Goal: Feedback & Contribution: Submit feedback/report problem

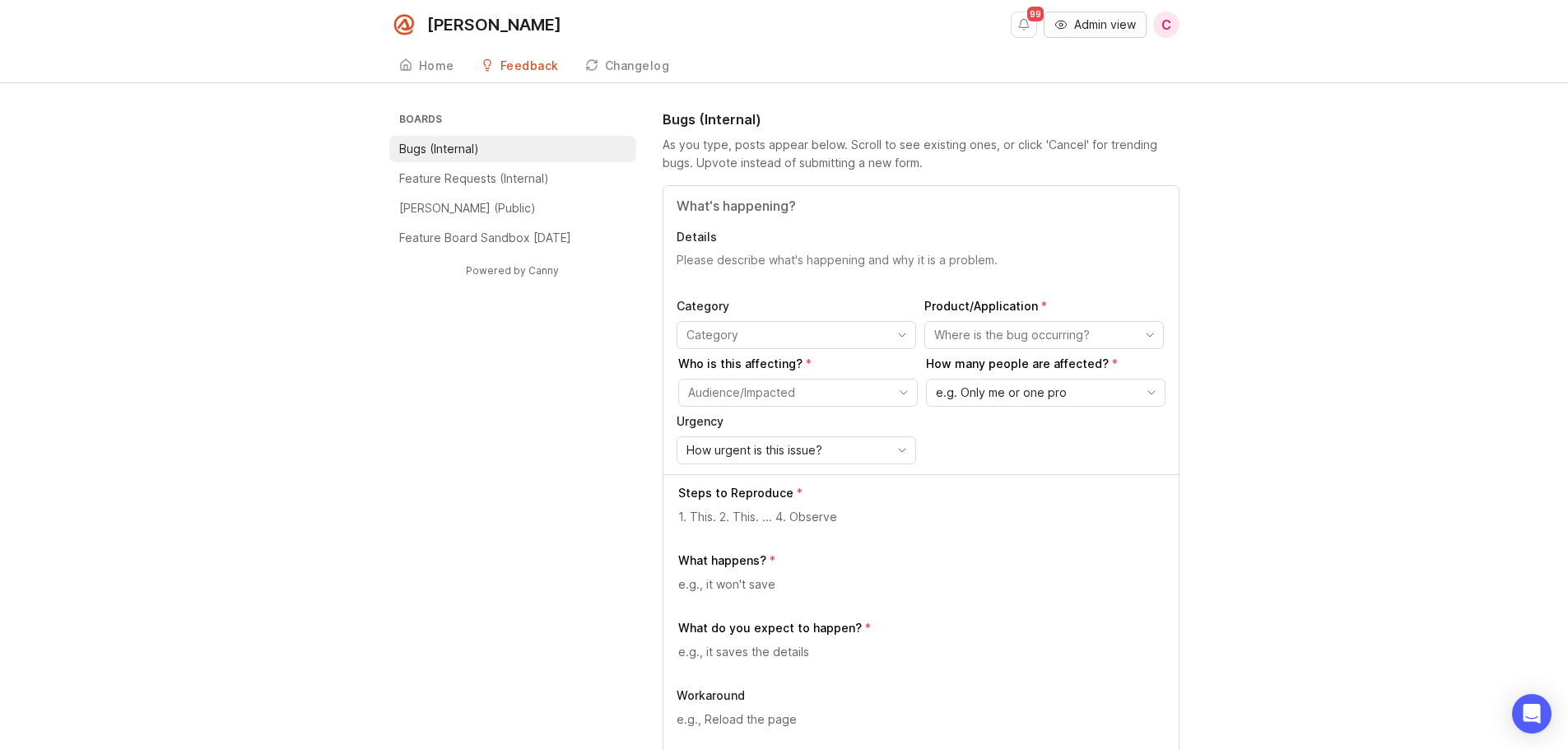
click at [1101, 21] on span "Admin view" at bounding box center [1106, 24] width 62 height 16
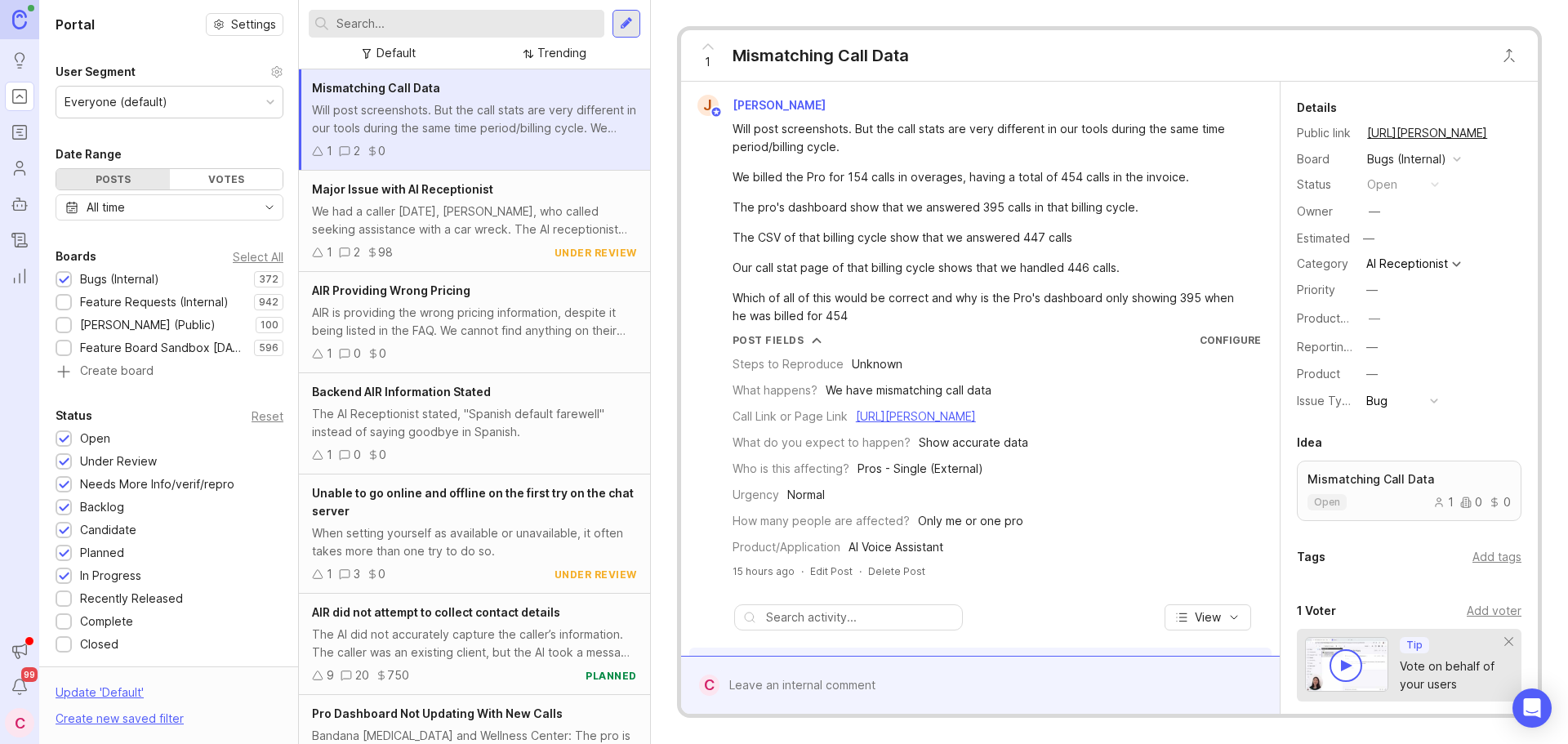
click at [559, 24] on input "text" at bounding box center [467, 23] width 261 height 18
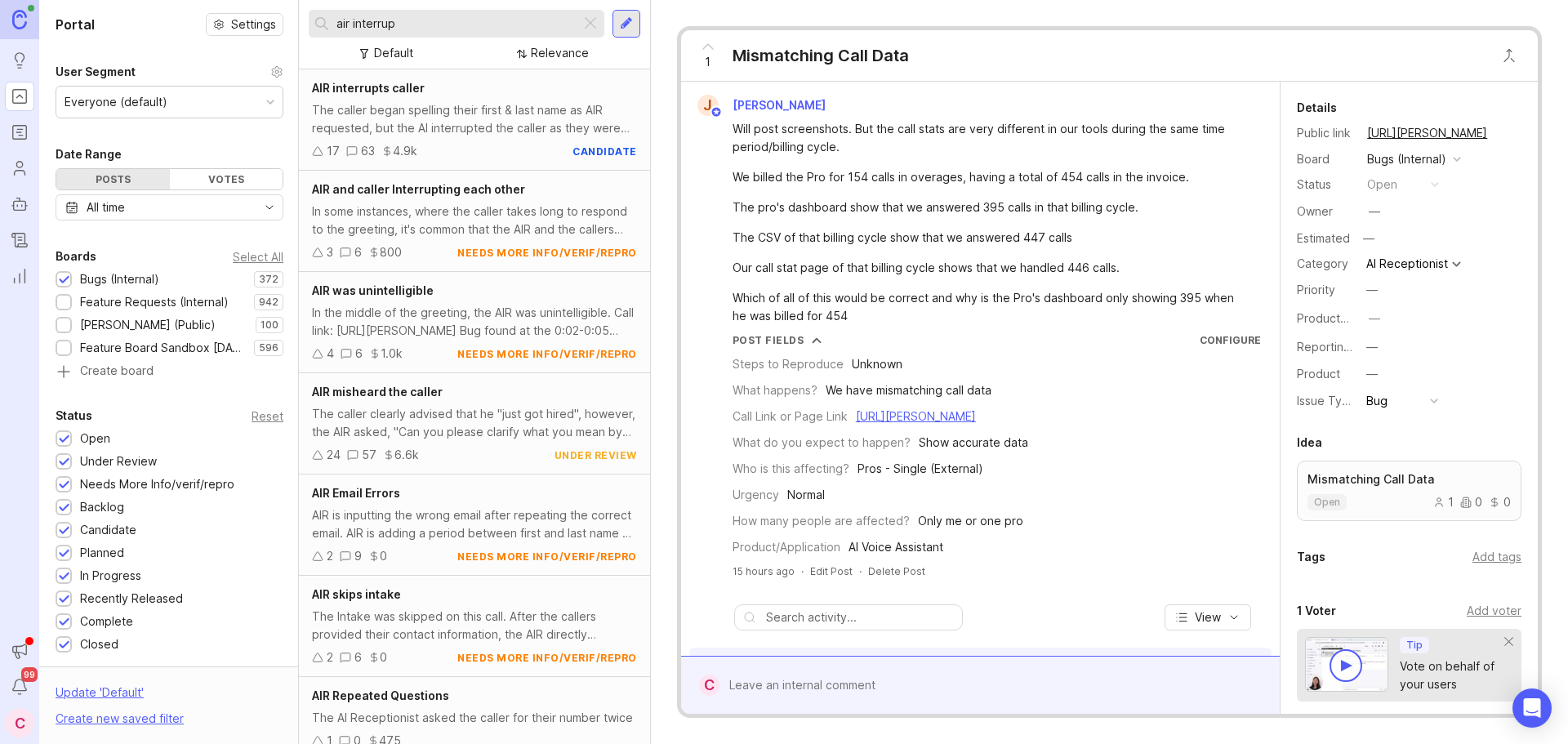
type input "air interrup"
click at [526, 105] on div "The caller began spelling their first & last name as AIR requested, but the AI …" at bounding box center [474, 119] width 325 height 36
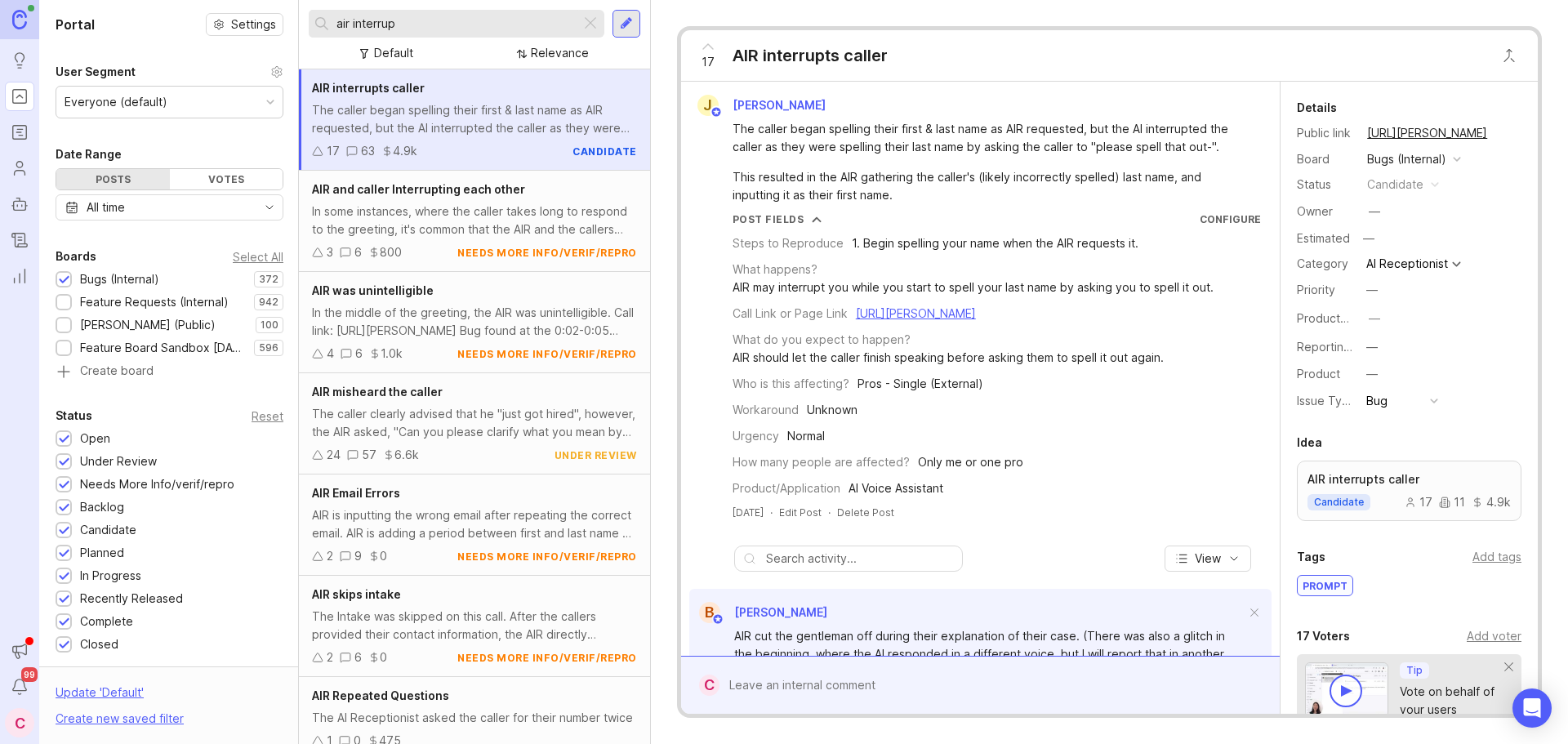
click at [548, 318] on div "In the middle of the greeting, the AIR was unintelligible. Call link: [URL][PER…" at bounding box center [474, 322] width 325 height 36
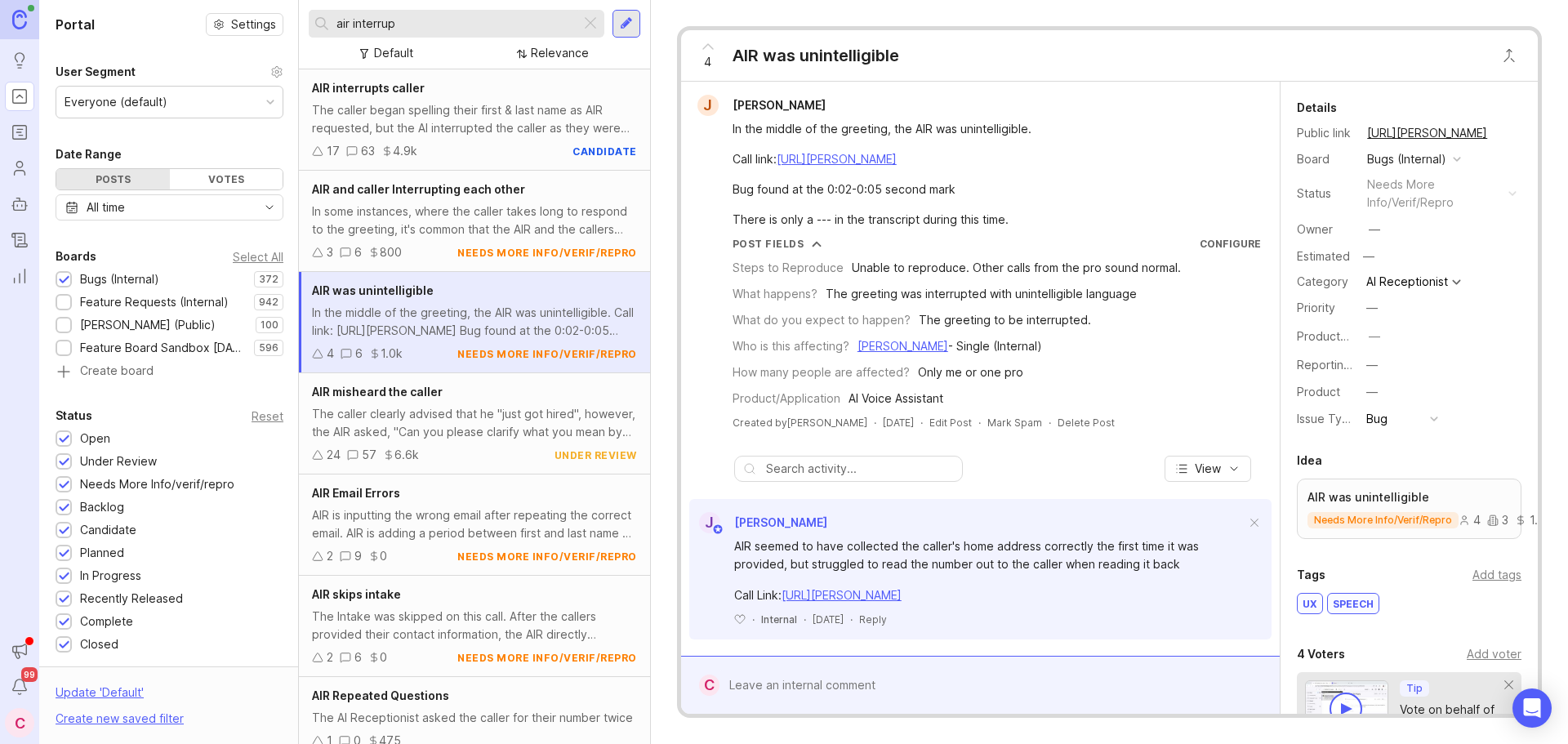
click at [443, 112] on div "The caller began spelling their first & last name as AIR requested, but the AI …" at bounding box center [474, 119] width 325 height 36
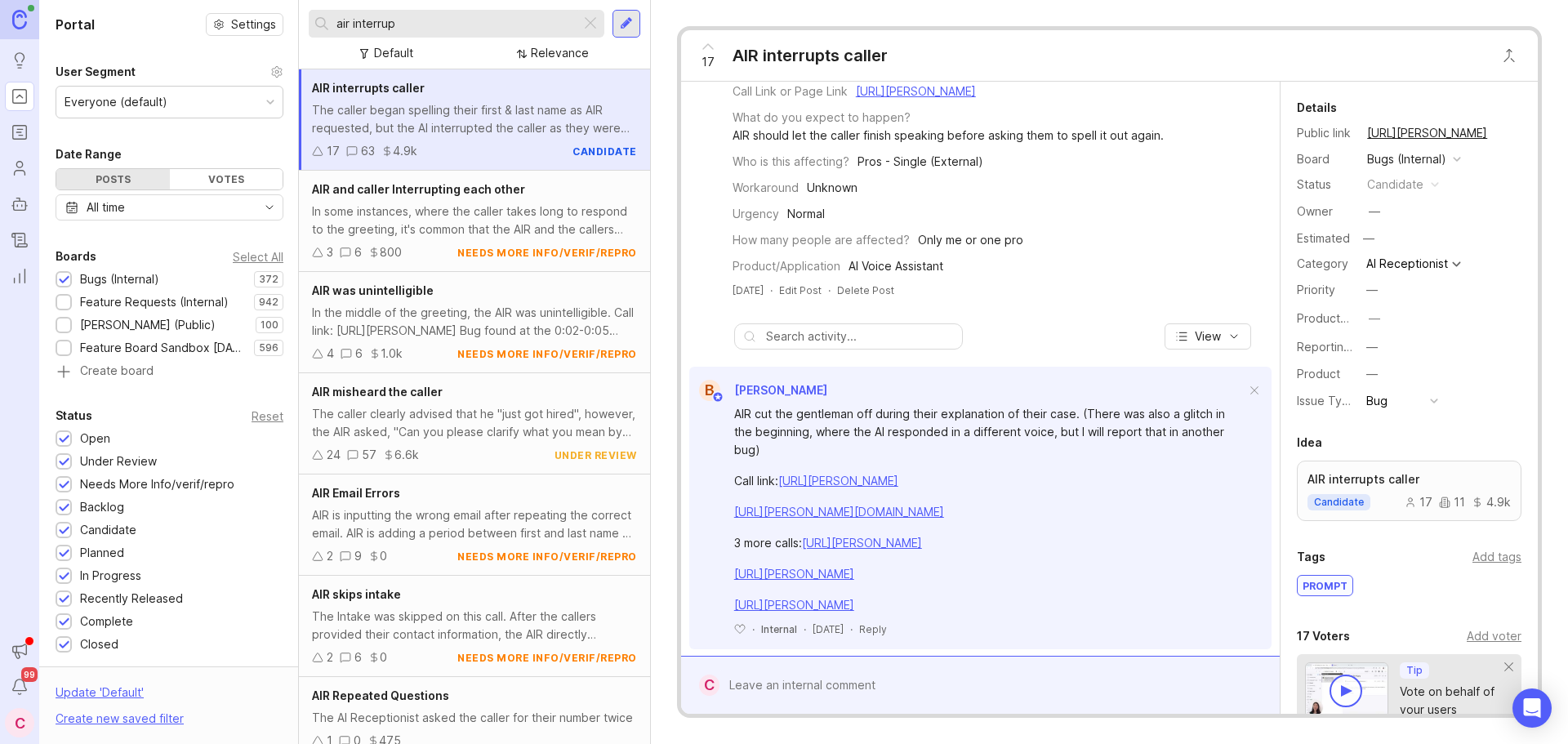
scroll to position [245, 0]
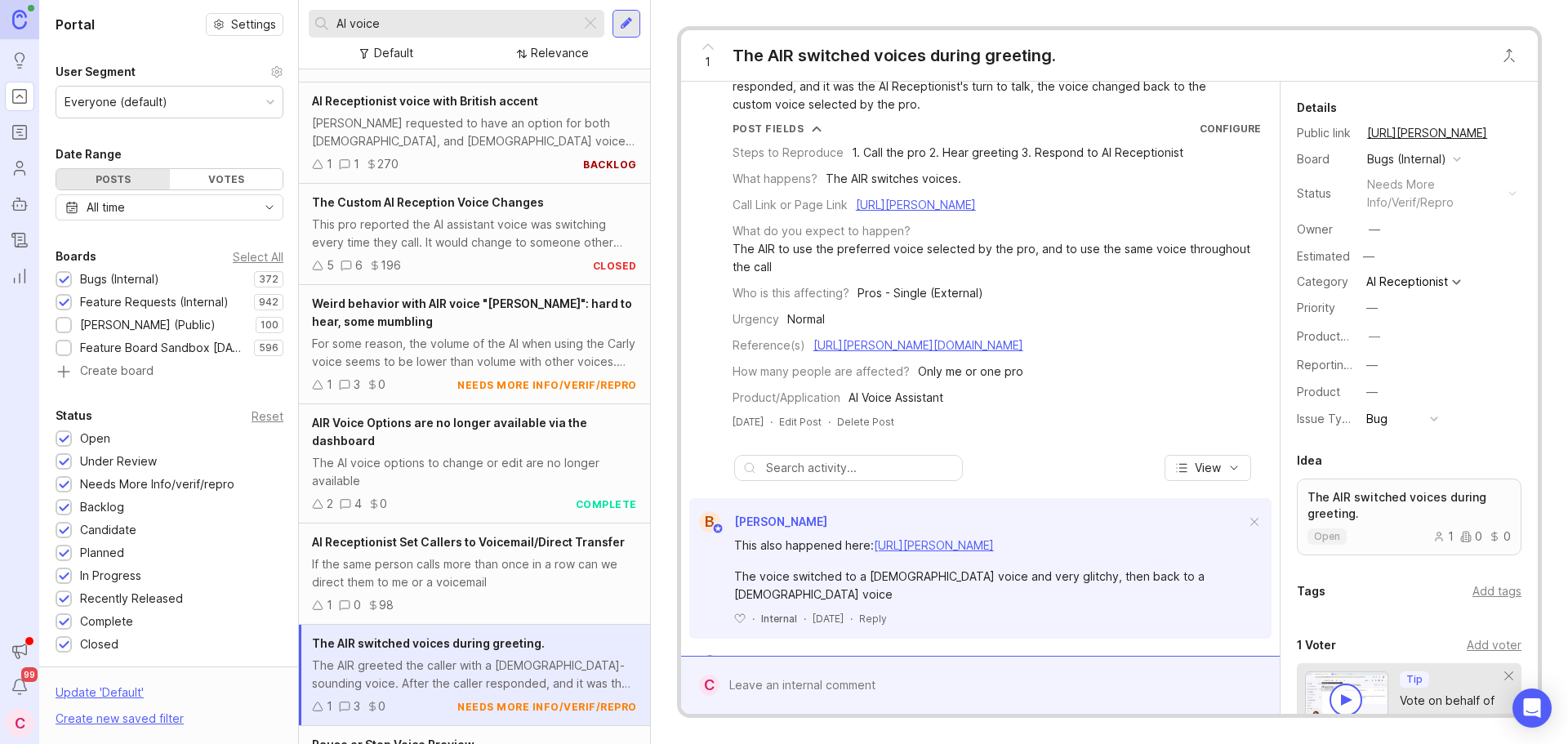
scroll to position [163, 0]
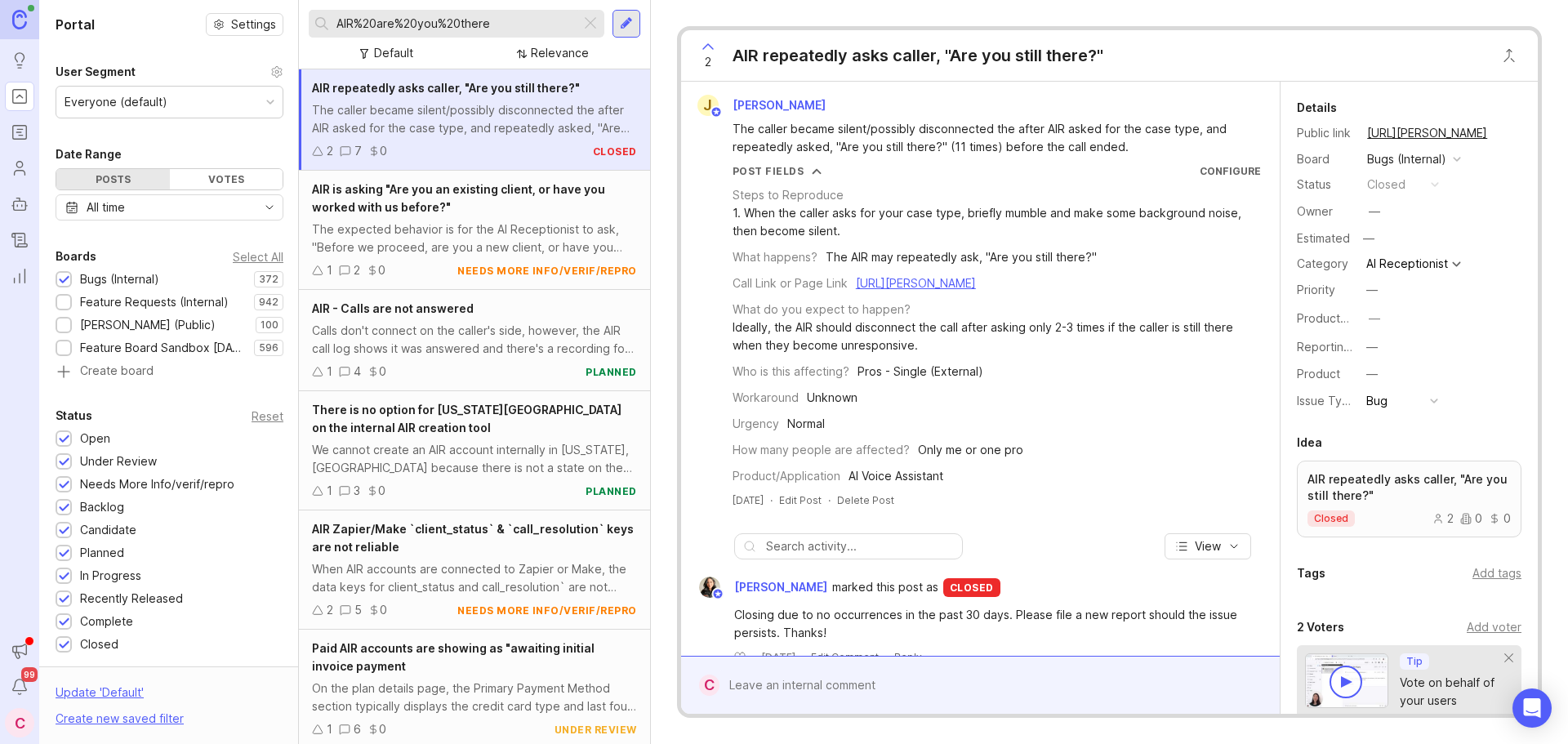
click at [509, 22] on input "AIR%20are%20you%20there" at bounding box center [455, 23] width 237 height 18
click at [510, 23] on input "AIR%20are%20you%20there" at bounding box center [455, 23] width 237 height 18
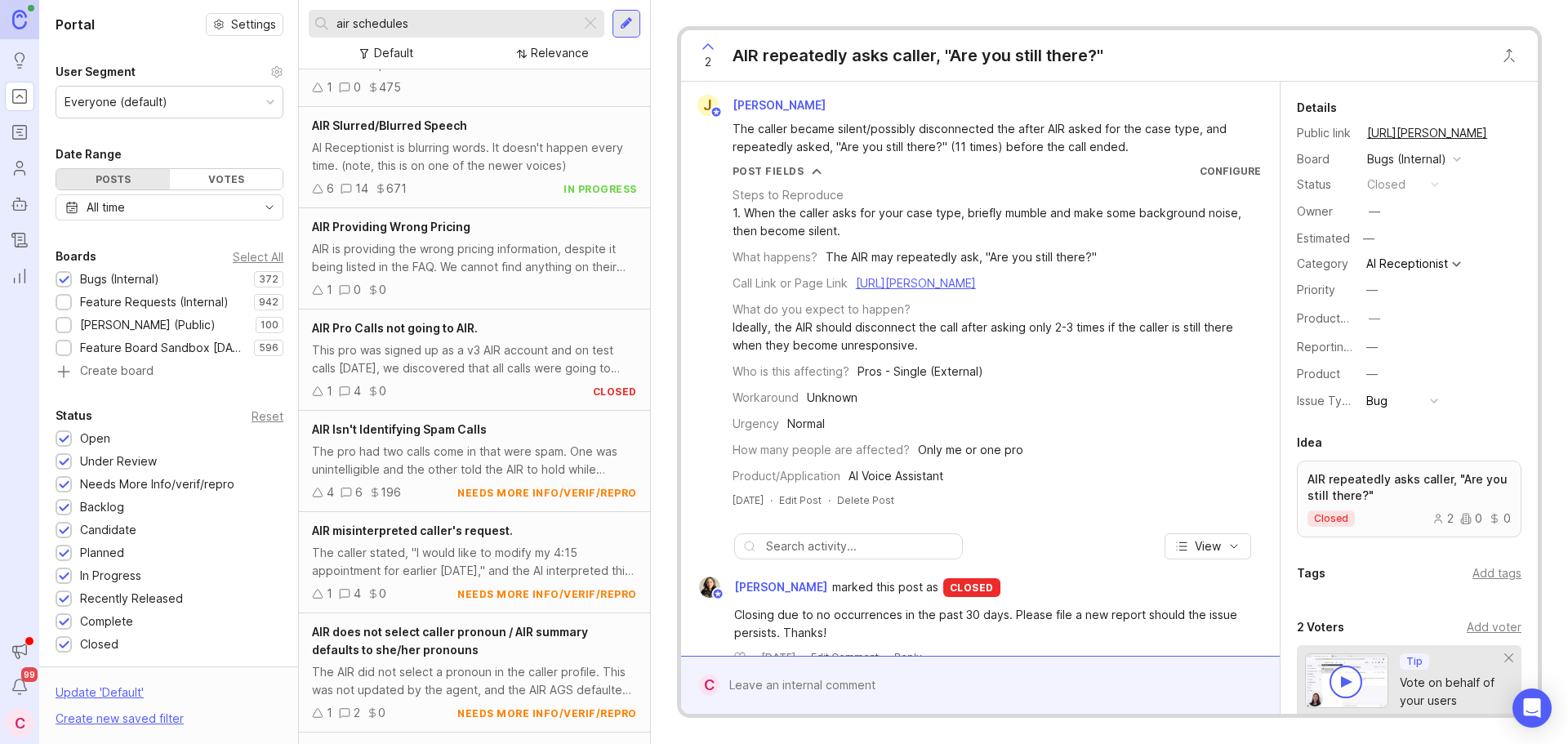
scroll to position [544, 0]
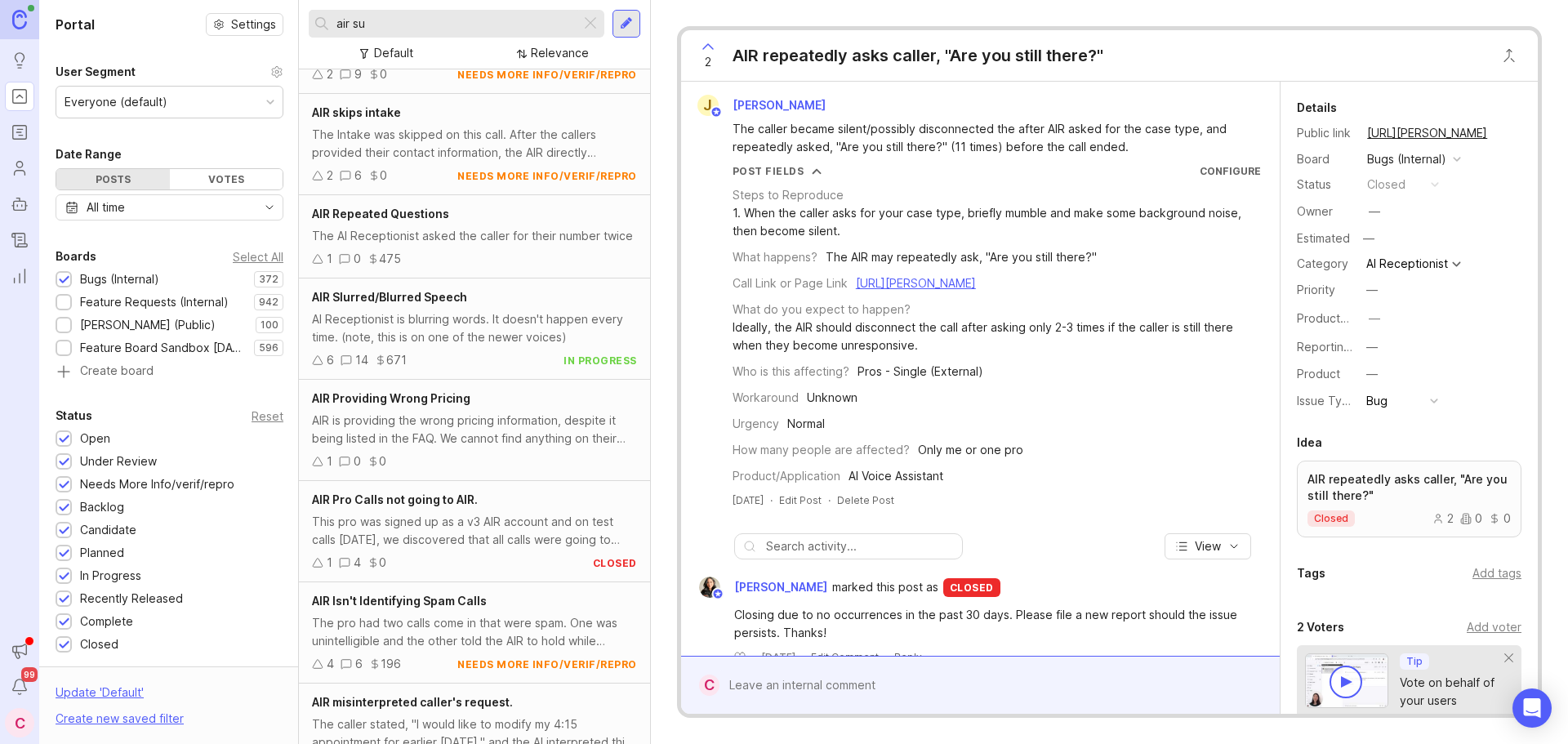
scroll to position [544, 0]
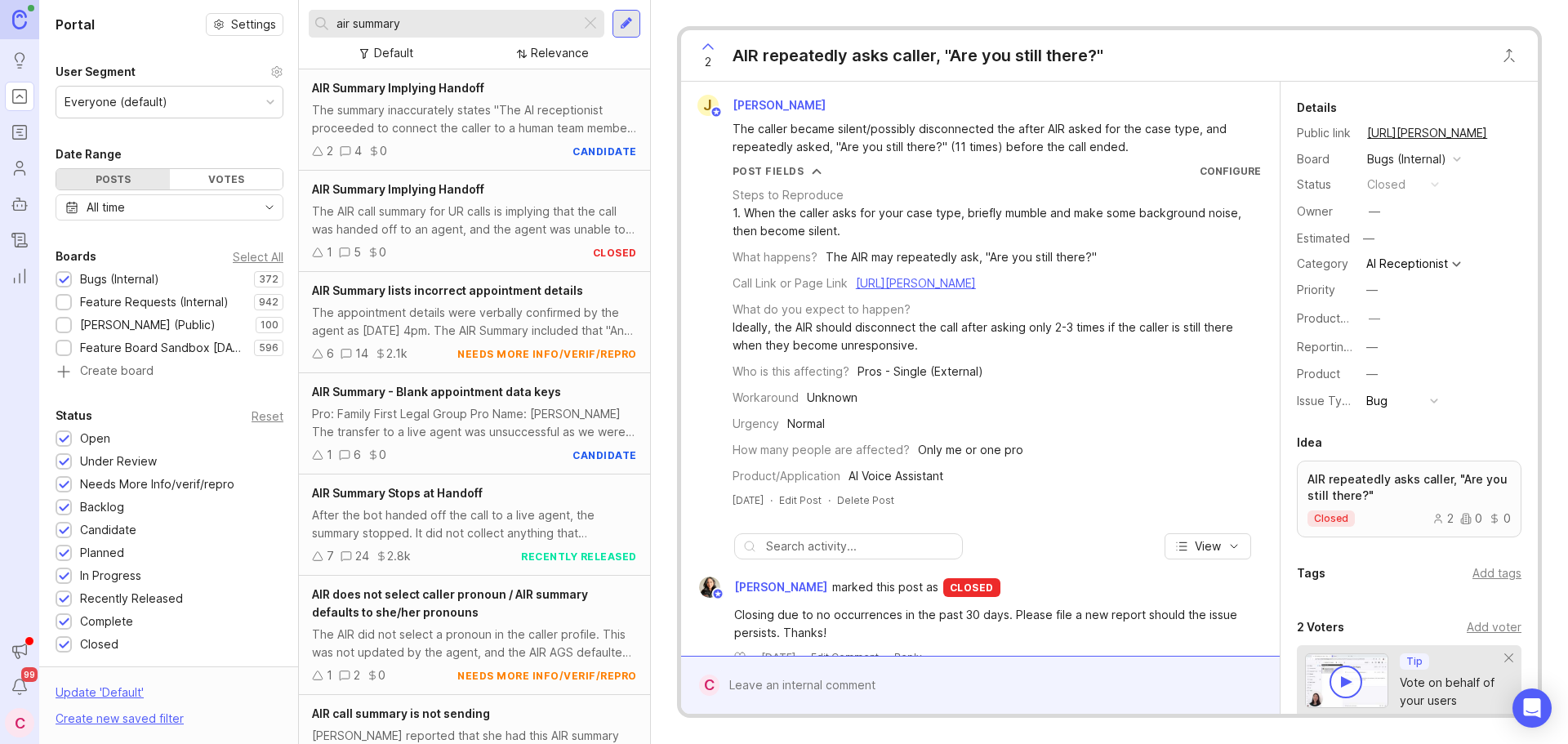
click at [425, 125] on div "The summary inaccurately states "The AI receptionist proceeded to connect the c…" at bounding box center [474, 119] width 325 height 36
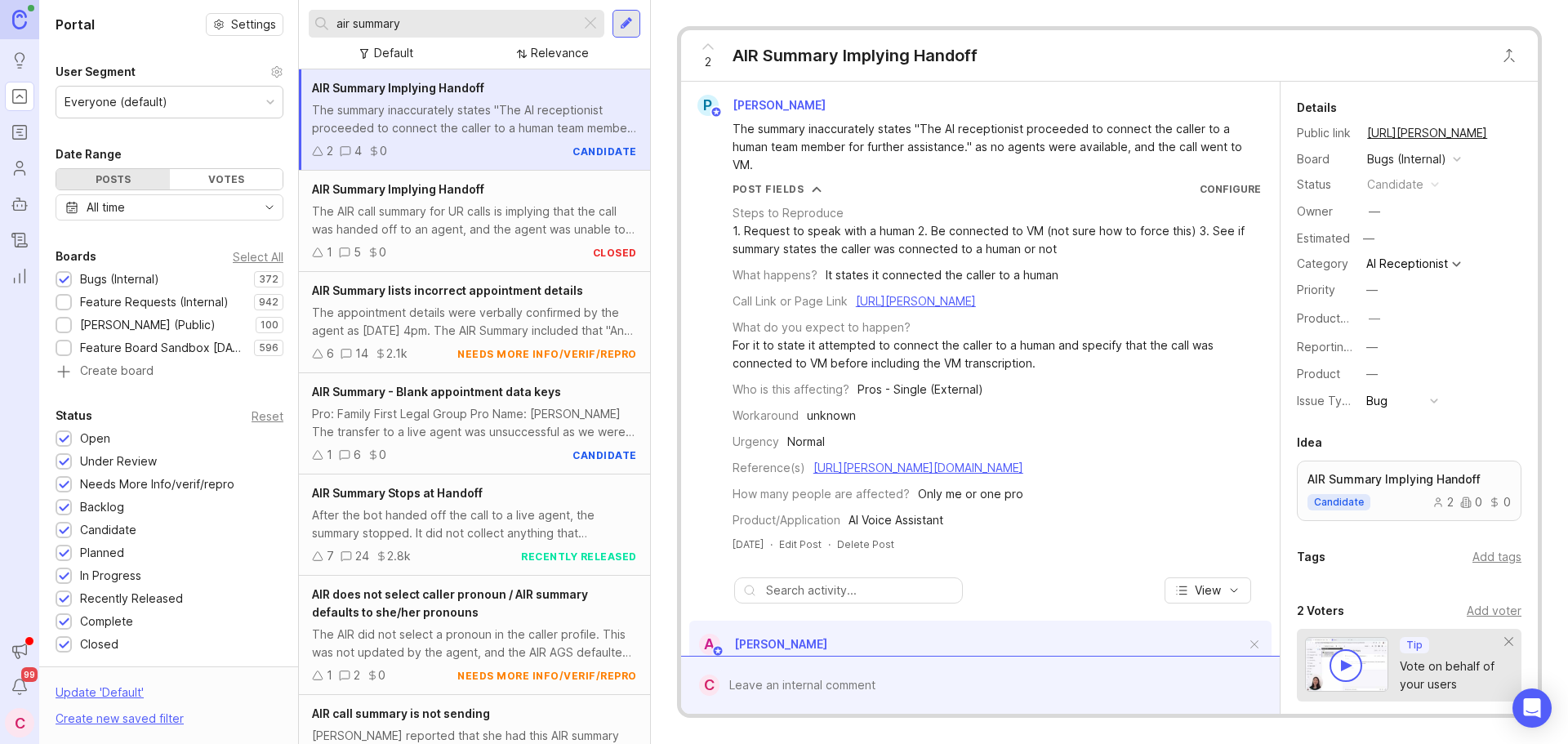
click at [419, 322] on div "The appointment details were verbally confirmed by the agent as Saturday, March…" at bounding box center [474, 322] width 325 height 36
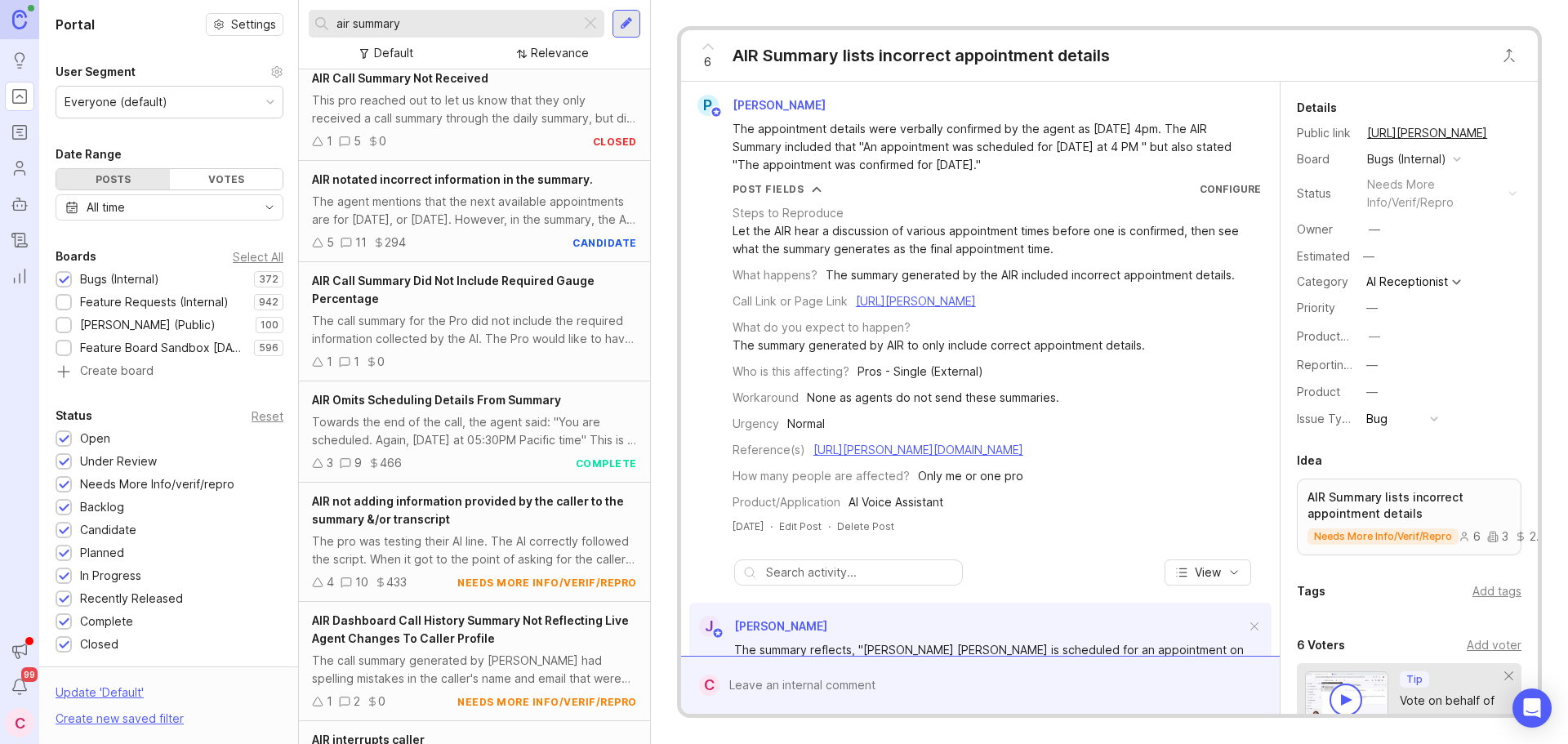
scroll to position [889, 0]
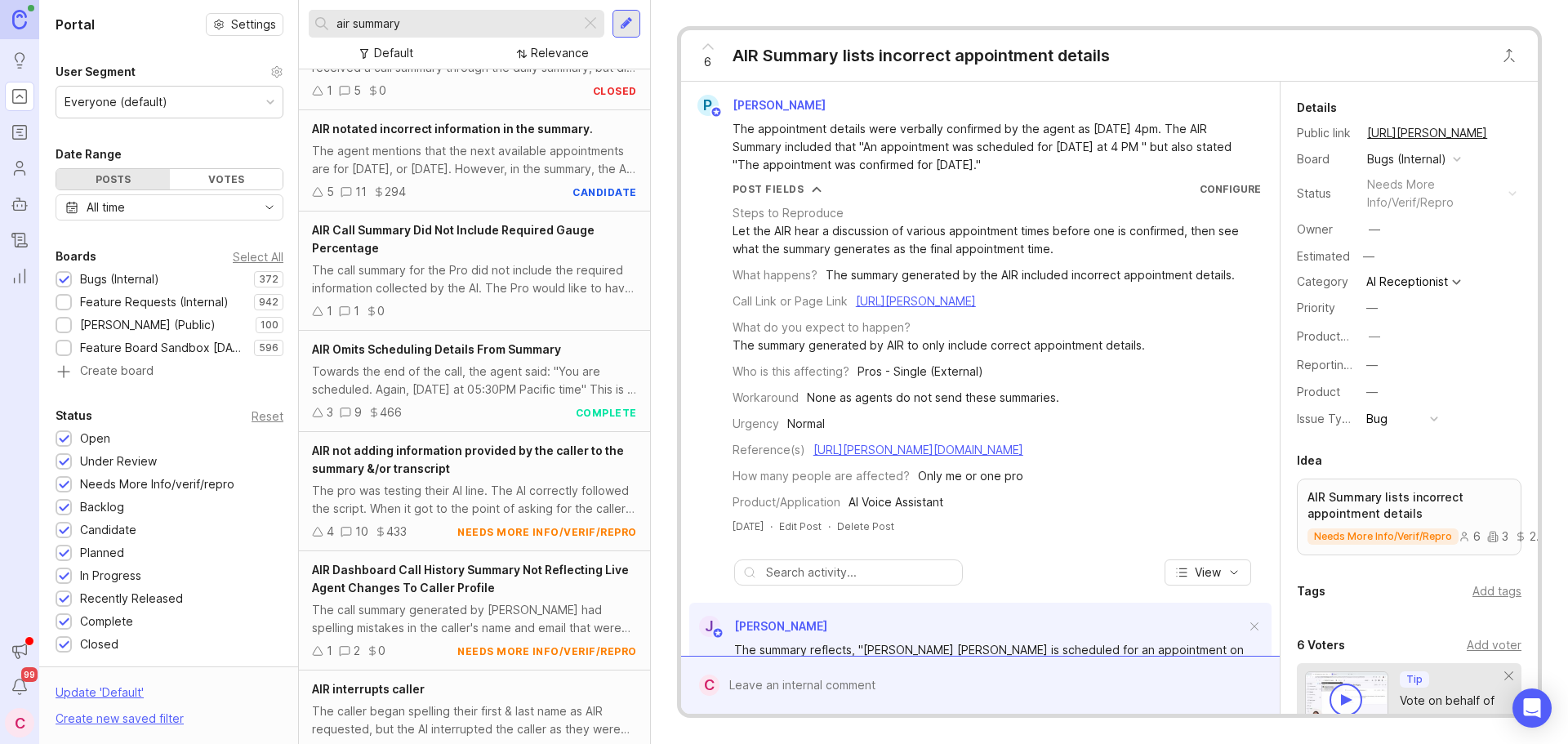
click at [468, 358] on div "AIR Omits Scheduling Details From Summary" at bounding box center [474, 349] width 325 height 18
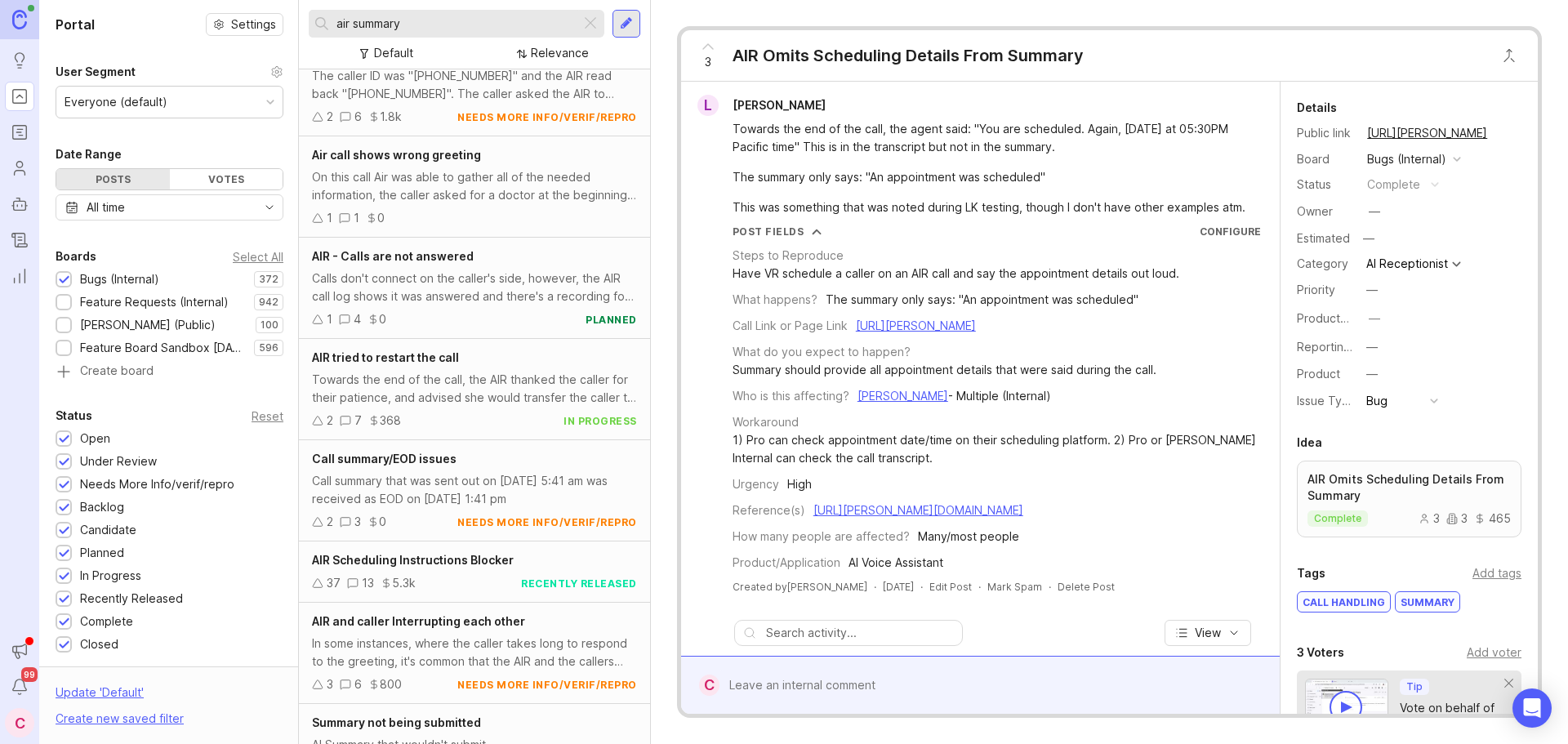
scroll to position [4062, 0]
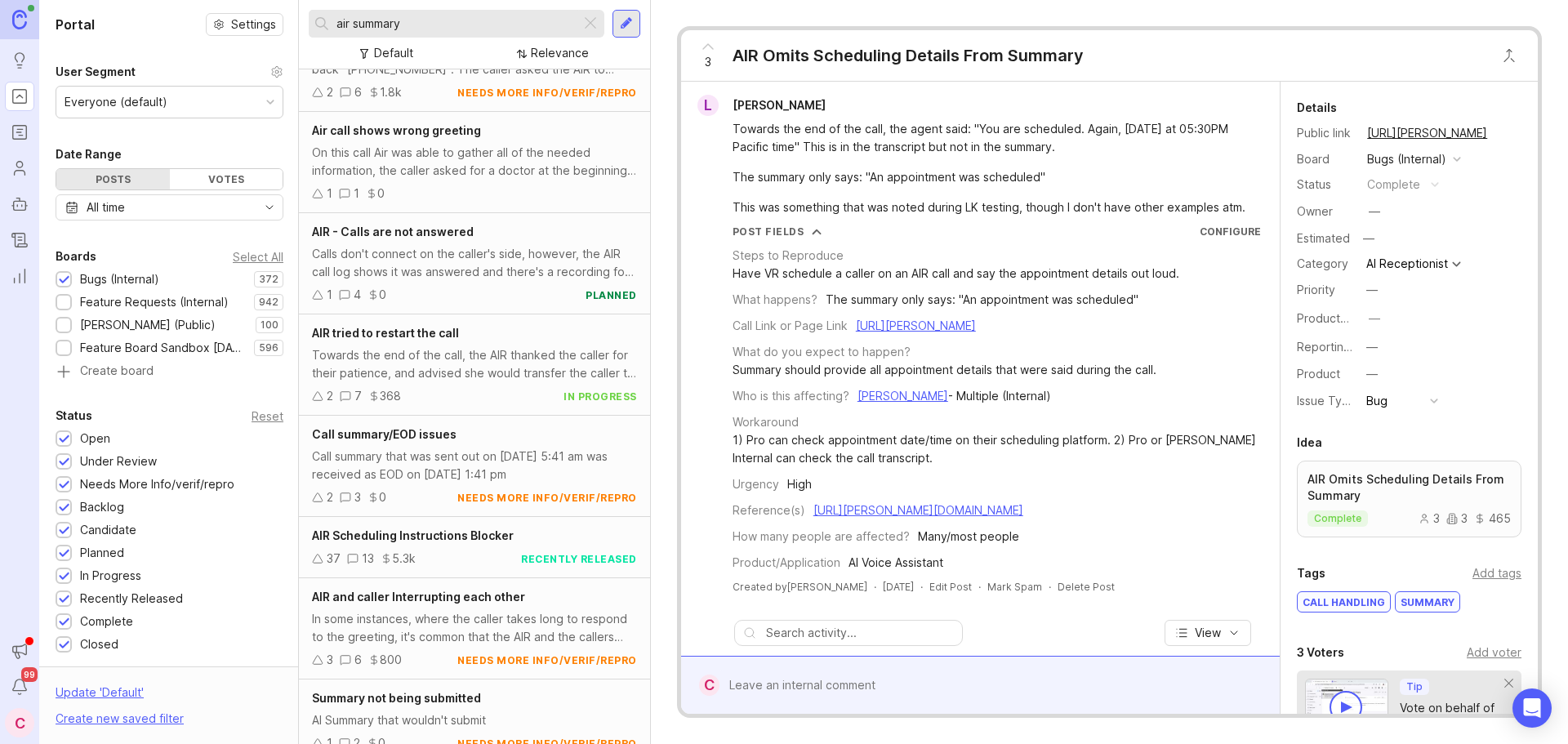
click at [469, 568] on div "37 13 5.3k recently released" at bounding box center [474, 558] width 325 height 18
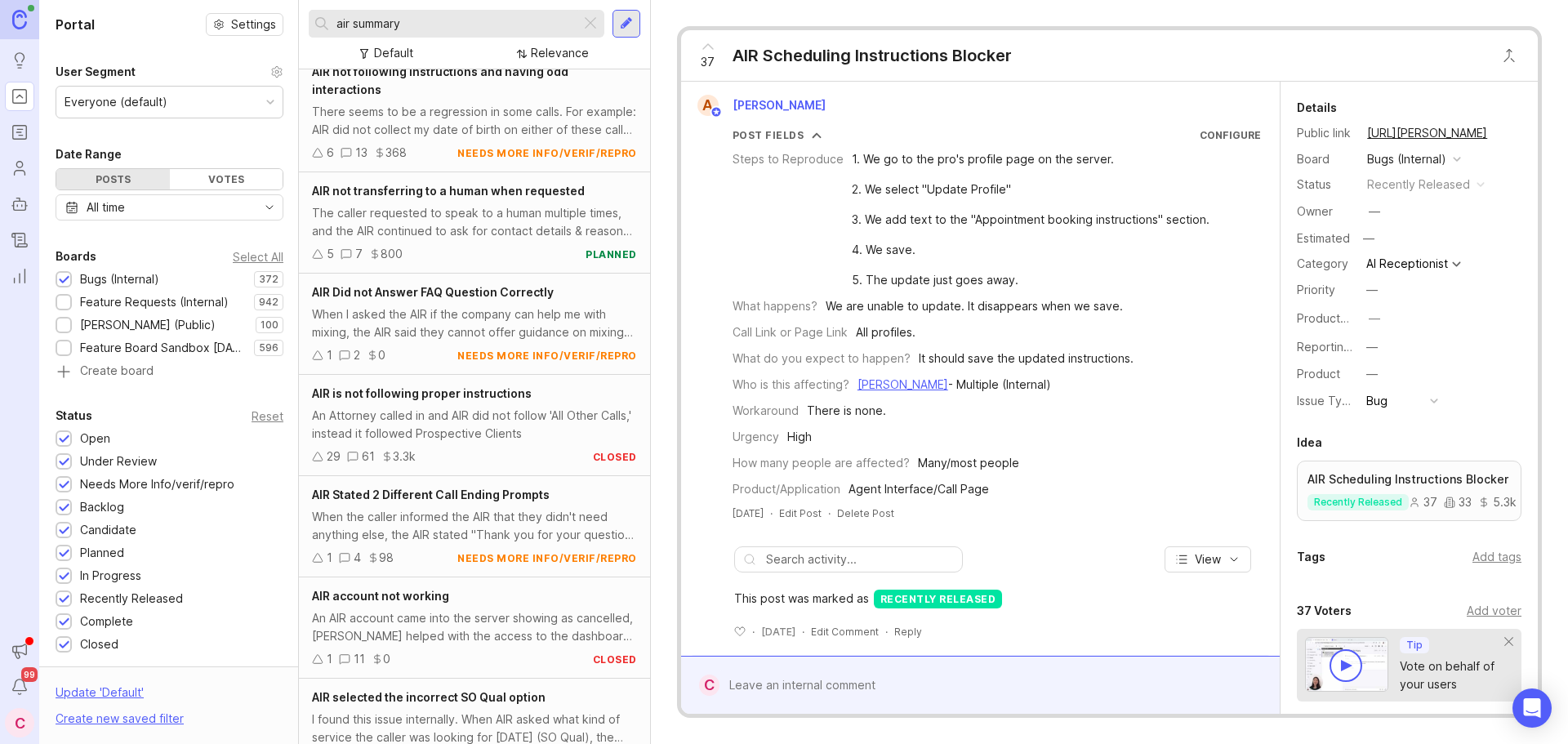
scroll to position [5800, 0]
click at [464, 23] on input "air summary" at bounding box center [455, 23] width 237 height 18
click at [454, 22] on input "air summary" at bounding box center [455, 23] width 237 height 18
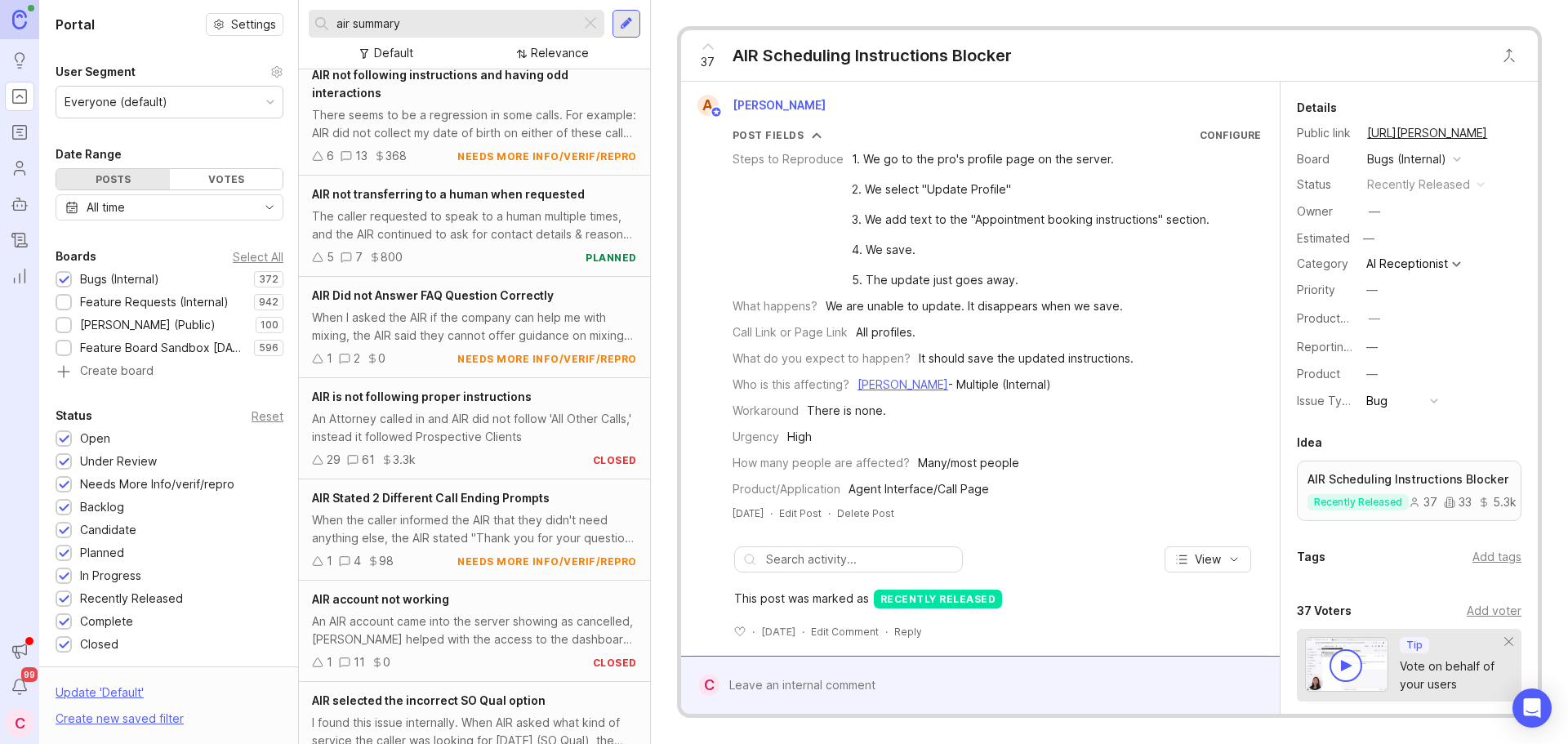
click at [454, 22] on input "air summary" at bounding box center [455, 23] width 237 height 18
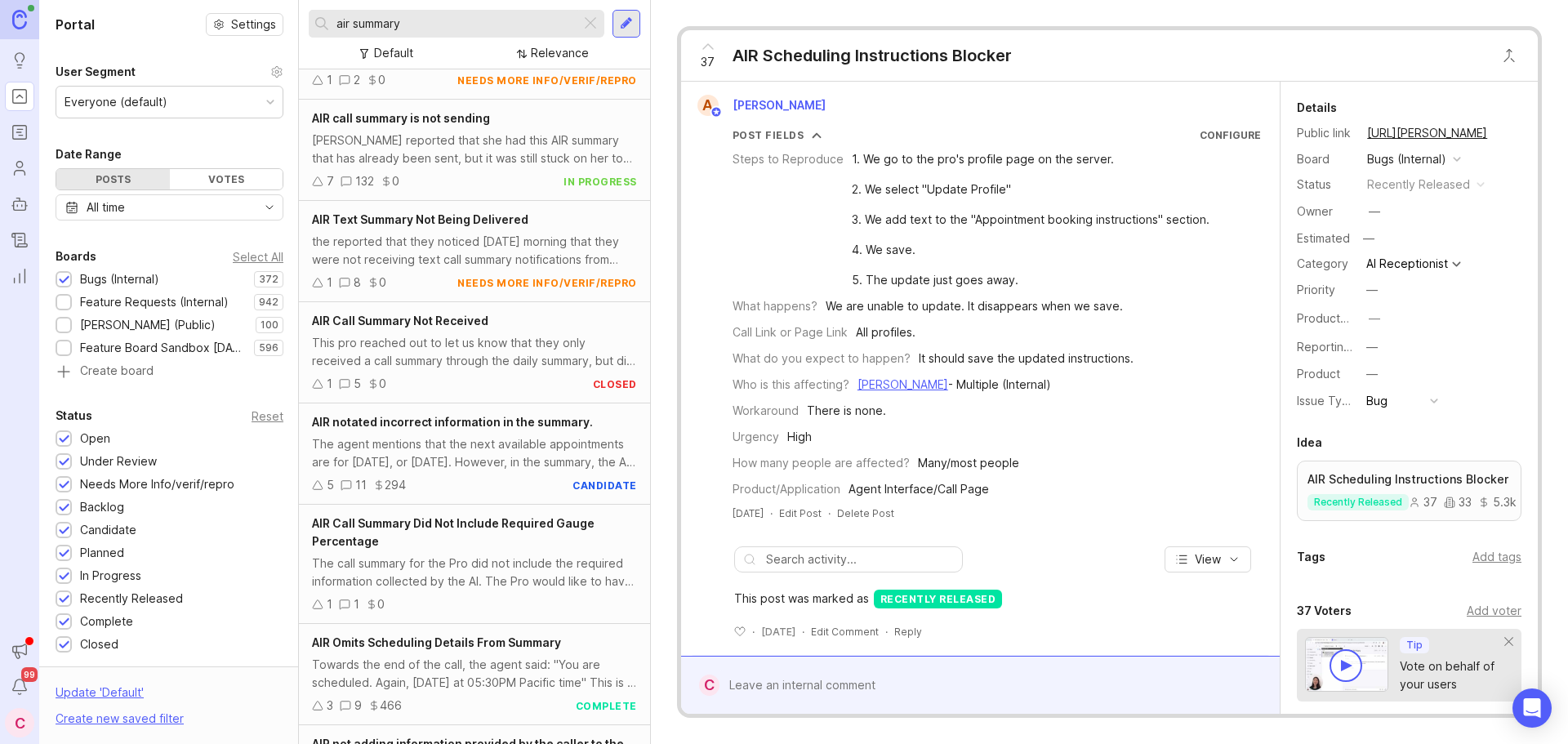
scroll to position [0, 0]
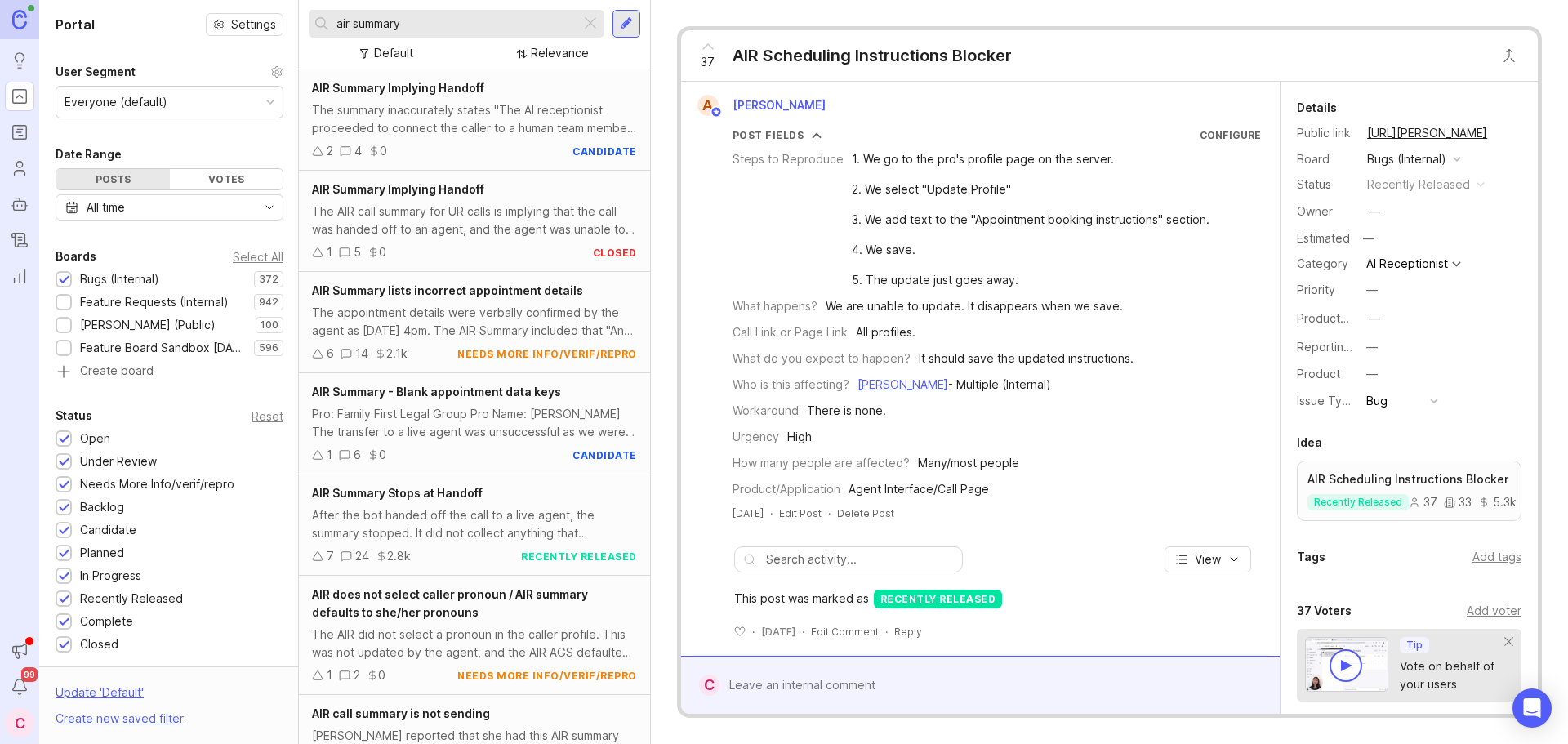
click at [480, 119] on div "The summary inaccurately states "The AI receptionist proceeded to connect the c…" at bounding box center [474, 119] width 325 height 36
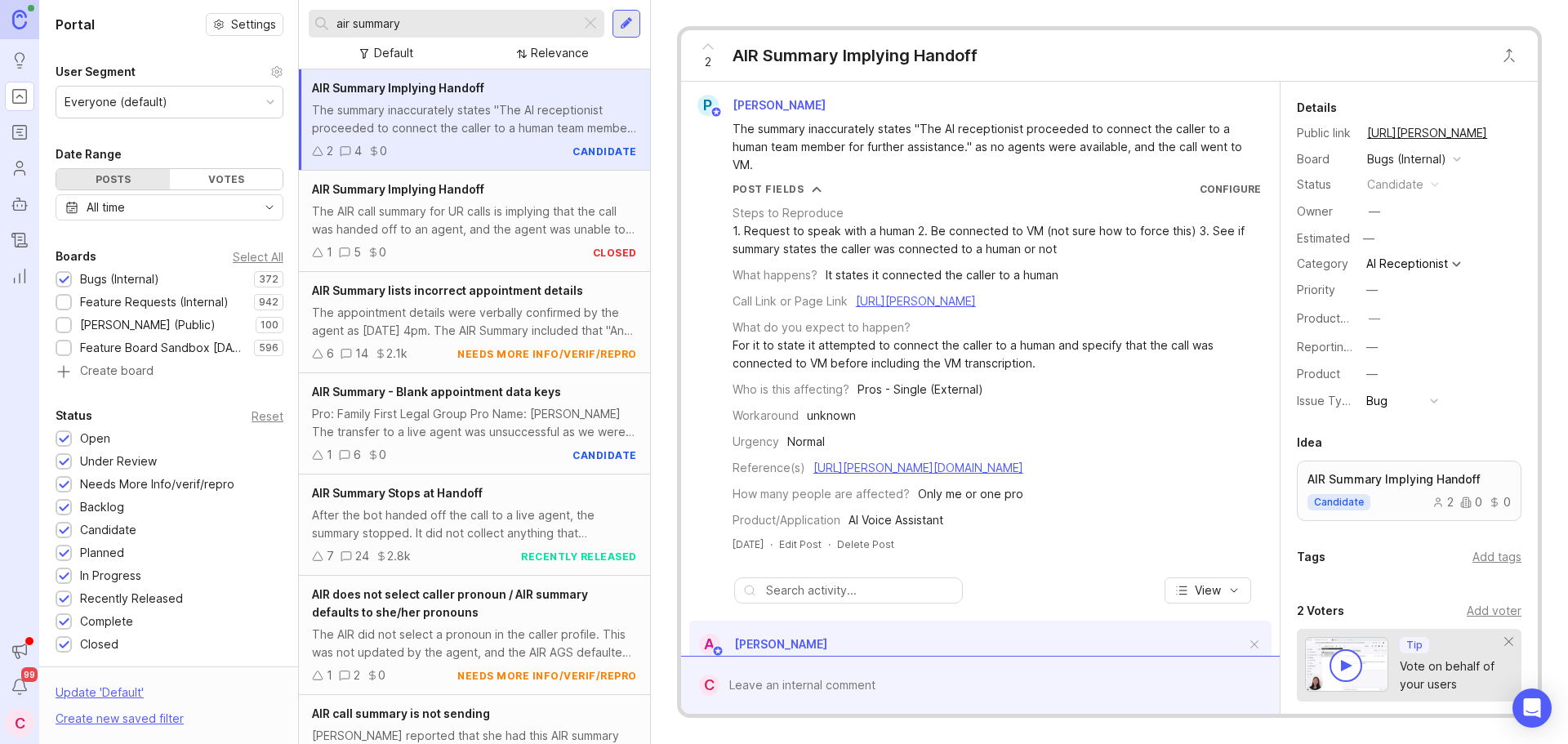
click at [459, 18] on input "air summary" at bounding box center [455, 23] width 237 height 18
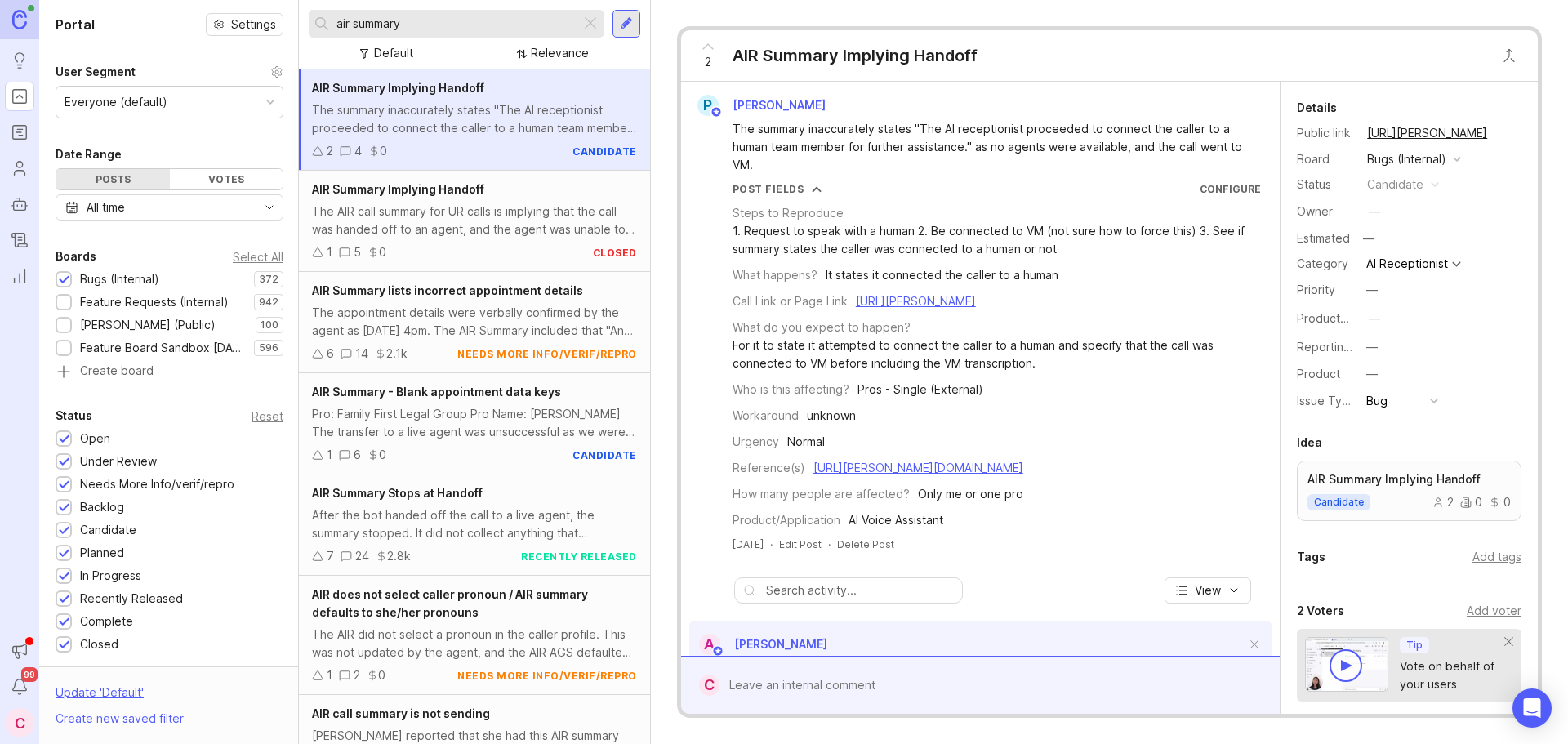
click at [459, 18] on input "air summary" at bounding box center [455, 23] width 237 height 18
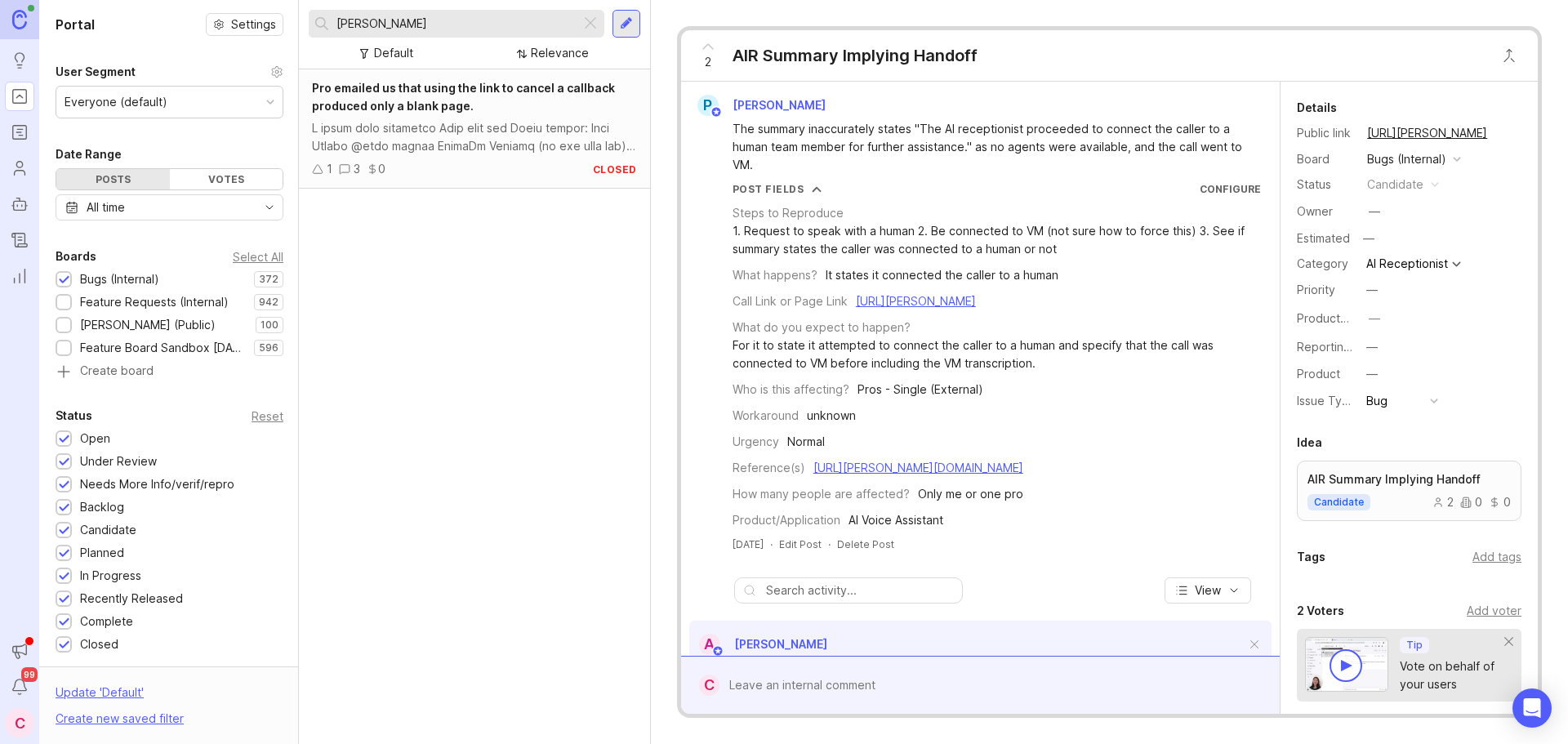
click at [628, 14] on div at bounding box center [626, 23] width 28 height 28
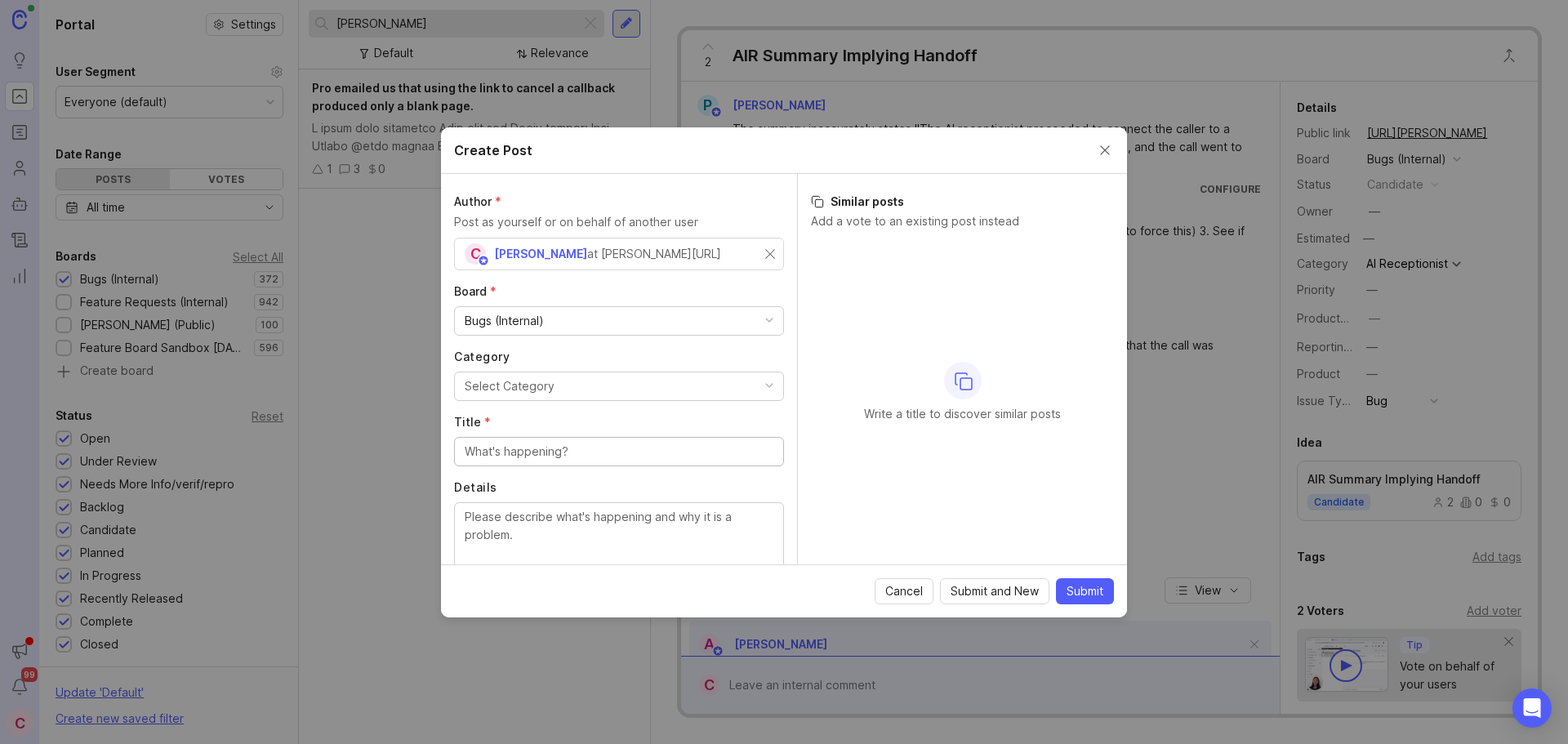
click at [700, 250] on div "C Crystal Robinson at Smith.ai" at bounding box center [614, 254] width 300 height 21
click at [907, 583] on span "Cancel" at bounding box center [903, 590] width 37 height 16
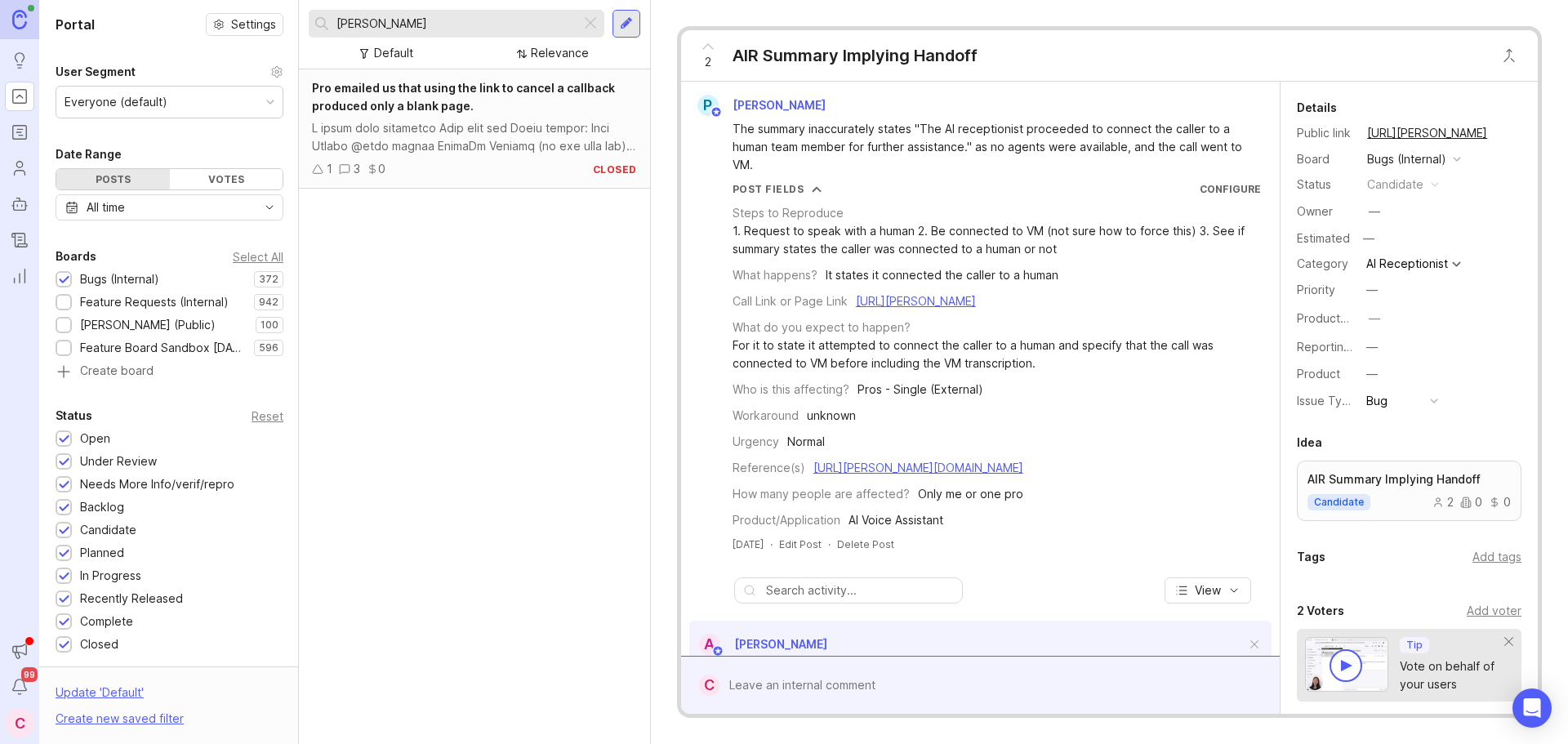
click at [522, 441] on div "Pro emailed us that using the link to cancel a callback produced only a blank p…" at bounding box center [474, 406] width 351 height 674
click at [245, 96] on div "Everyone (default)" at bounding box center [169, 102] width 226 height 31
click at [476, 27] on input "mona" at bounding box center [455, 23] width 237 height 18
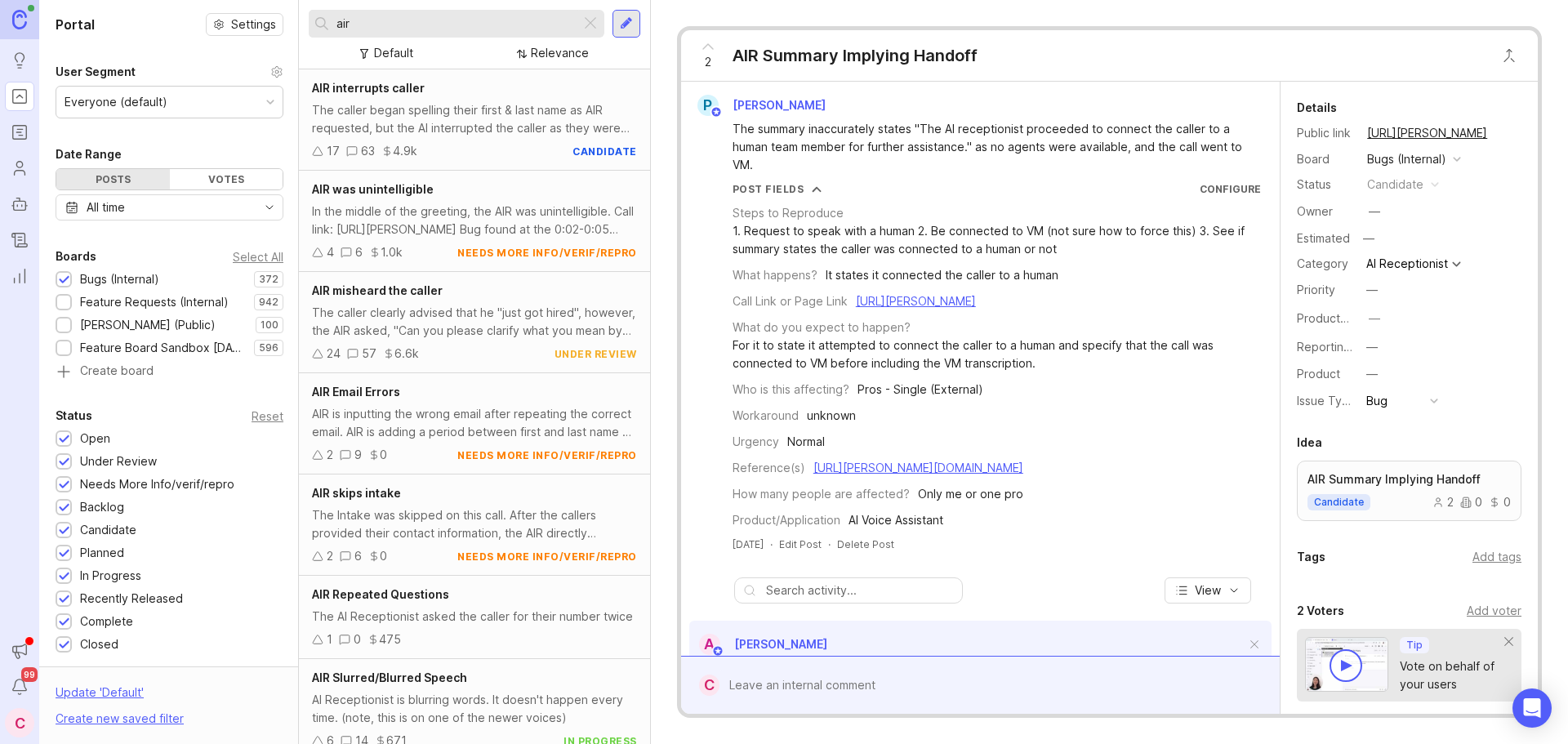
scroll to position [963, 0]
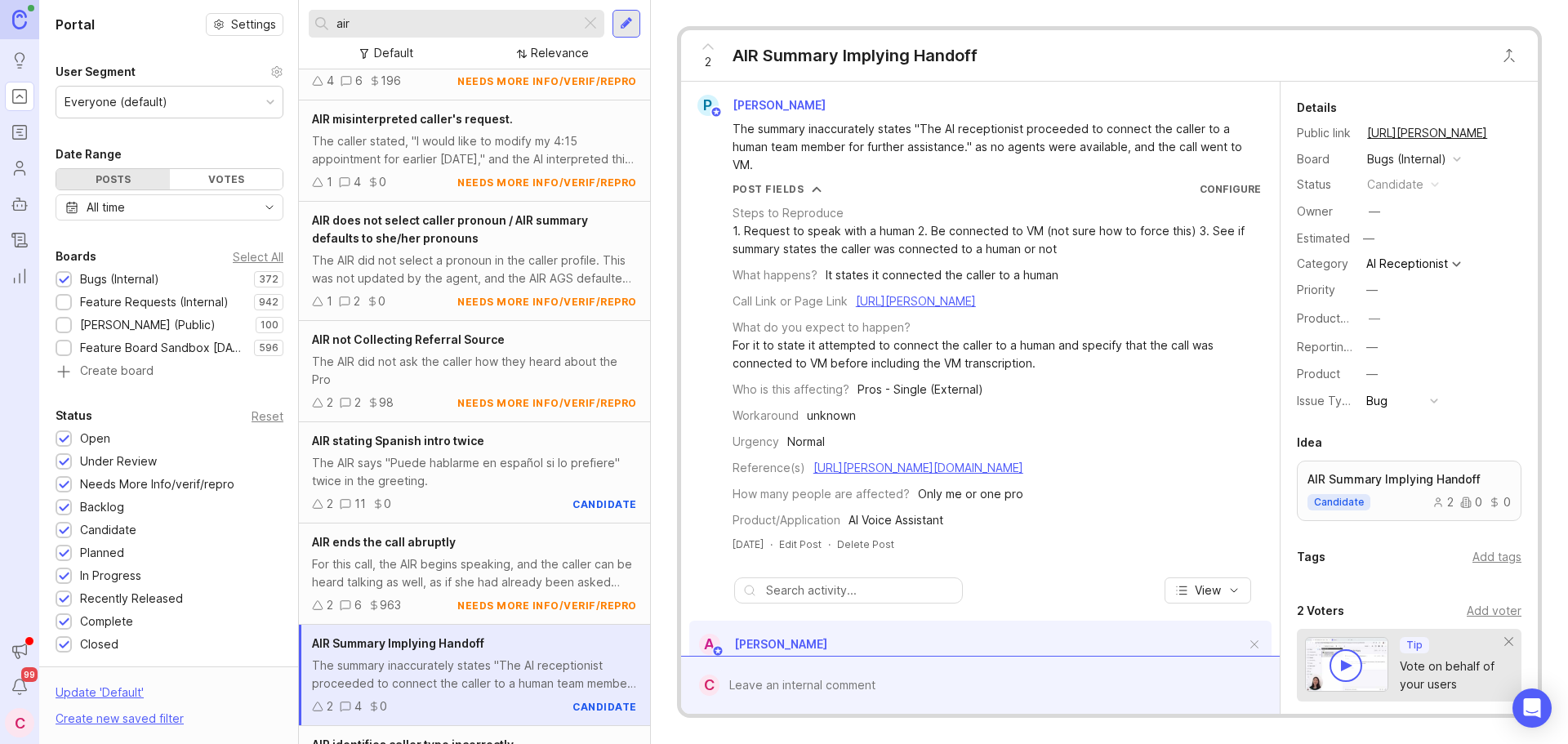
type input "air"
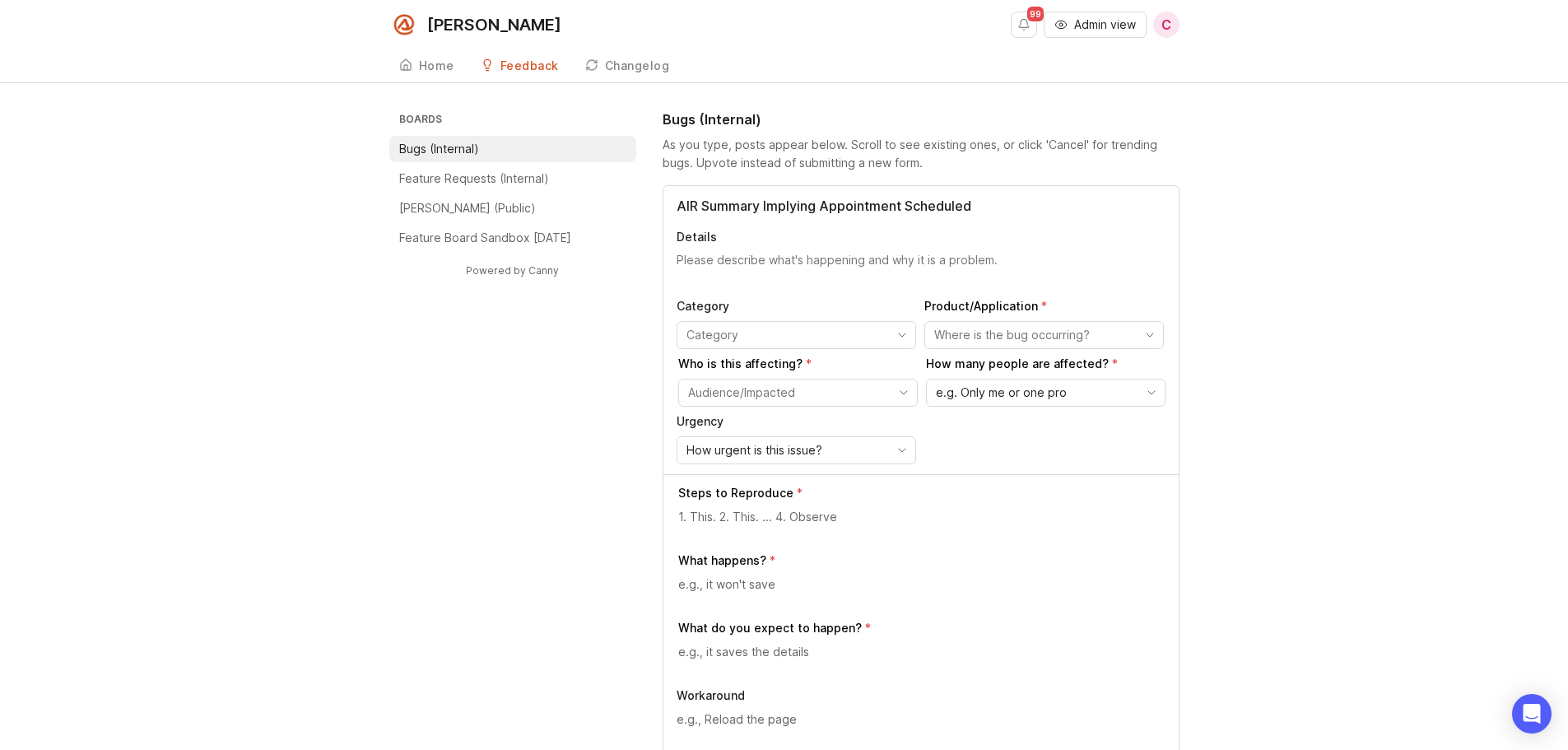
type input "AIR Summary Implying Appointment Scheduled"
click at [759, 258] on textarea "Details" at bounding box center [921, 268] width 489 height 33
click at [720, 266] on textarea "Details" at bounding box center [921, 268] width 489 height 33
click at [774, 265] on textarea "The summary" at bounding box center [921, 268] width 489 height 33
click at [897, 255] on textarea "The summary inaccurately states "" at bounding box center [921, 268] width 489 height 33
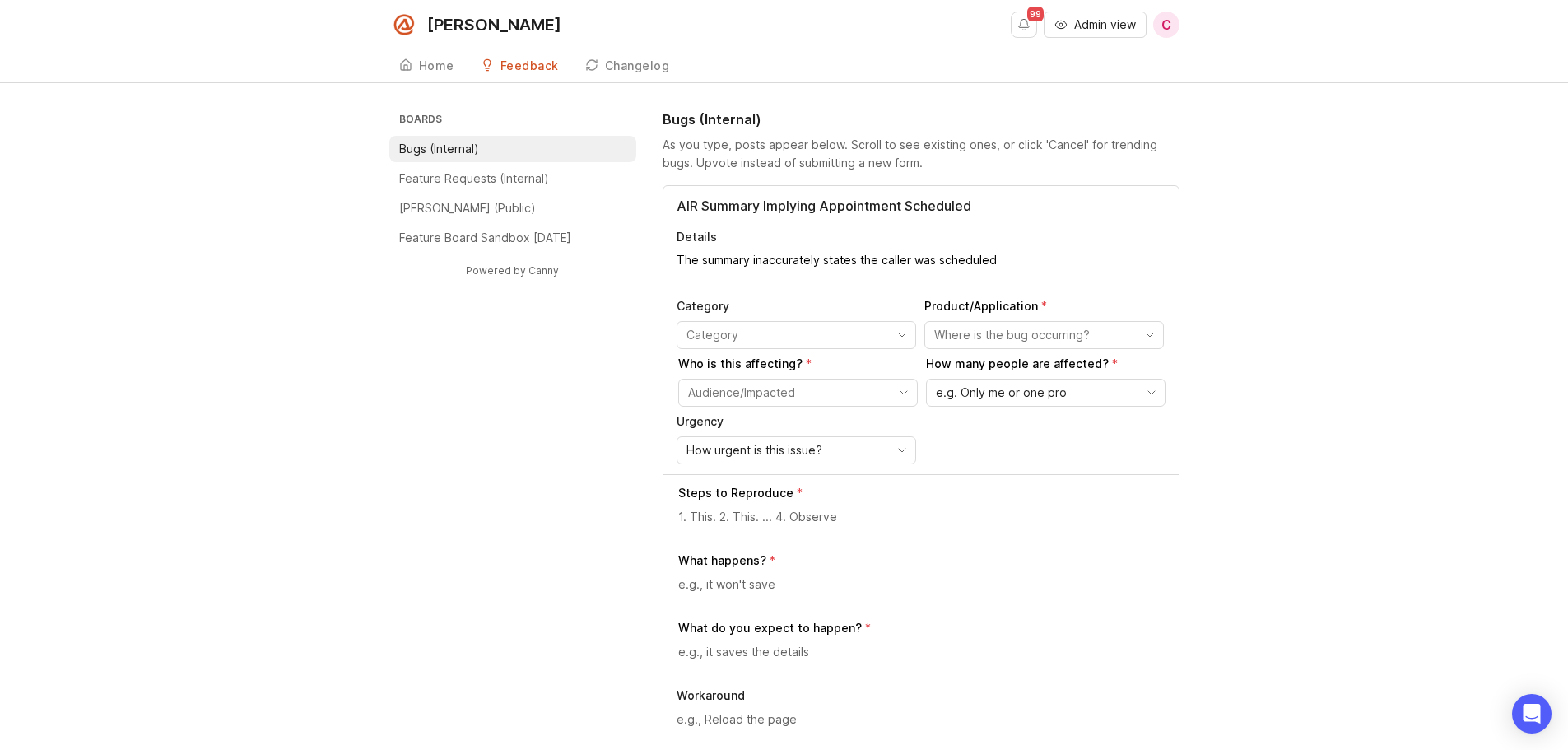
paste textarea "is scheduled for an appointment on Tuesday, September 9, 2025, at 10:00 AM."
click at [897, 255] on textarea "The summary inaccurately states the caller was scheduled is scheduled for an ap…" at bounding box center [921, 268] width 489 height 33
click at [996, 259] on textarea "The summary inaccurately states the caller was scheduled is scheduled for an ap…" at bounding box center [921, 268] width 489 height 33
click at [922, 280] on textarea "The summary inaccurately states the caller was scheduled for an appointment on …" at bounding box center [921, 268] width 489 height 33
type textarea "The summary inaccurately states the caller was scheduled for an appointment on …"
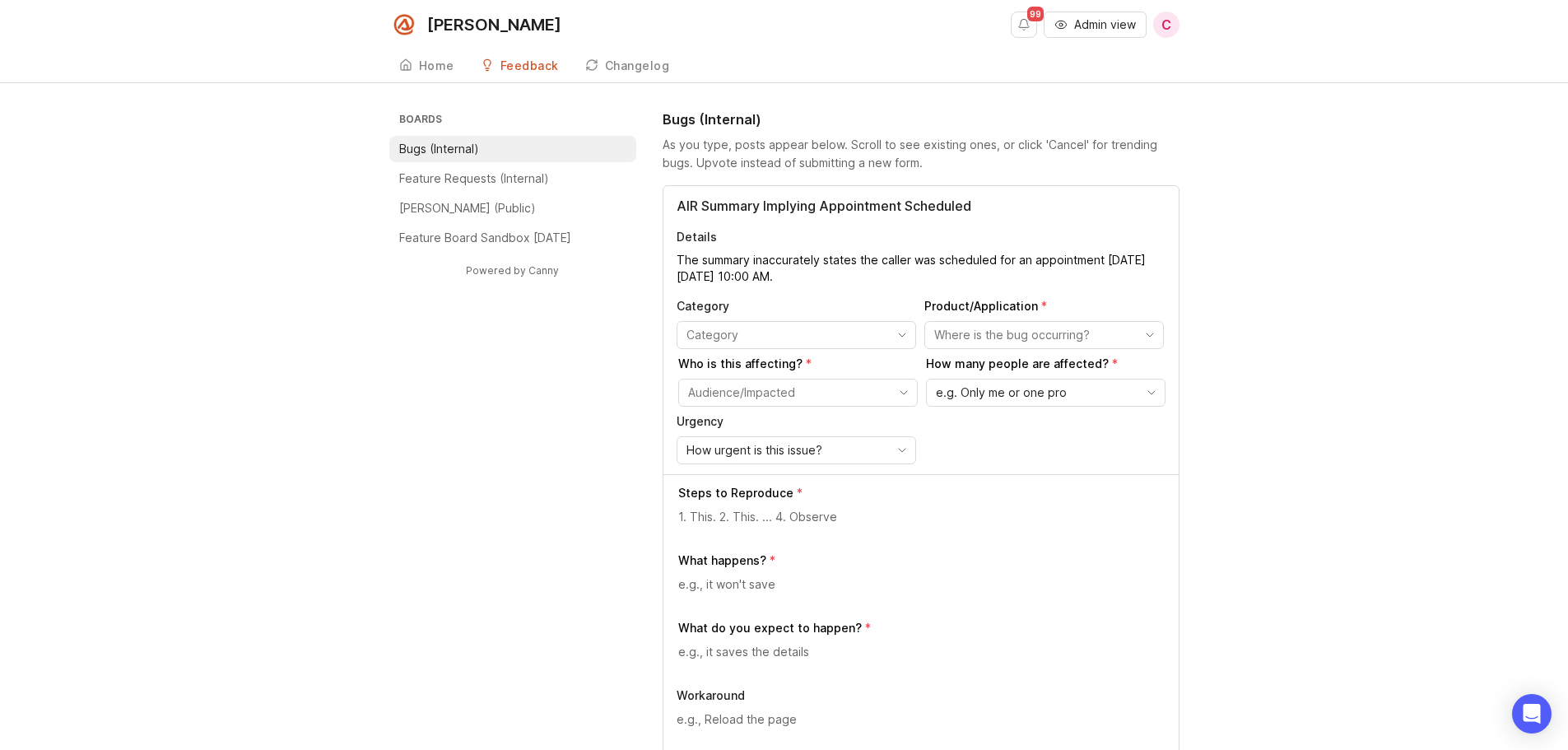
click at [702, 337] on input "toggle menu" at bounding box center [786, 335] width 201 height 18
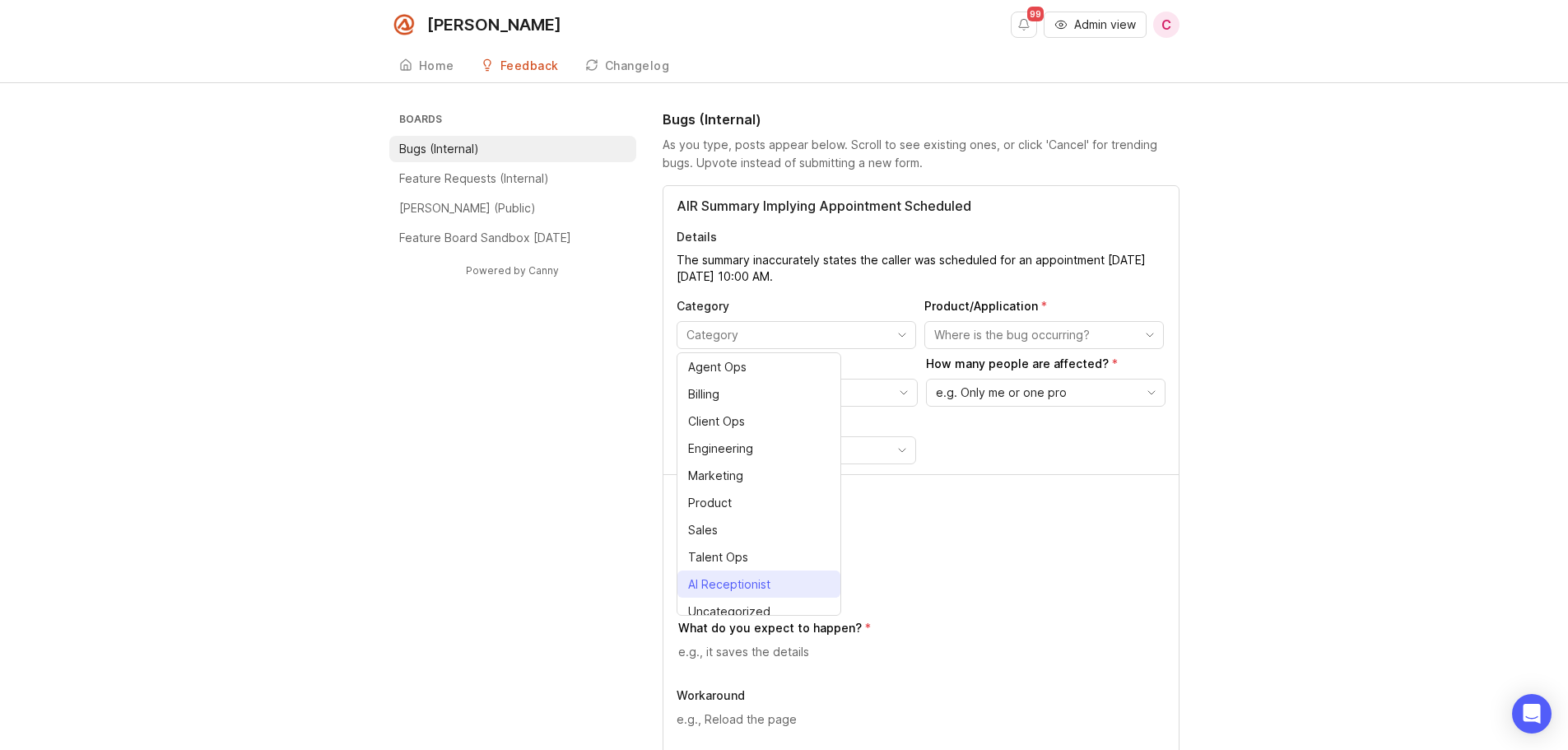
click at [731, 580] on div "AI Receptionist" at bounding box center [730, 585] width 83 height 18
type input "AI Receptionist"
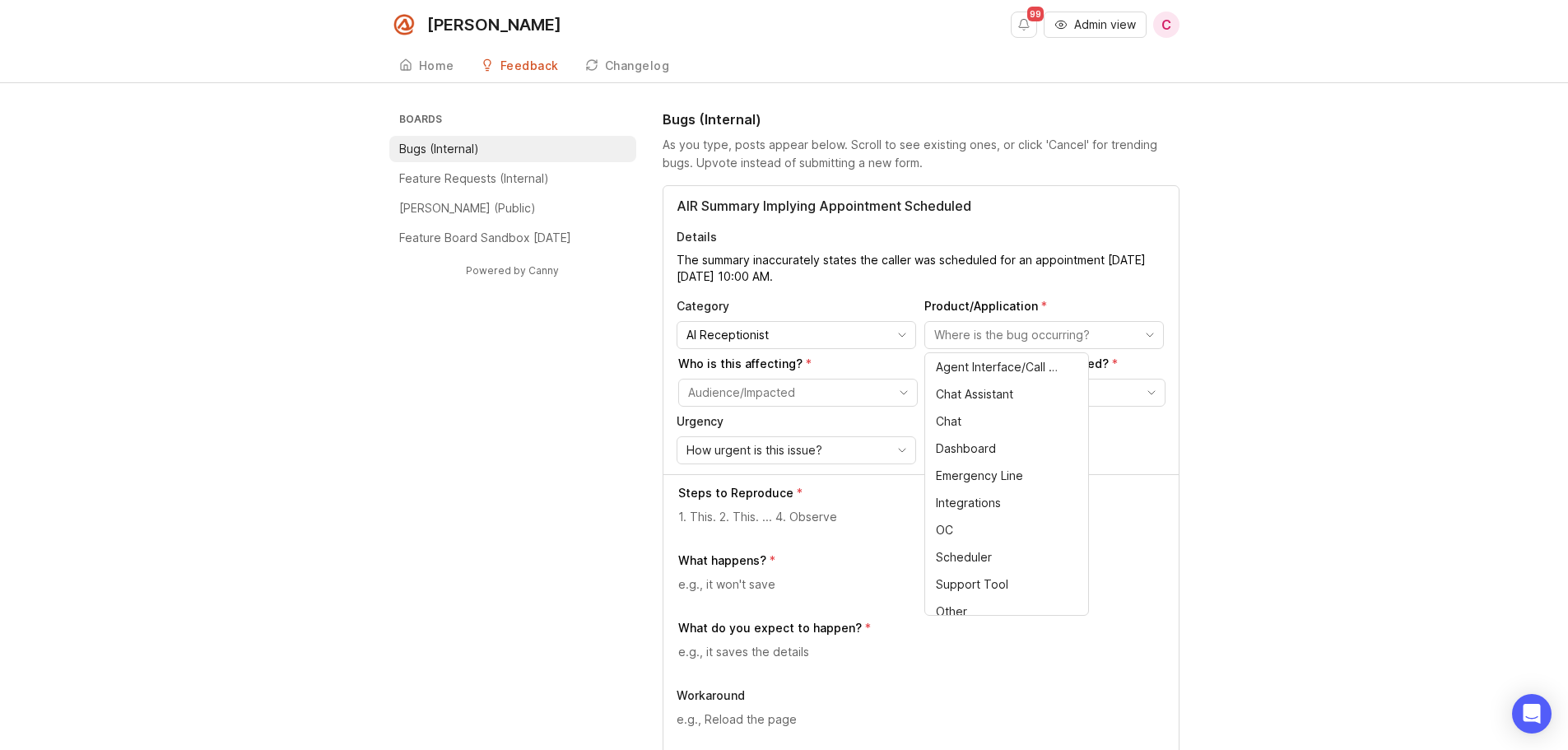
click at [956, 332] on input "toggle menu" at bounding box center [1034, 335] width 201 height 18
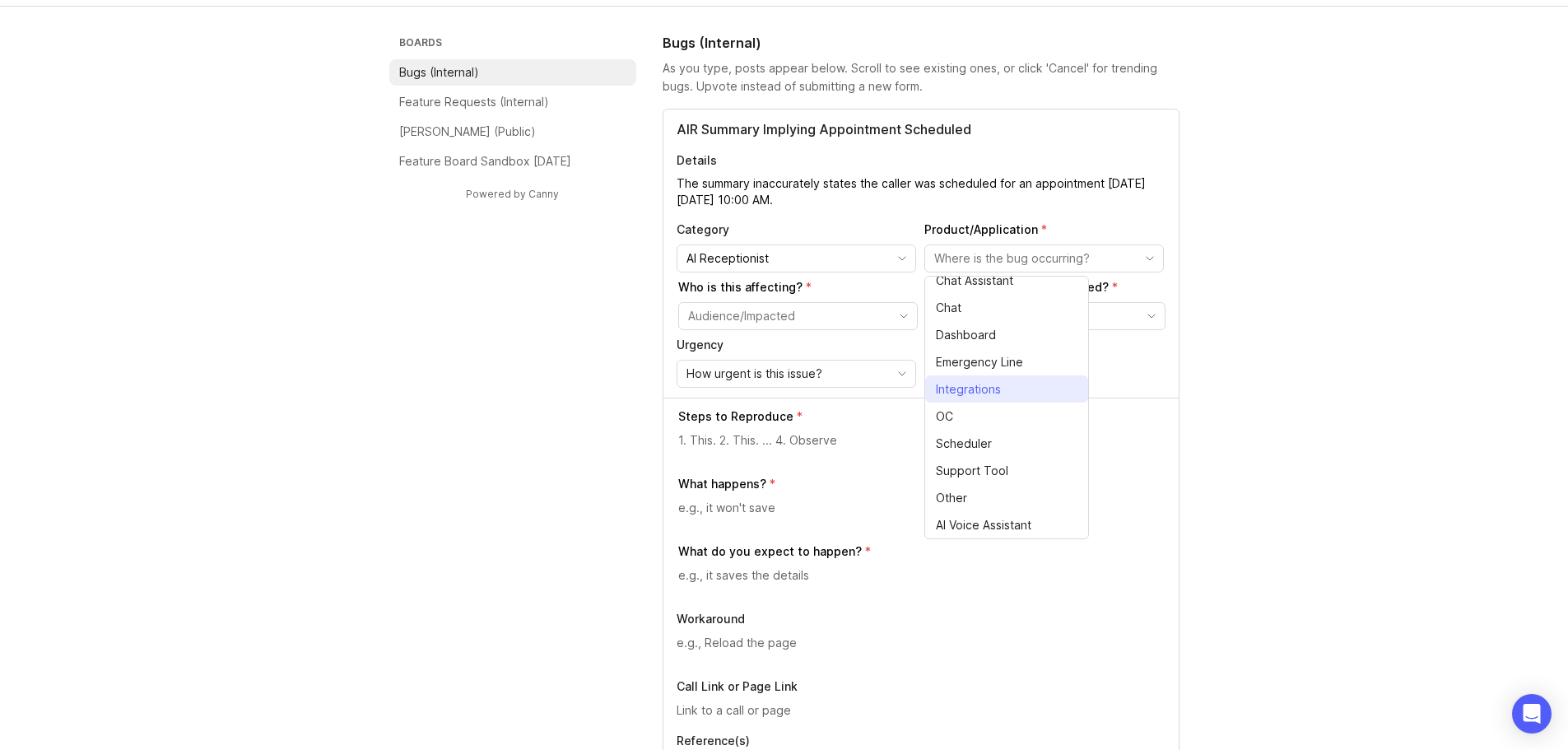
scroll to position [164, 0]
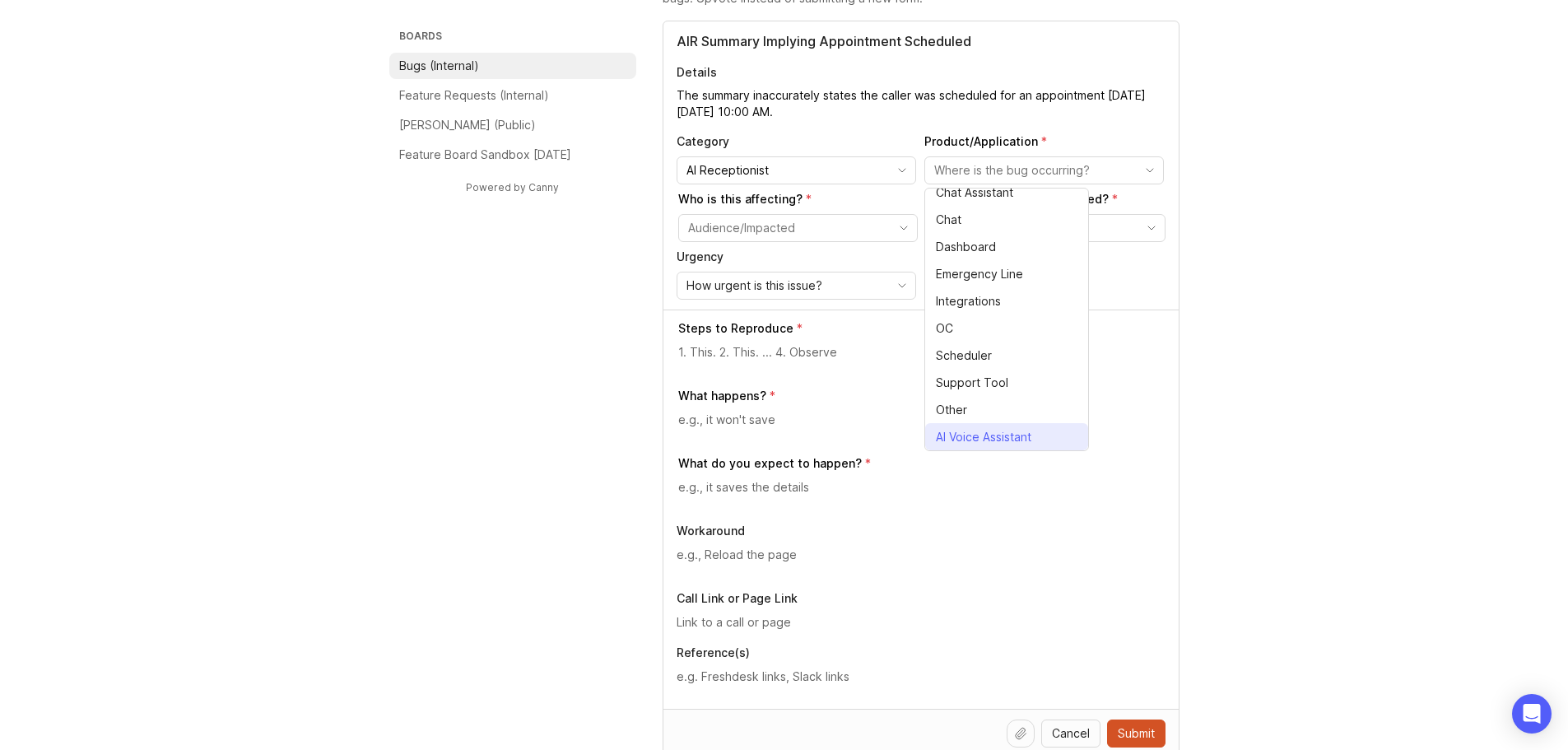
click at [1015, 439] on span "AI Voice Assistant" at bounding box center [983, 437] width 95 height 18
type input "AI Voice Assistant"
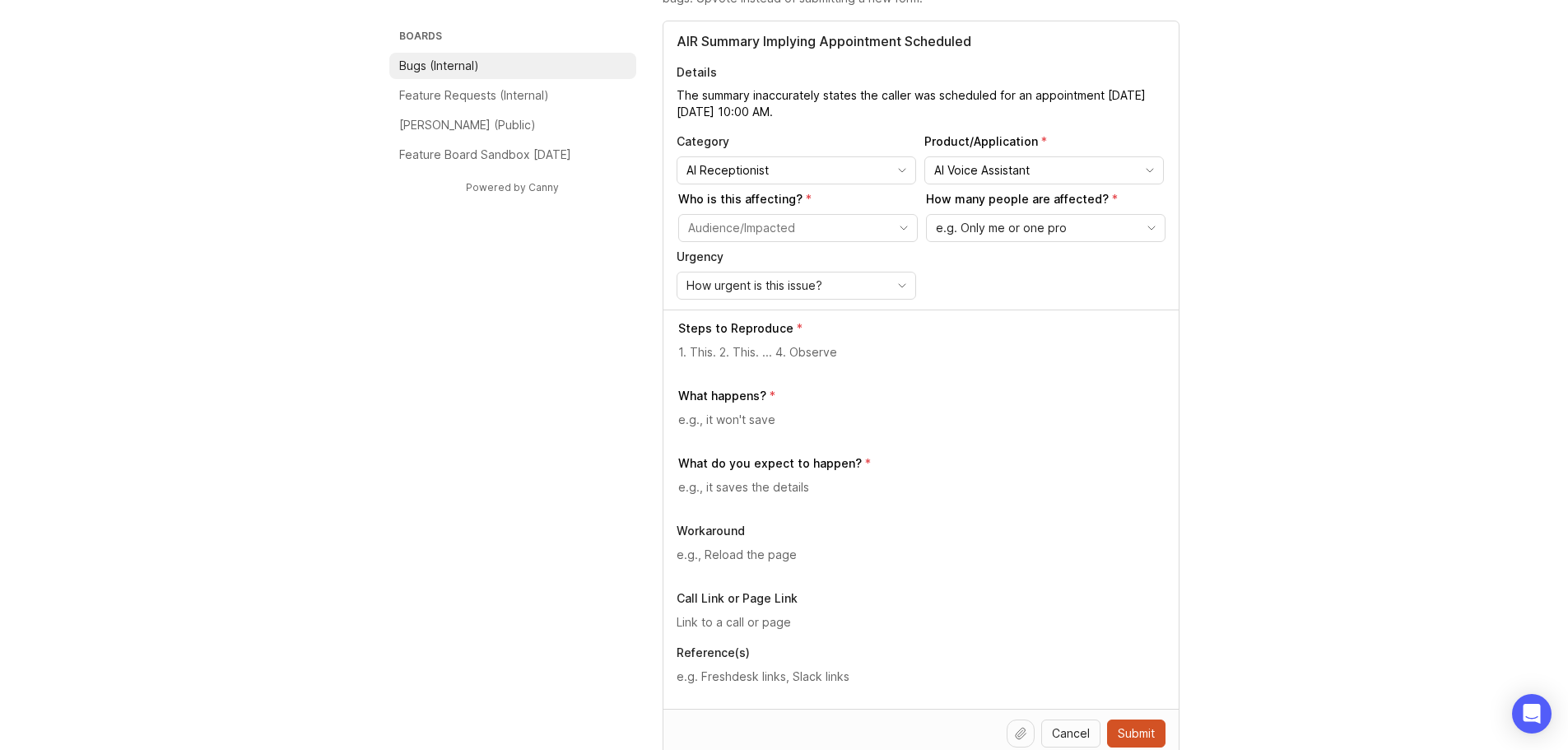
click at [738, 234] on input "toggle menu" at bounding box center [788, 228] width 201 height 18
click at [764, 322] on span "Pros - Single (External)" at bounding box center [752, 314] width 123 height 18
type input "Pros - Single (External)"
click at [990, 234] on span "e.g. Only me or one pro" at bounding box center [1002, 228] width 131 height 18
click at [966, 255] on span "Only me or one pro" at bounding box center [990, 260] width 106 height 18
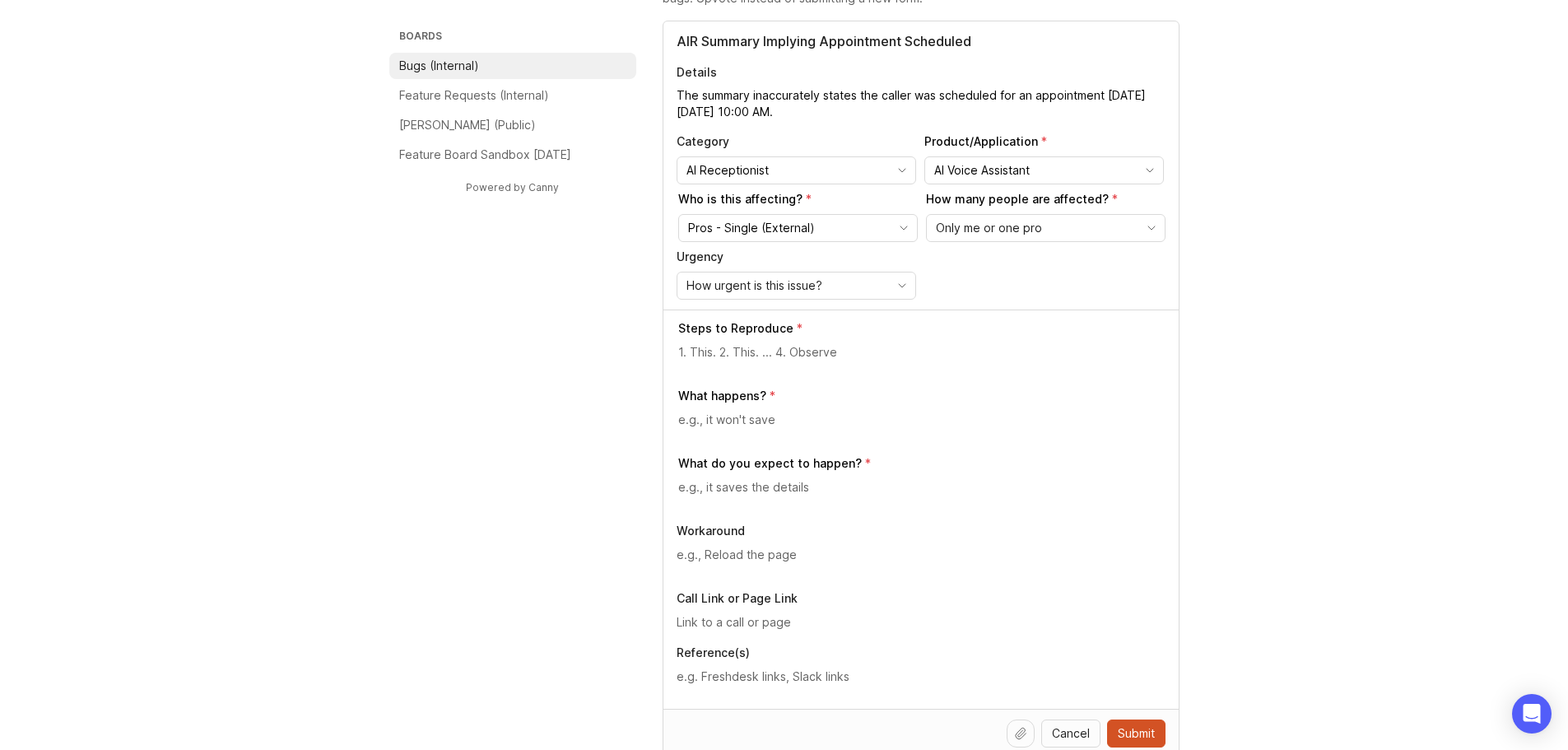
click at [747, 284] on span "How urgent is this issue?" at bounding box center [754, 286] width 136 height 18
click at [714, 373] on span "Normal" at bounding box center [707, 372] width 37 height 18
click at [761, 359] on textarea at bounding box center [922, 352] width 487 height 18
click at [724, 351] on textarea "1." at bounding box center [922, 352] width 487 height 18
click at [810, 351] on textarea "1. State: Set up appointment. 2. C" at bounding box center [922, 352] width 487 height 18
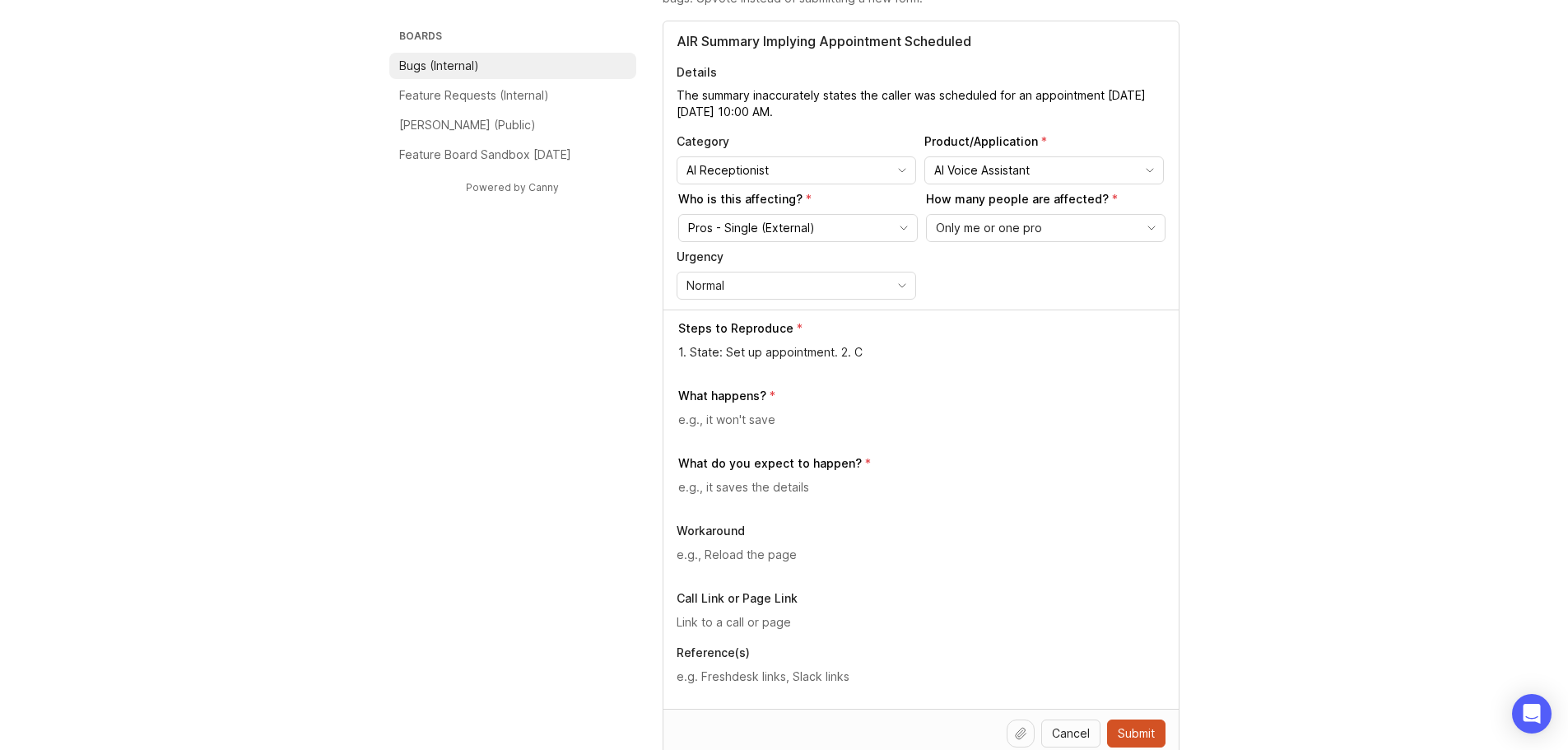
click at [814, 347] on textarea "1. State: Set up appointment. 2. C" at bounding box center [922, 352] width 487 height 18
click at [895, 353] on textarea "1. State: Set up appointment. 2. C" at bounding box center [922, 352] width 487 height 18
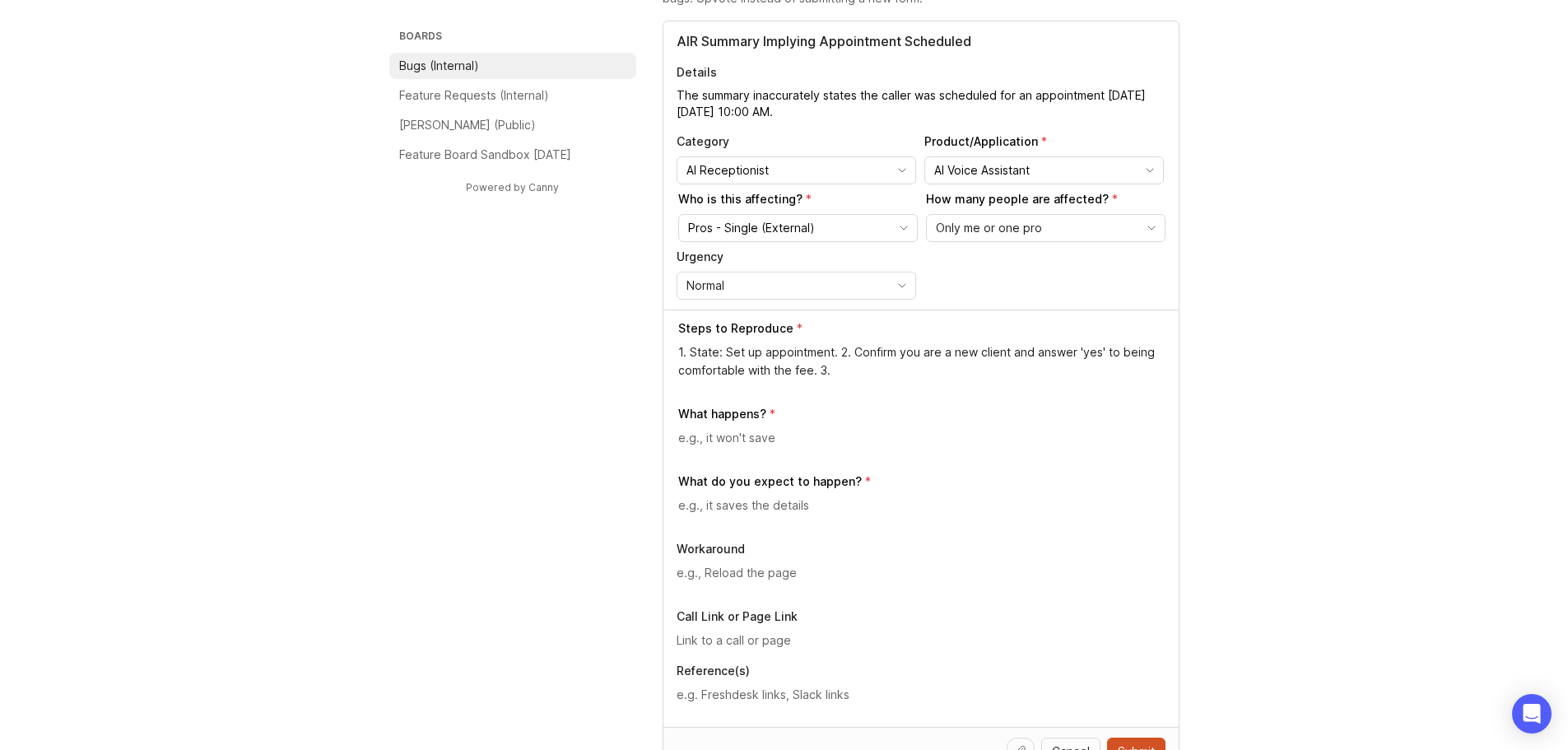
click at [893, 365] on textarea "1. State: Set up appointment. 2. Confirm you are a new client and answer 'yes' …" at bounding box center [922, 362] width 487 height 37
drag, startPoint x: 982, startPoint y: 370, endPoint x: 933, endPoint y: 369, distance: 49.0
click at [933, 369] on textarea "1. State: Set up appointment. 2. Confirm you are a new client and answer 'yes' …" at bounding box center [922, 362] width 487 height 37
type textarea "1. State: Set up appointment. 2. Confirm you are a new client and answer 'yes' …"
click at [749, 442] on textarea at bounding box center [922, 438] width 487 height 18
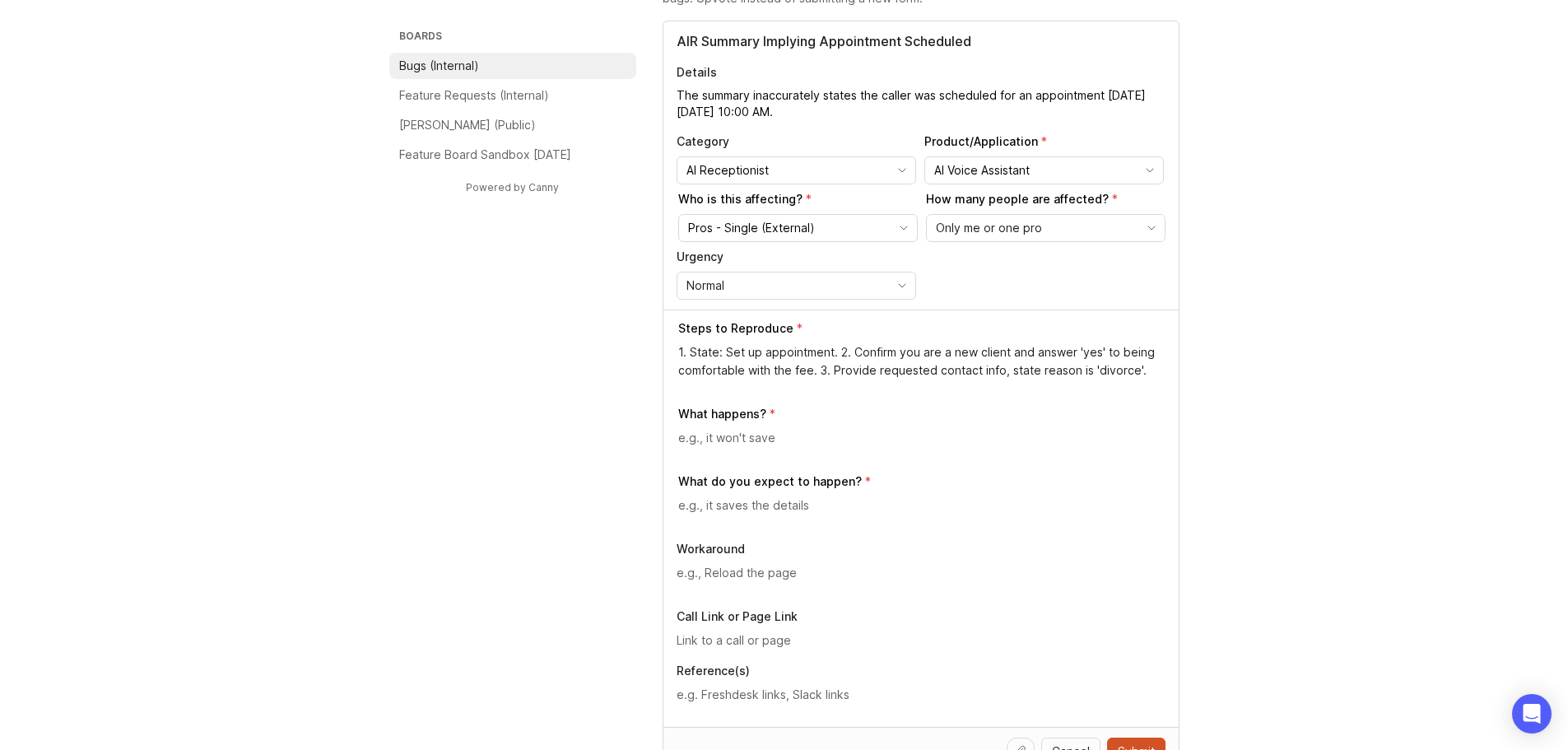
click at [784, 433] on textarea at bounding box center [922, 438] width 487 height 18
type textarea "It states the caller was scheduled."
click at [778, 512] on textarea at bounding box center [922, 505] width 487 height 18
click at [720, 505] on textarea at bounding box center [922, 505] width 487 height 18
paste textarea "for providing your information. Your details will be passed along to our team, …"
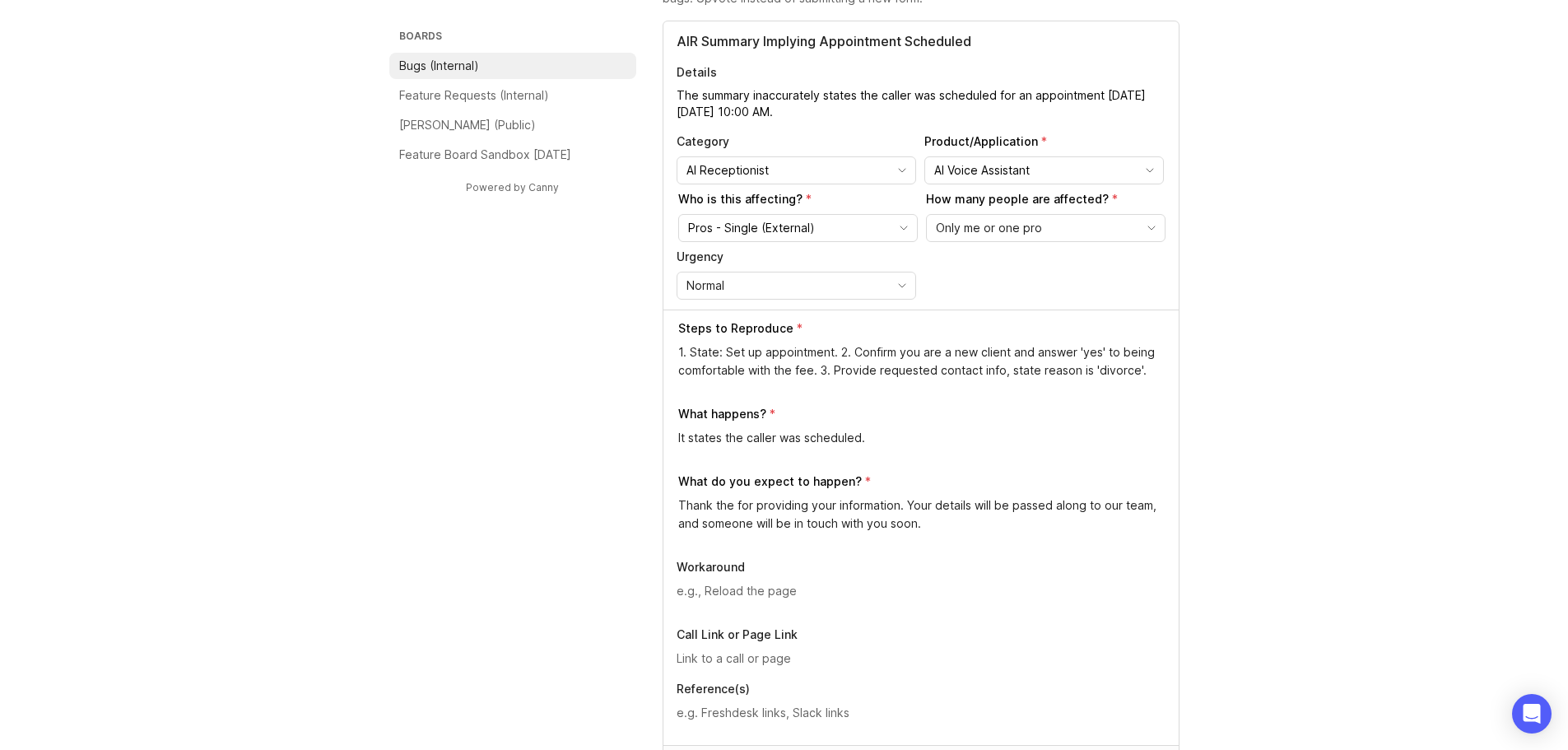
click at [736, 508] on textarea "Thank the for providing your information. Your details will be passed along to …" at bounding box center [922, 514] width 487 height 37
click at [844, 506] on textarea "Thank the caller for providing your information. Your details will be passed al…" at bounding box center [922, 514] width 487 height 37
type textarea "Thank the caller for providing the information and that the details will be pas…"
click at [799, 601] on div at bounding box center [921, 597] width 489 height 32
click at [745, 582] on textarea at bounding box center [921, 590] width 489 height 18
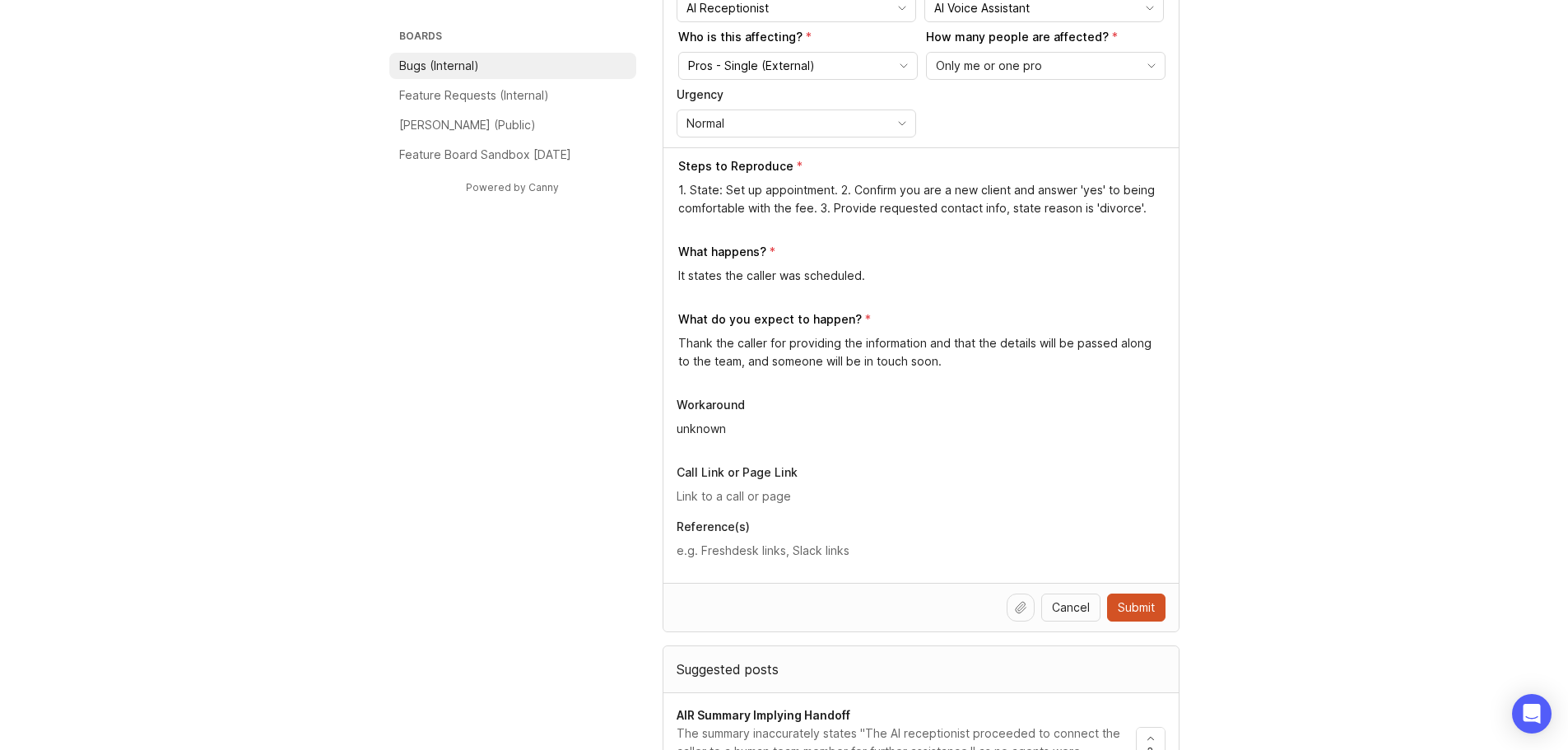
scroll to position [412, 0]
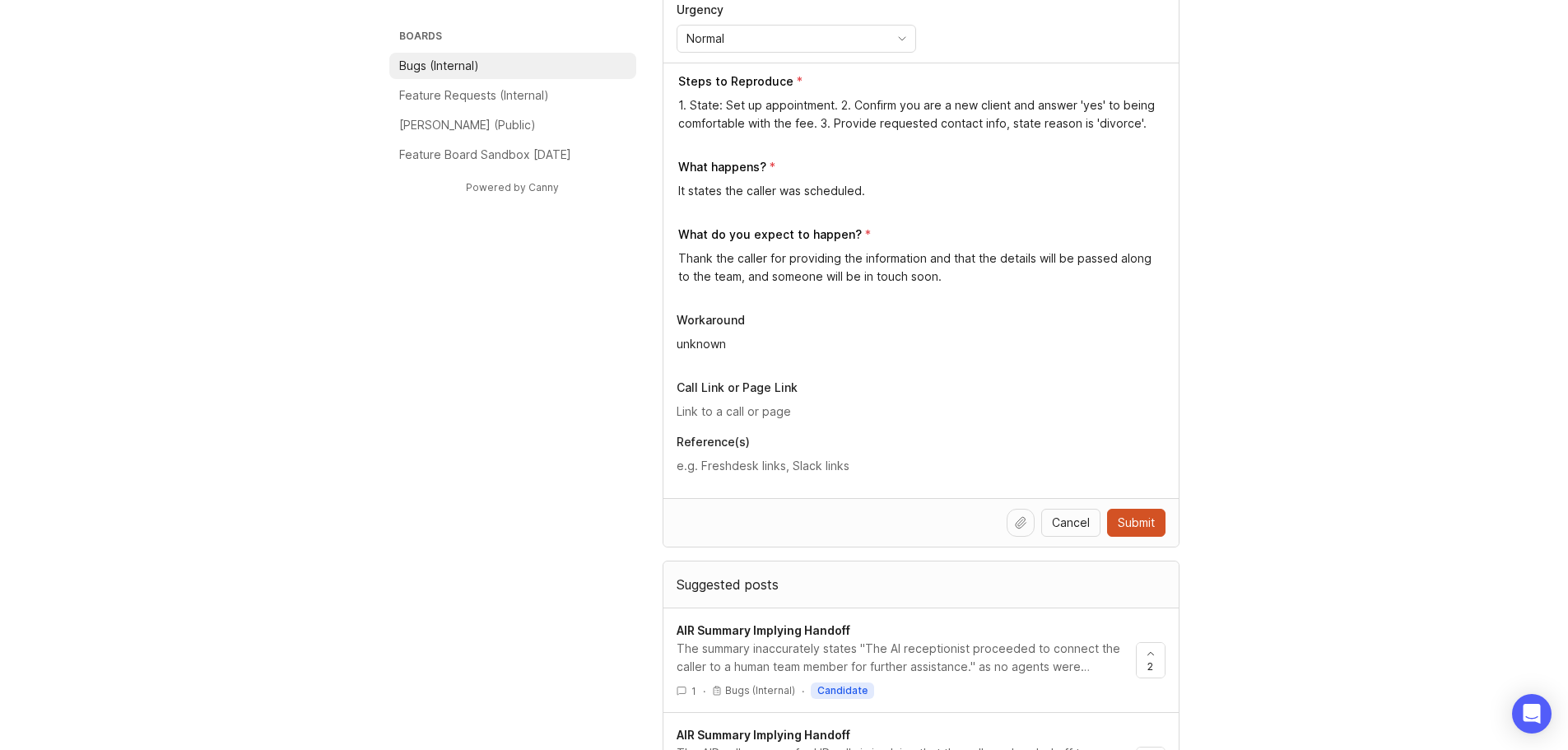
type textarea "unknown"
click at [691, 411] on input "text" at bounding box center [921, 412] width 489 height 18
paste input "https://agent.smith.ai/agent/call/CA4cb87d2a79b9d520a1f6ac629169c4c0/"
type input "https://agent.smith.ai/agent/call/CA4cb87d2a79b9d520a1f6ac629169c4c0/"
click at [749, 463] on textarea at bounding box center [921, 465] width 489 height 18
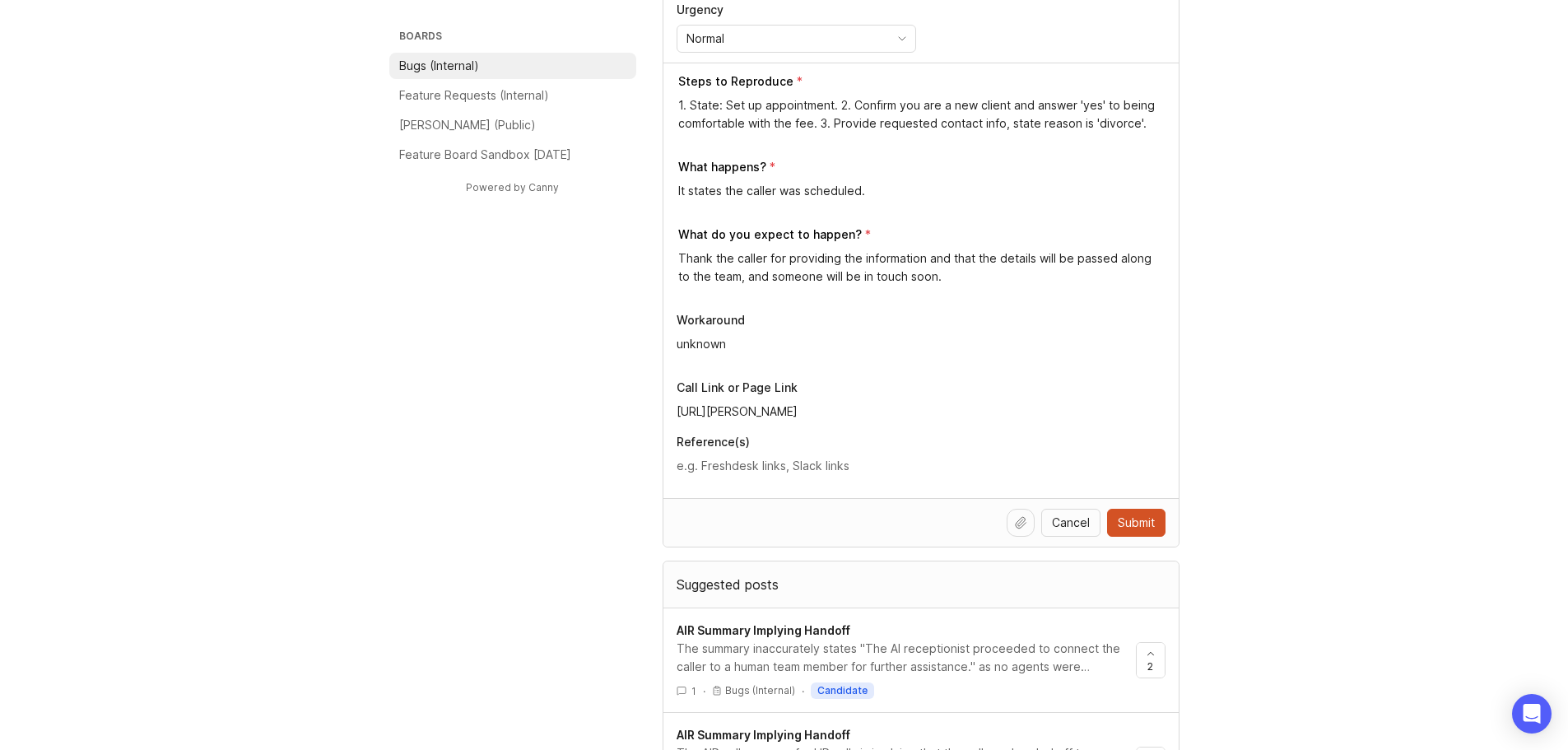
paste textarea "https://smith.freshdesk.com/a/tickets/1409562"
type textarea "https://smith.freshdesk.com/a/tickets/1409562"
click at [183, 334] on div "Boards Bugs (Internal) Feature Requests (Internal) Smith.ai (Public) Feature Bo…" at bounding box center [784, 719] width 1568 height 2043
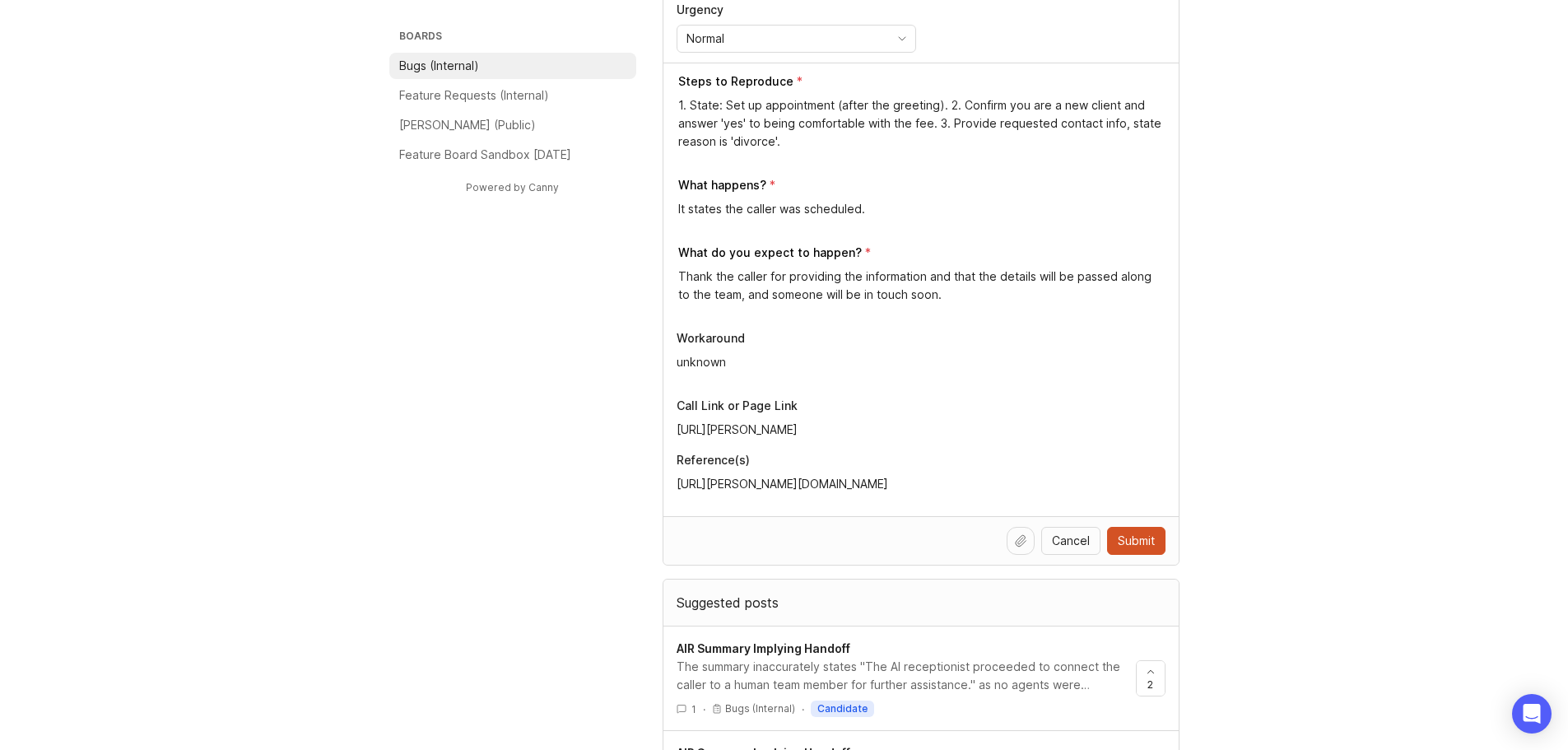
type textarea "1. State: Set up appointment (after the greeting). 2. Confirm you are a new cli…"
click at [1143, 545] on span "Submit" at bounding box center [1136, 540] width 37 height 16
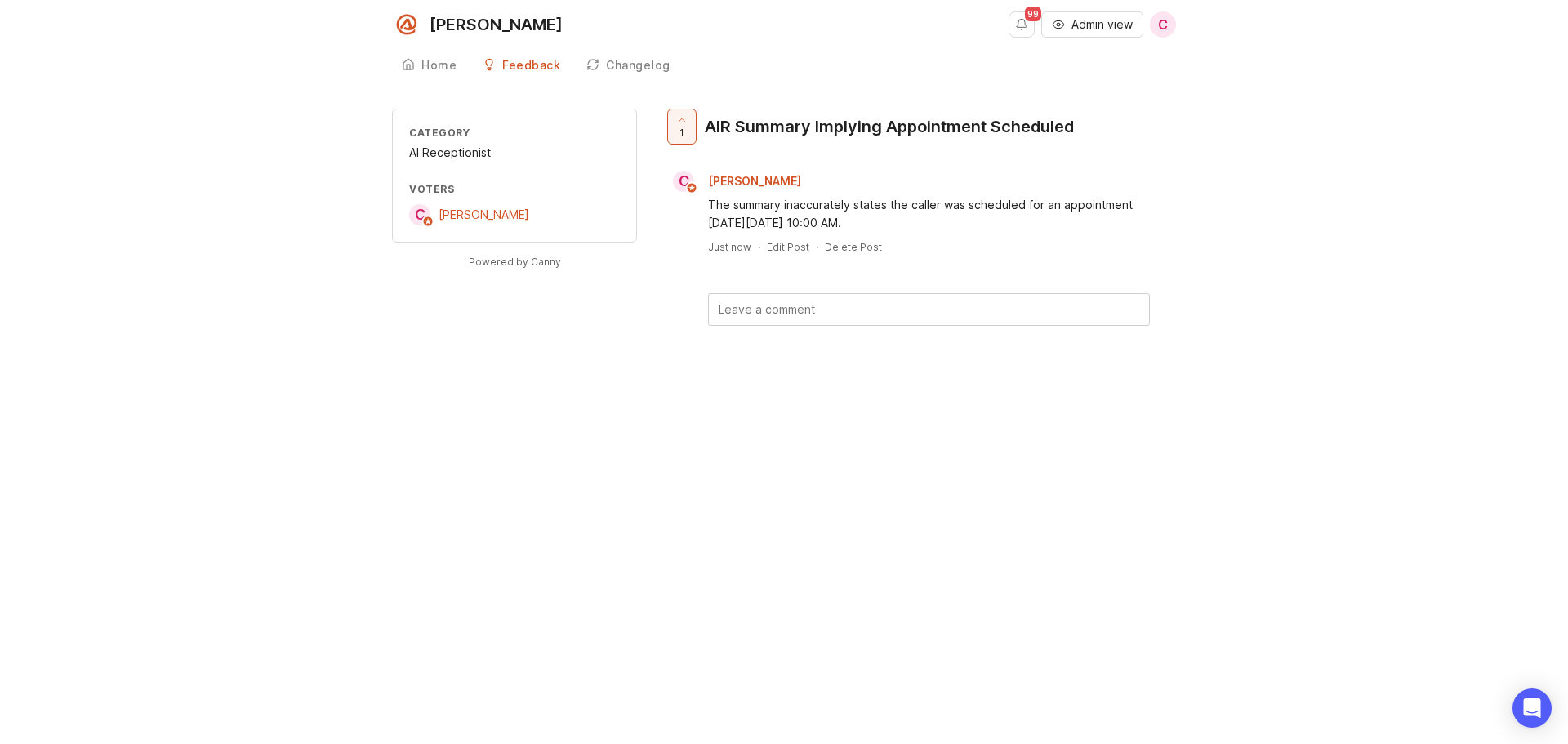
click at [767, 179] on span "[PERSON_NAME]" at bounding box center [754, 180] width 93 height 14
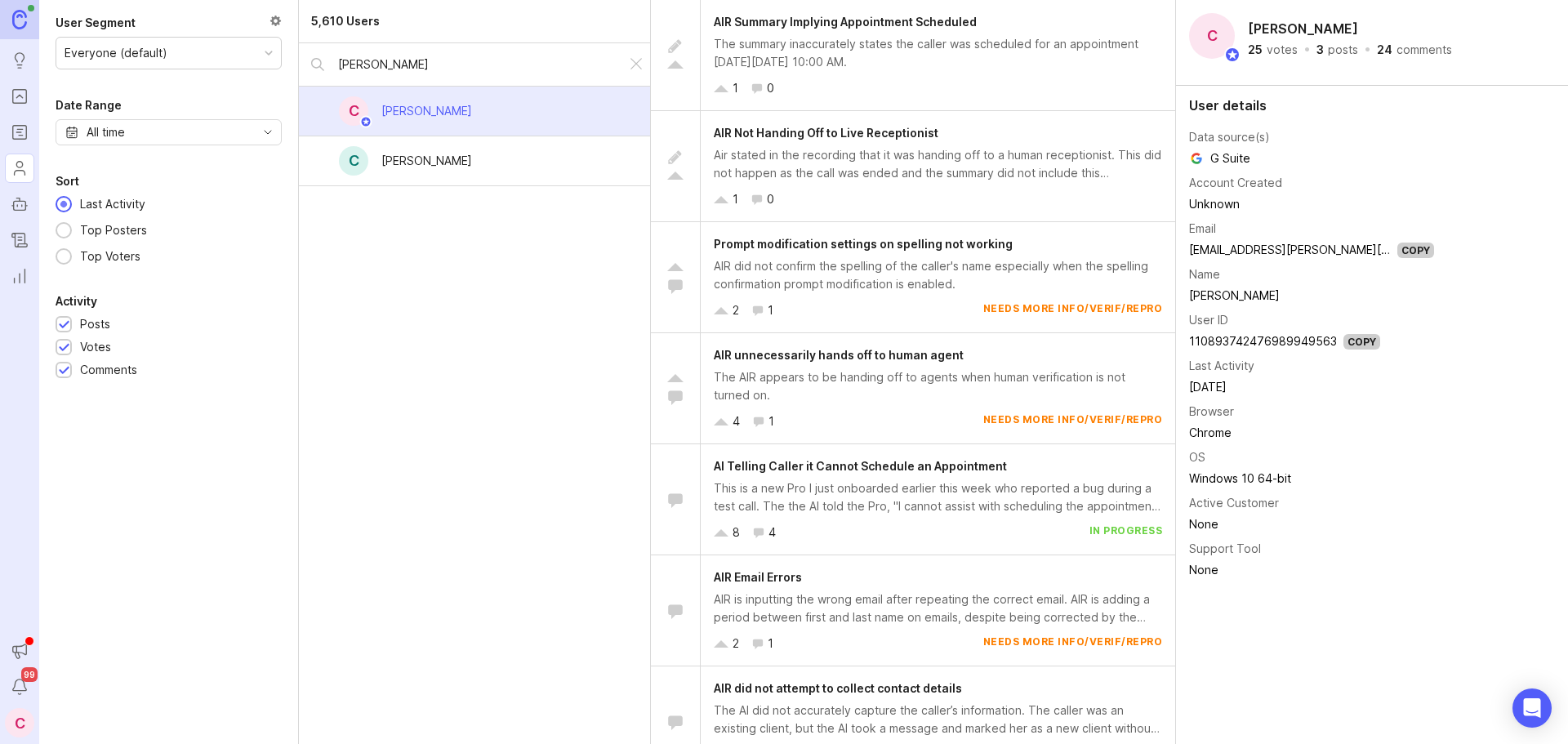
click at [897, 33] on div "AIR Summary Implying Appointment Scheduled The summary inaccurately states the …" at bounding box center [939, 55] width 475 height 111
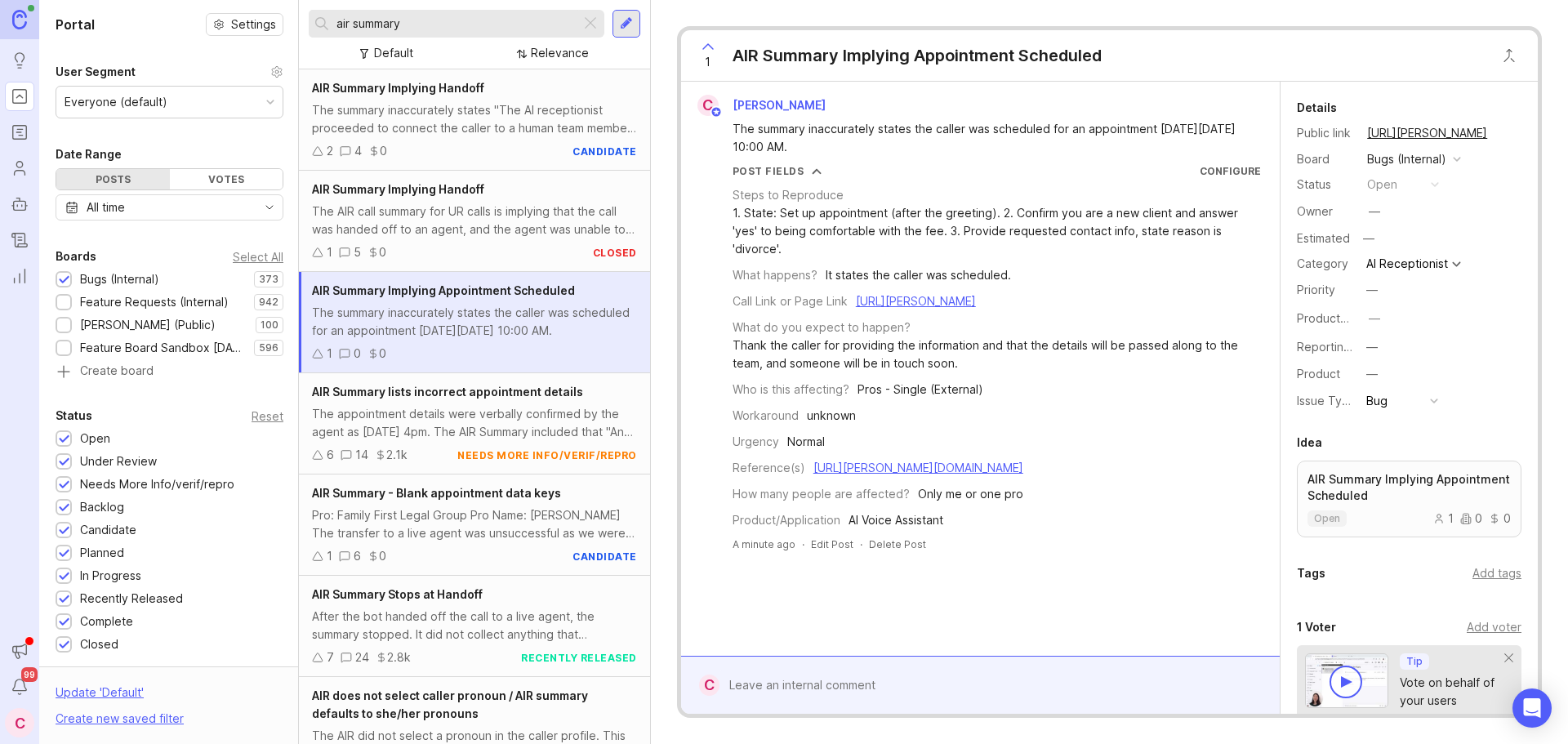
click at [436, 26] on input "air summary" at bounding box center [455, 23] width 237 height 18
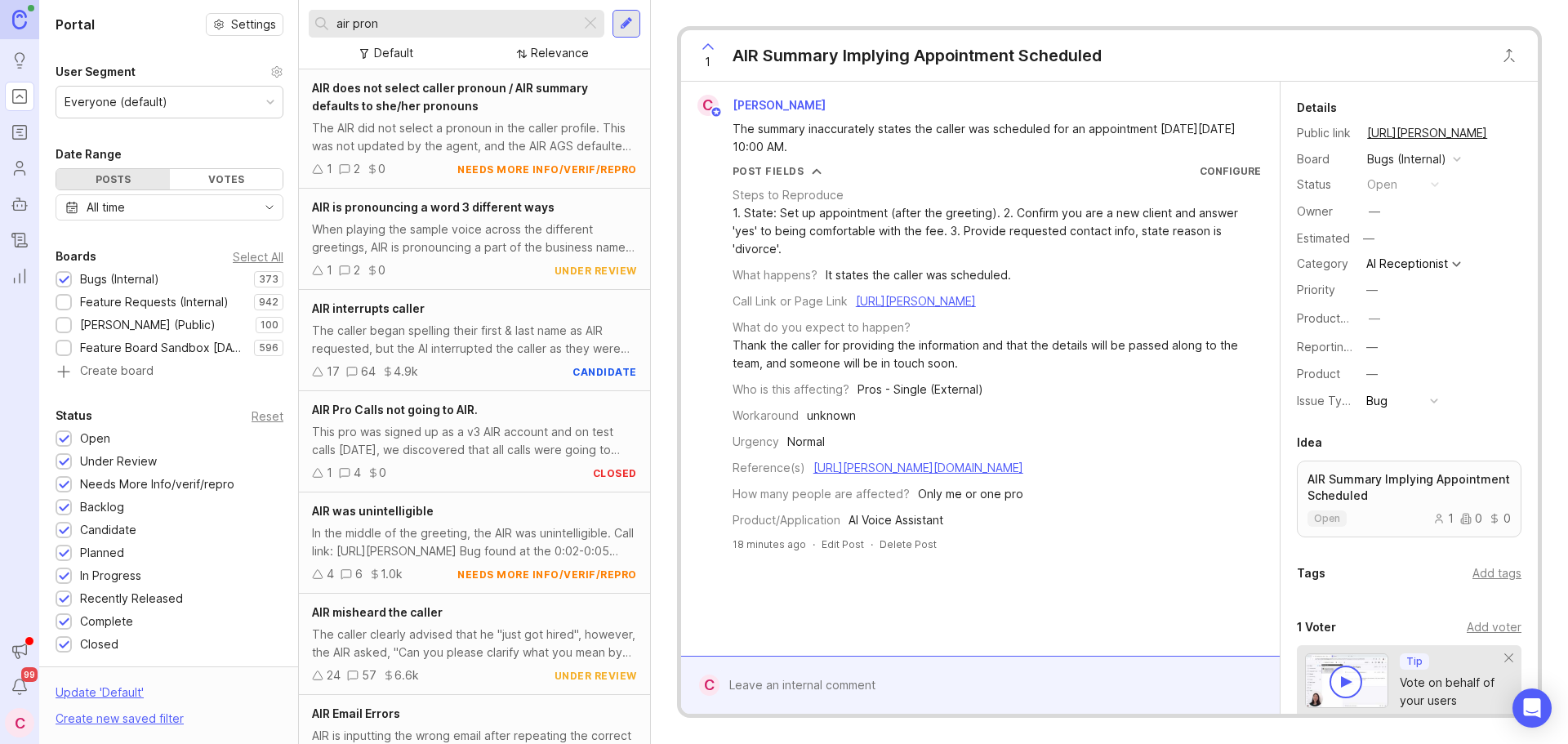
click at [436, 26] on input "air pron" at bounding box center [455, 23] width 237 height 18
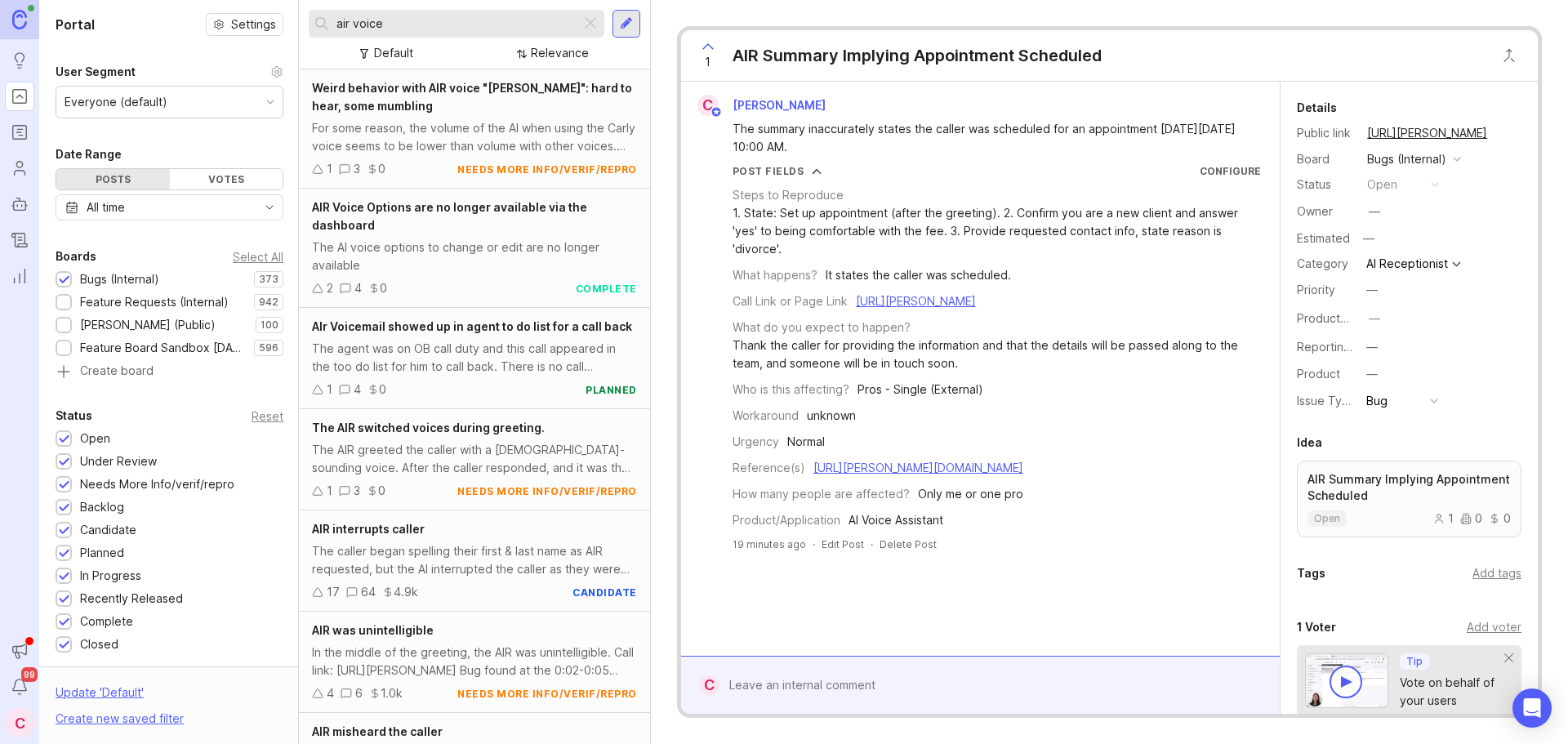
click at [392, 435] on span "The AIR switched voices during greeting." at bounding box center [428, 427] width 233 height 14
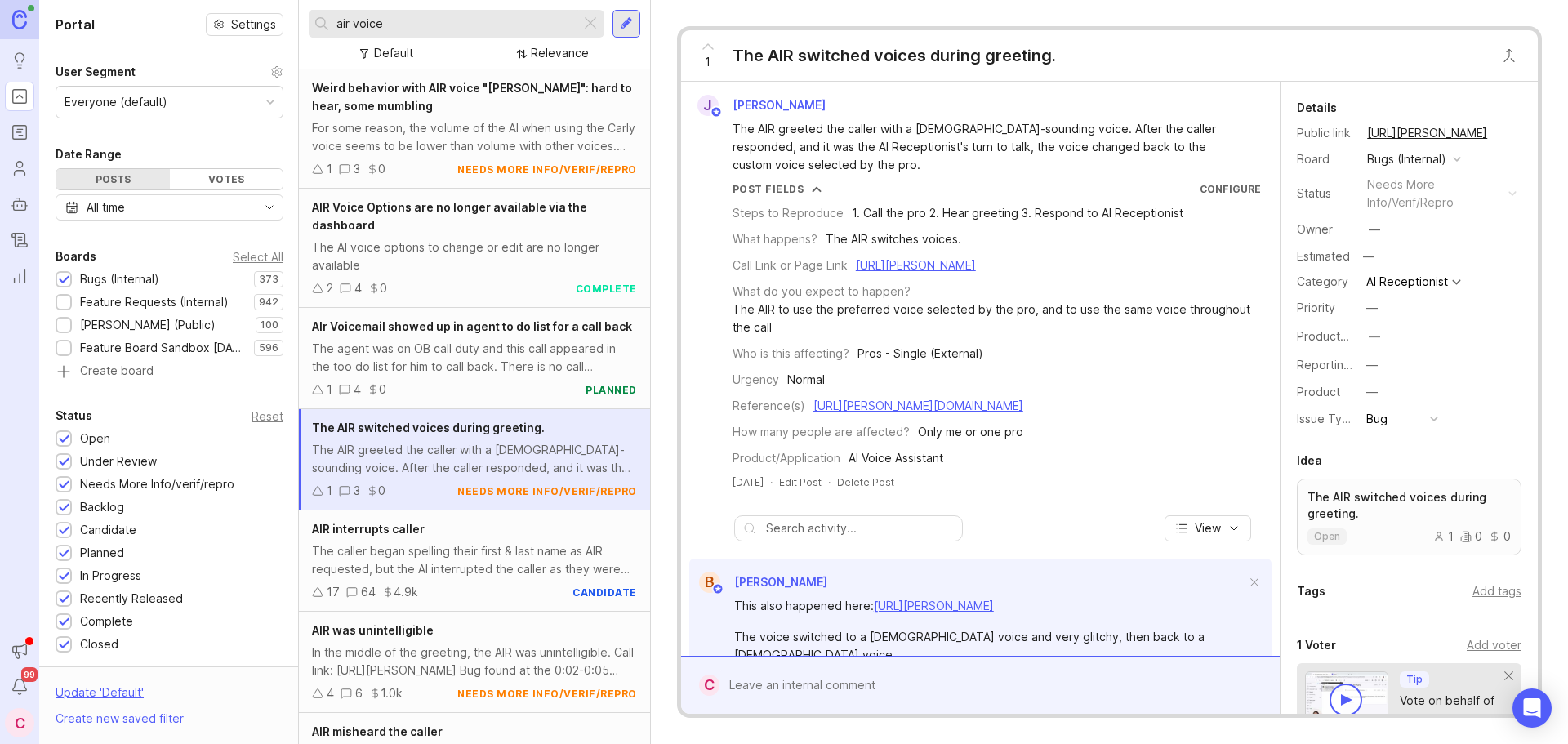
click at [433, 26] on input "air voice" at bounding box center [455, 23] width 237 height 18
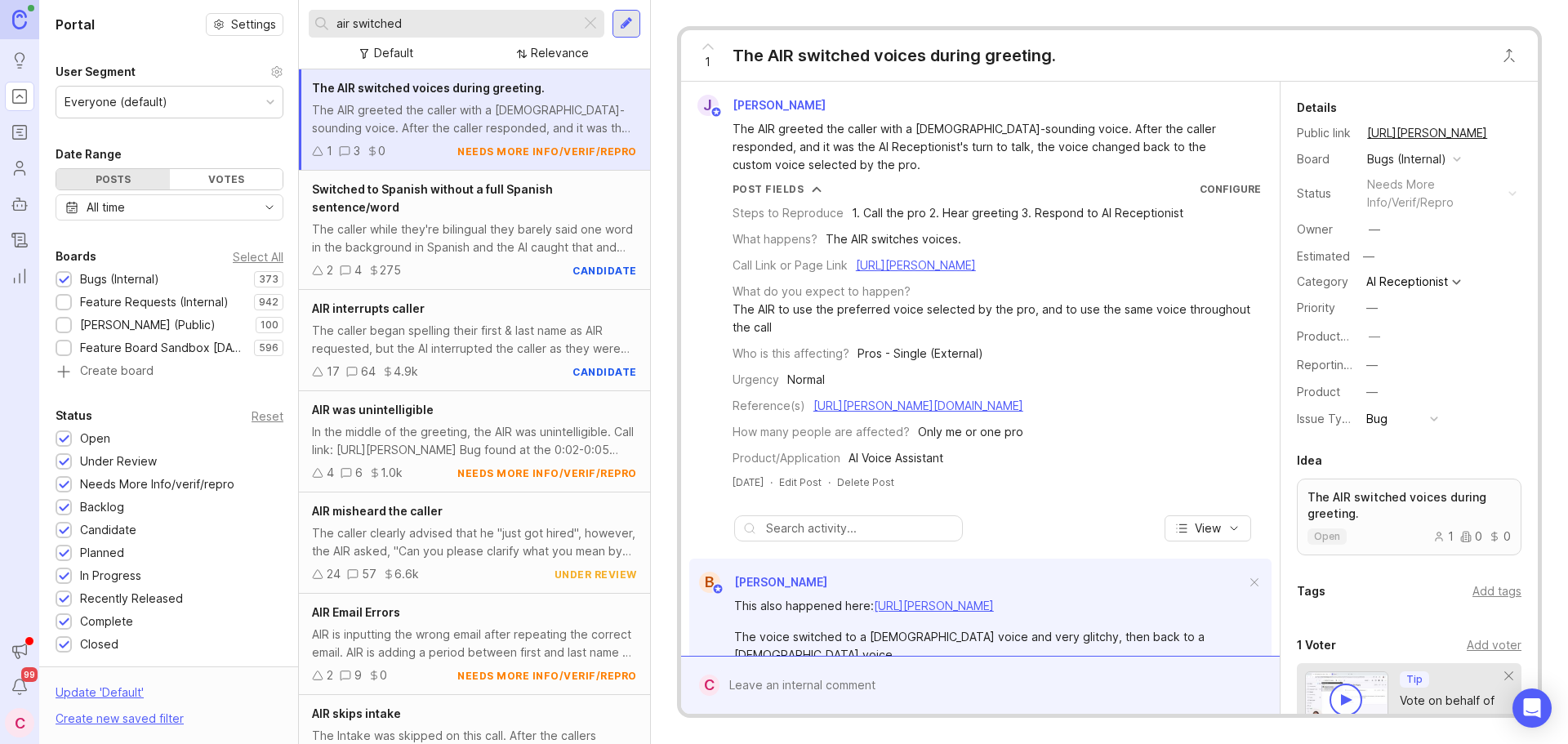
type input "air switched"
click at [448, 116] on div "The AIR greeted the caller with a male-sounding voice. After the caller respond…" at bounding box center [474, 119] width 325 height 36
click at [829, 692] on div at bounding box center [992, 685] width 546 height 31
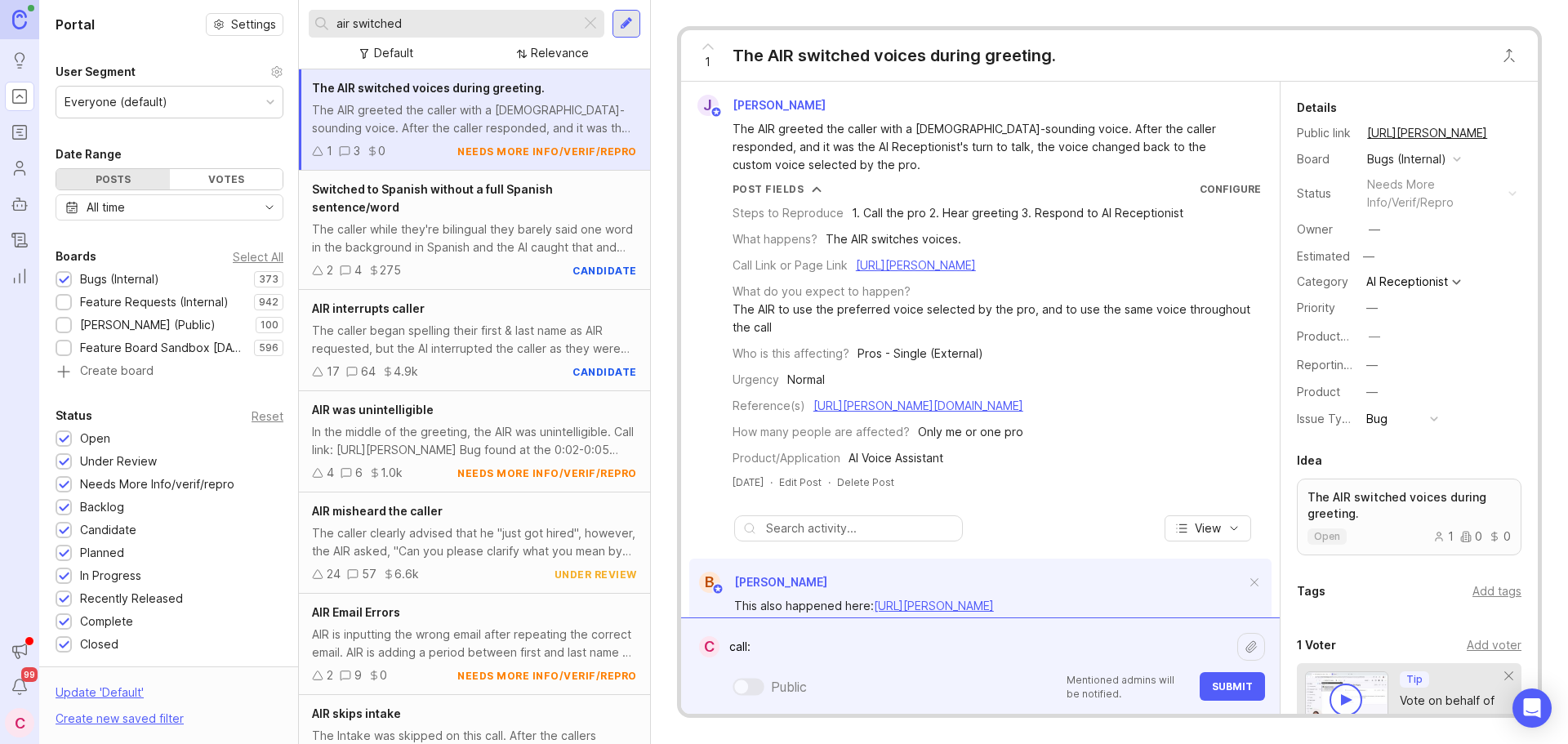
paste textarea "https://agent.smith.ai/agent/call/CA4cb87d2a79b9d520a1f6ac629169c4c0/"
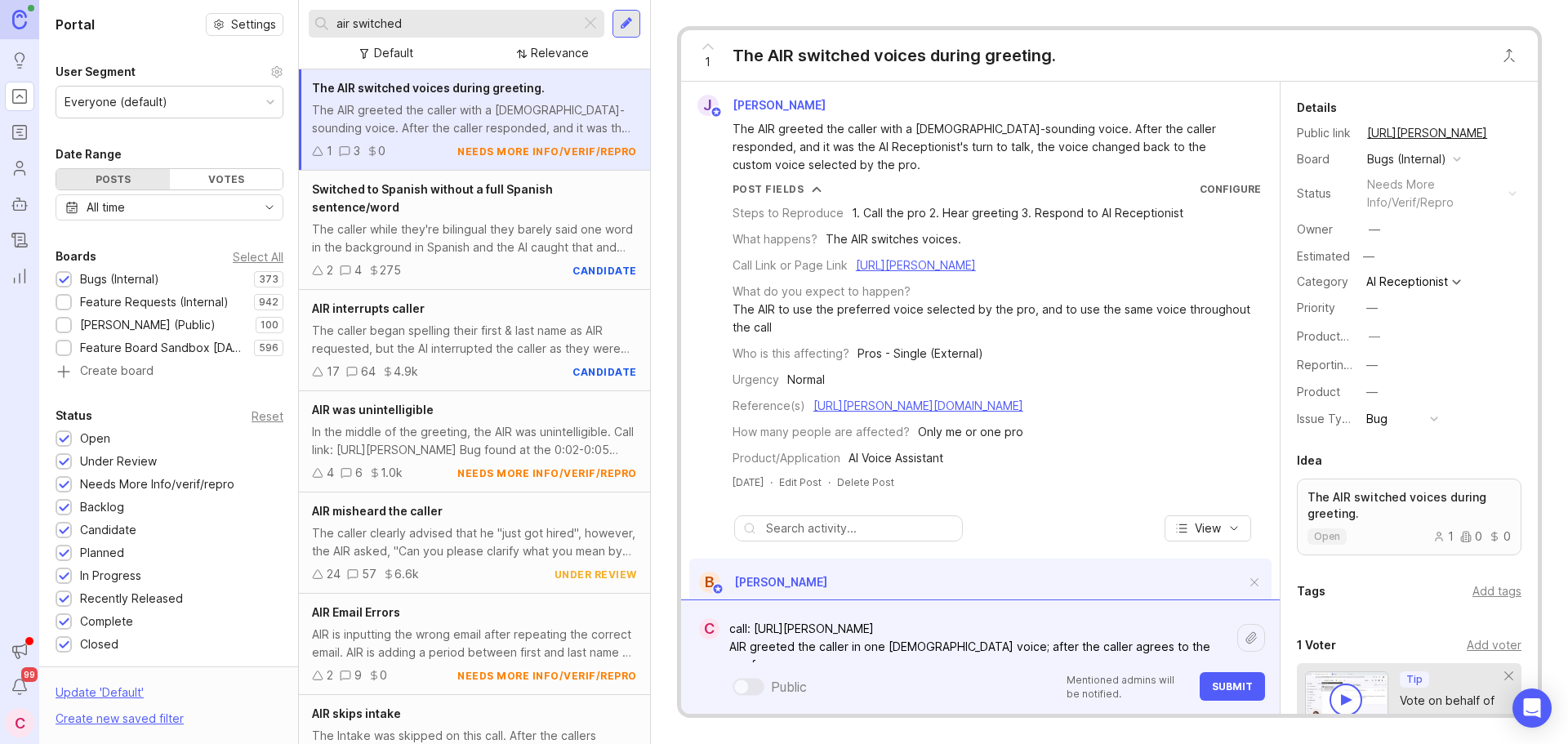
click at [954, 651] on textarea "call: https://agent.smith.ai/agent/call/CA4cb87d2a79b9d520a1f6ac629169c4c0/ AIR…" at bounding box center [978, 637] width 518 height 49
drag, startPoint x: 815, startPoint y: 649, endPoint x: 852, endPoint y: 649, distance: 37.0
click at [852, 649] on textarea "call: https://agent.smith.ai/agent/call/CA4cb87d2a79b9d520a1f6ac629169c4c0/ AIR…" at bounding box center [978, 629] width 518 height 67
click at [1145, 626] on textarea "call: https://agent.smith.ai/agent/call/CA4cb87d2a79b9d520a1f6ac629169c4c0/ AIR…" at bounding box center [978, 629] width 518 height 67
type textarea "call: https://agent.smith.ai/agent/call/CA4cb87d2a79b9d520a1f6ac629169c4c0/ AIR…"
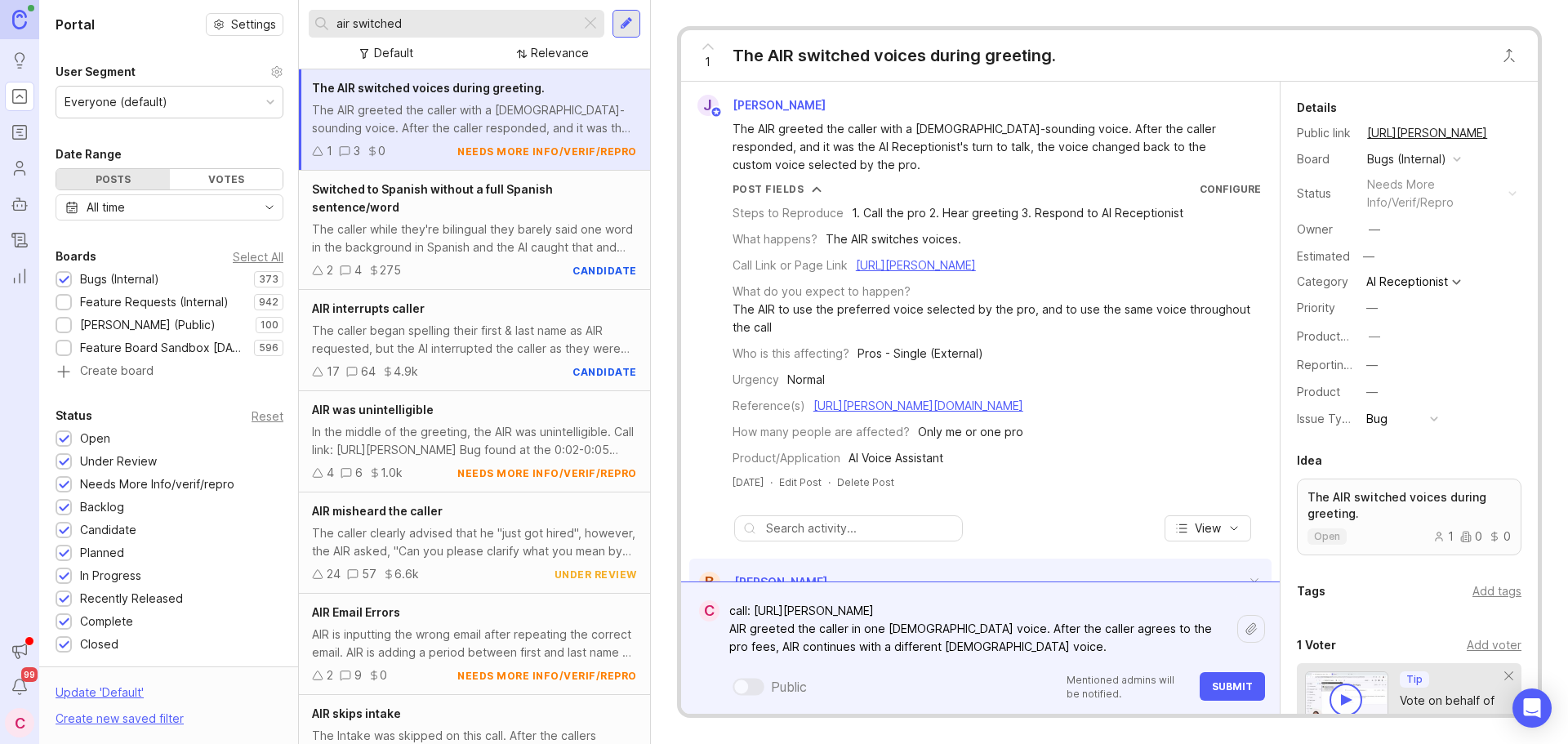
click at [1253, 689] on button "Submit" at bounding box center [1232, 687] width 66 height 29
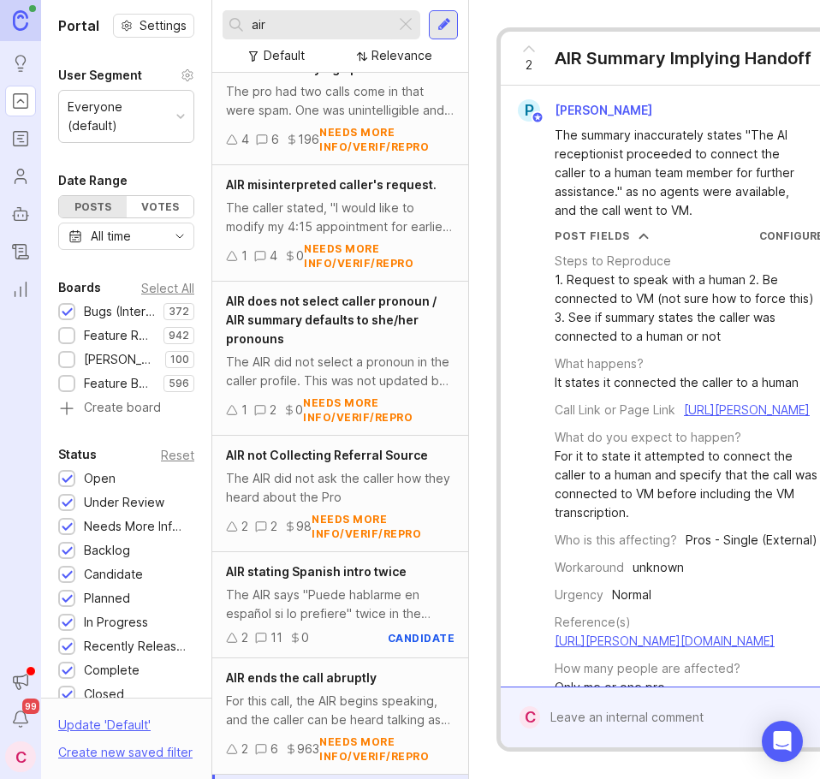
scroll to position [1041, 0]
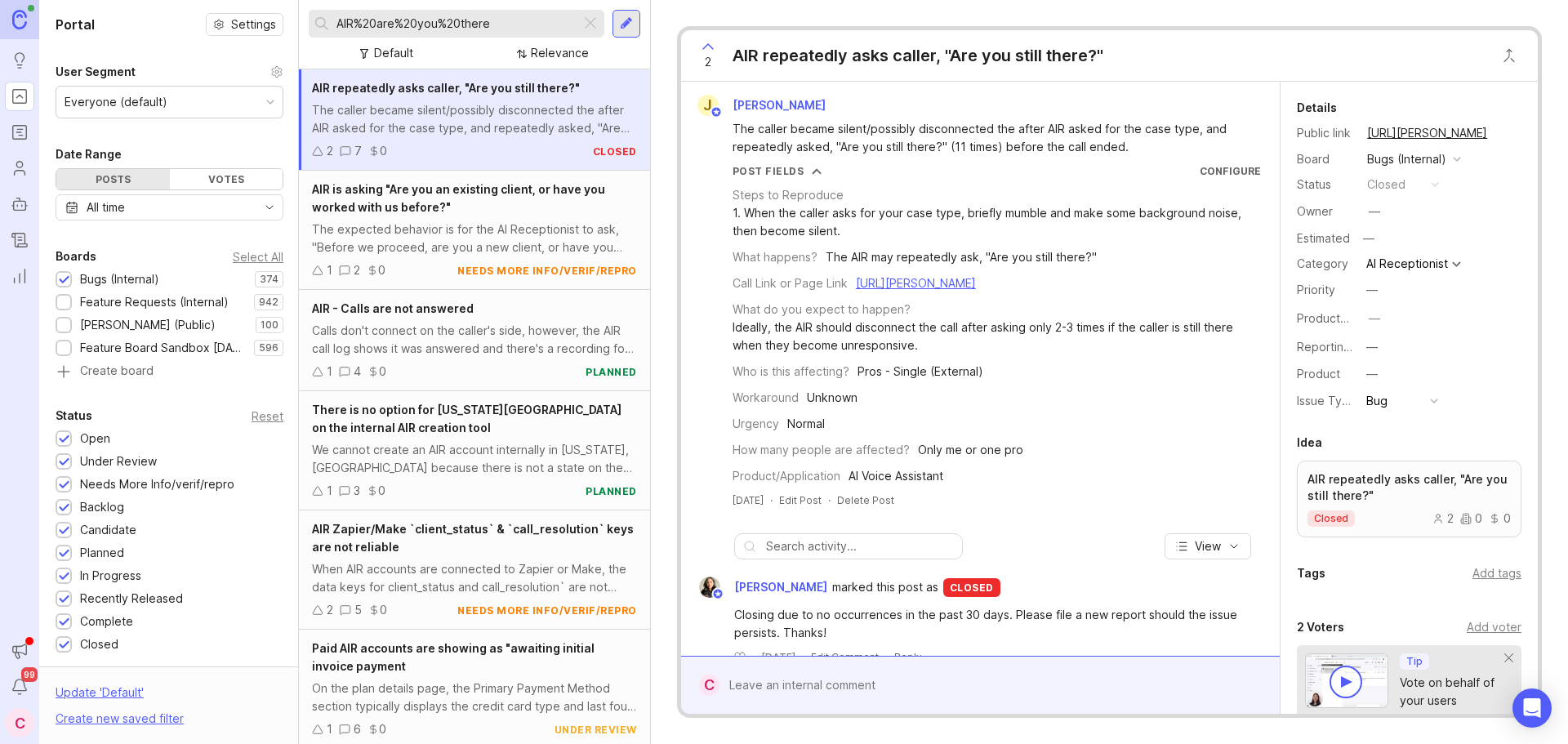
click at [438, 30] on input "AIR%20are%20you%20there" at bounding box center [455, 23] width 237 height 18
click at [442, 29] on input "AIR%20are%20you%20there" at bounding box center [455, 23] width 237 height 18
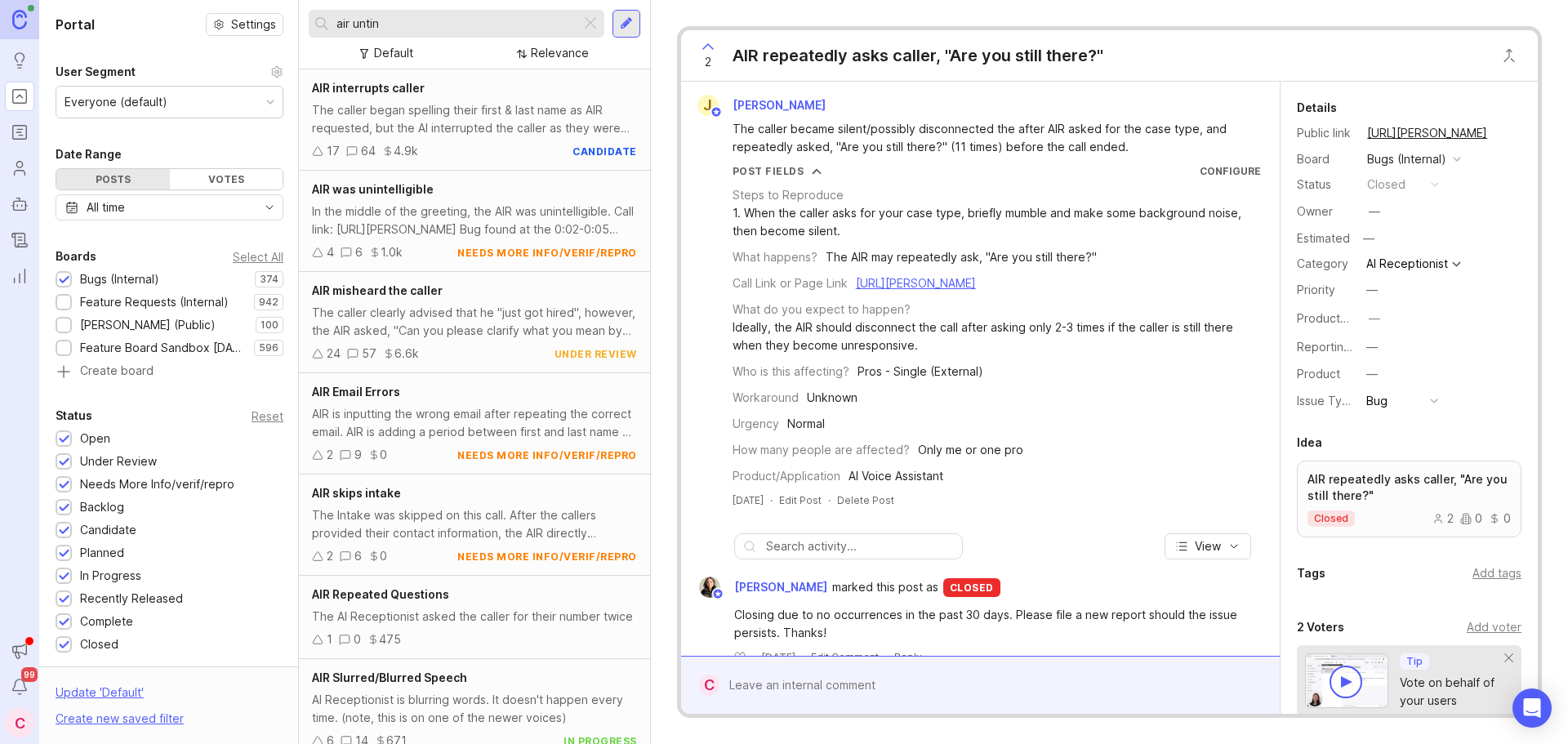
click at [434, 198] on div "AIR was unintelligible In the middle of the greeting, the AIR was unintelligibl…" at bounding box center [474, 221] width 351 height 101
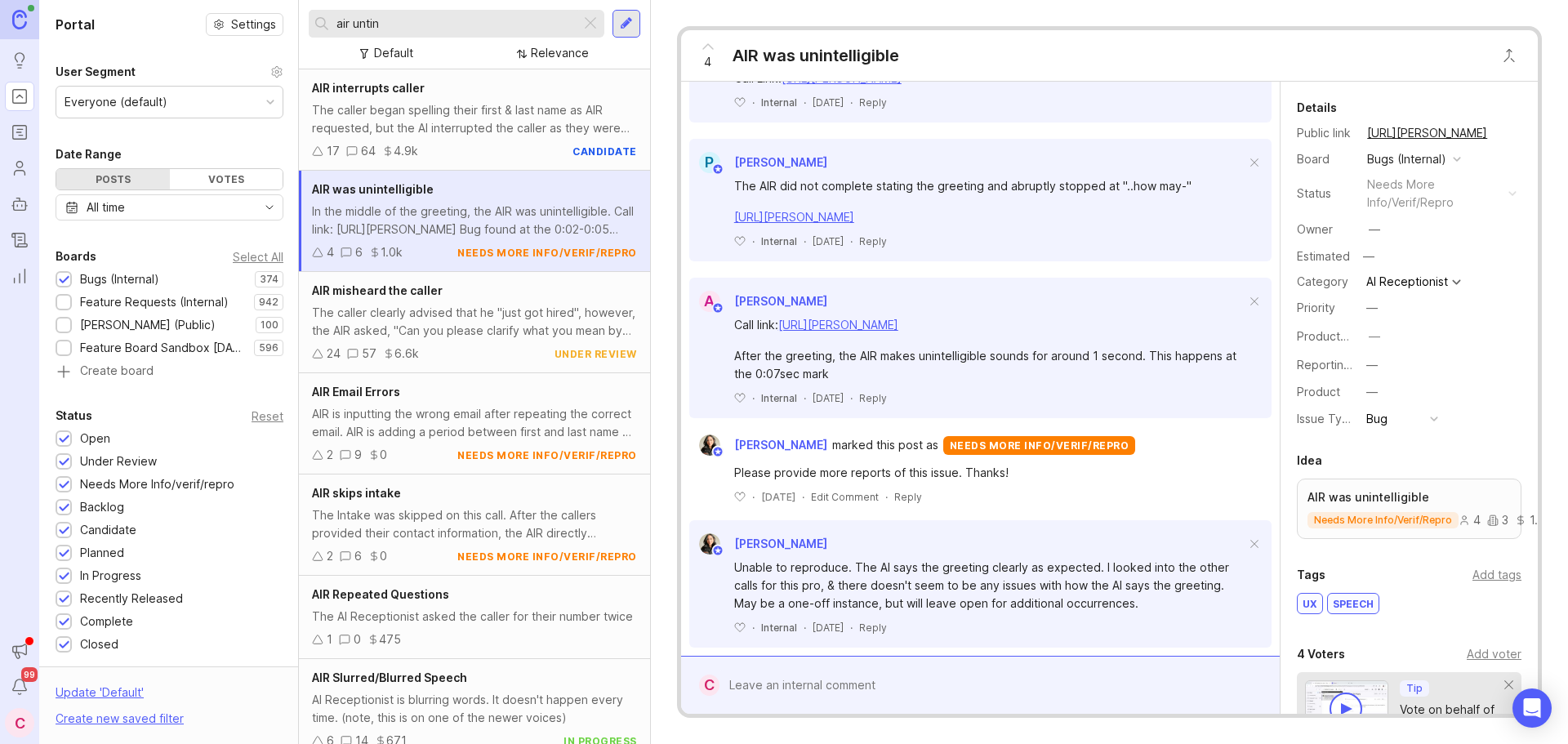
scroll to position [692, 0]
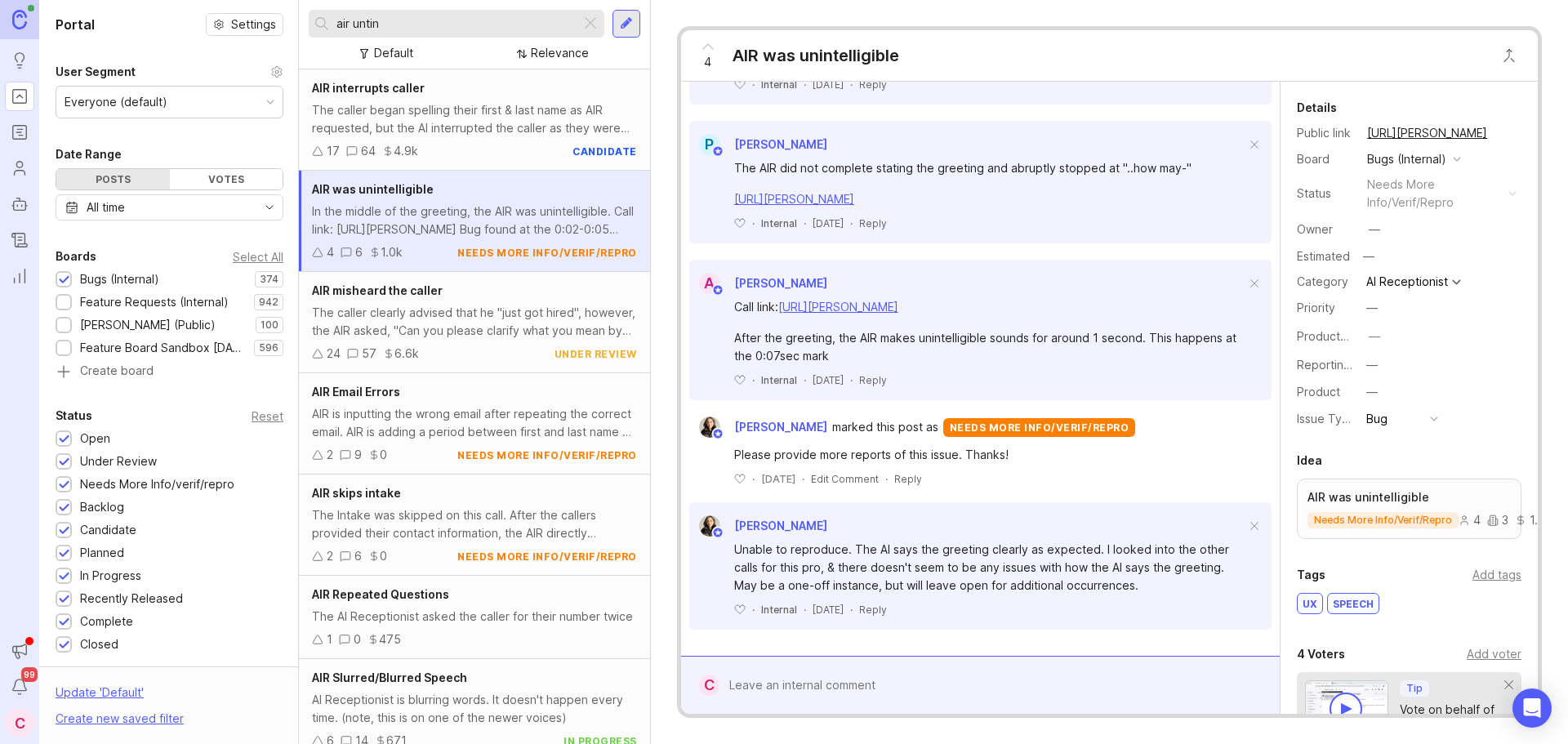
click at [402, 28] on input "air untin" at bounding box center [455, 23] width 237 height 18
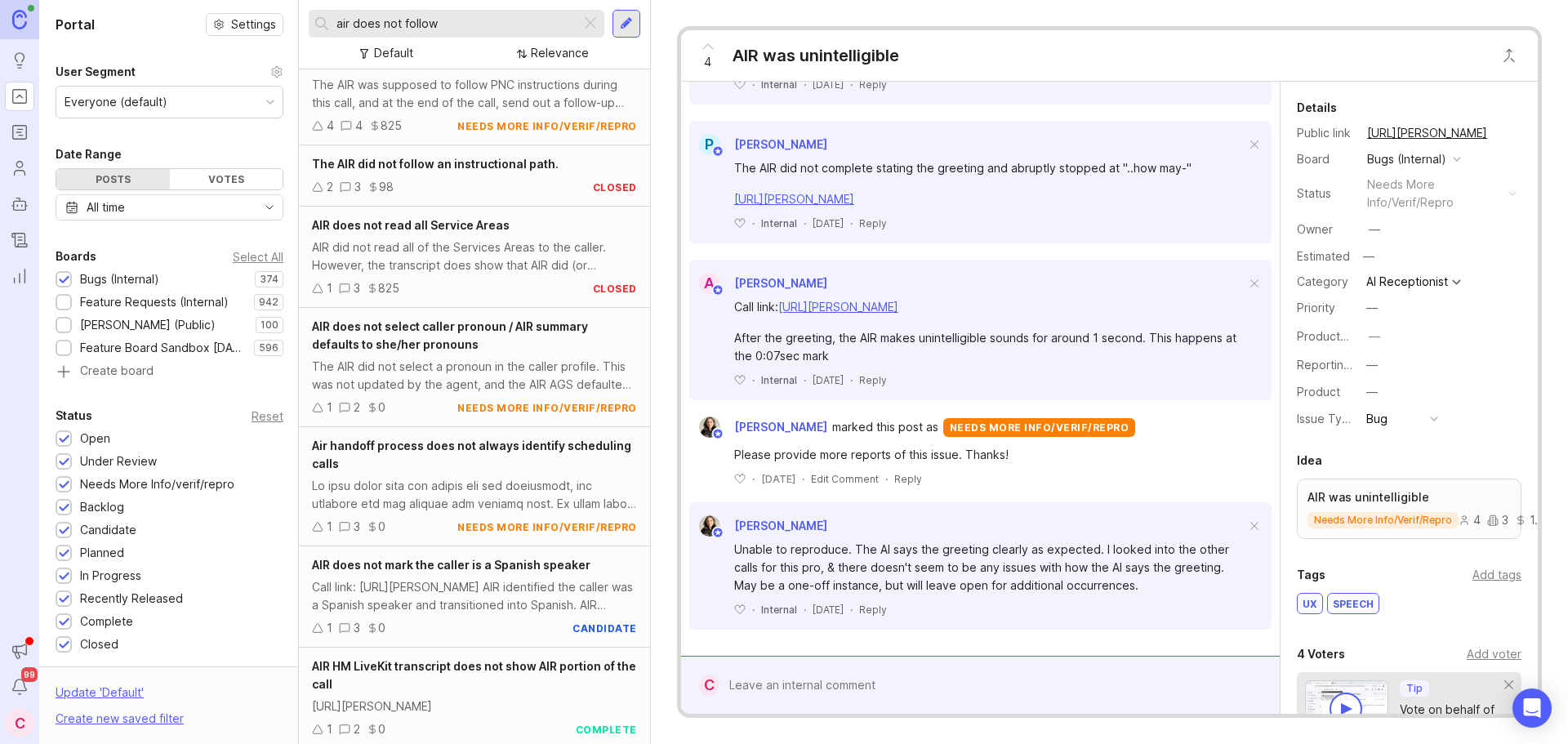
scroll to position [476, 0]
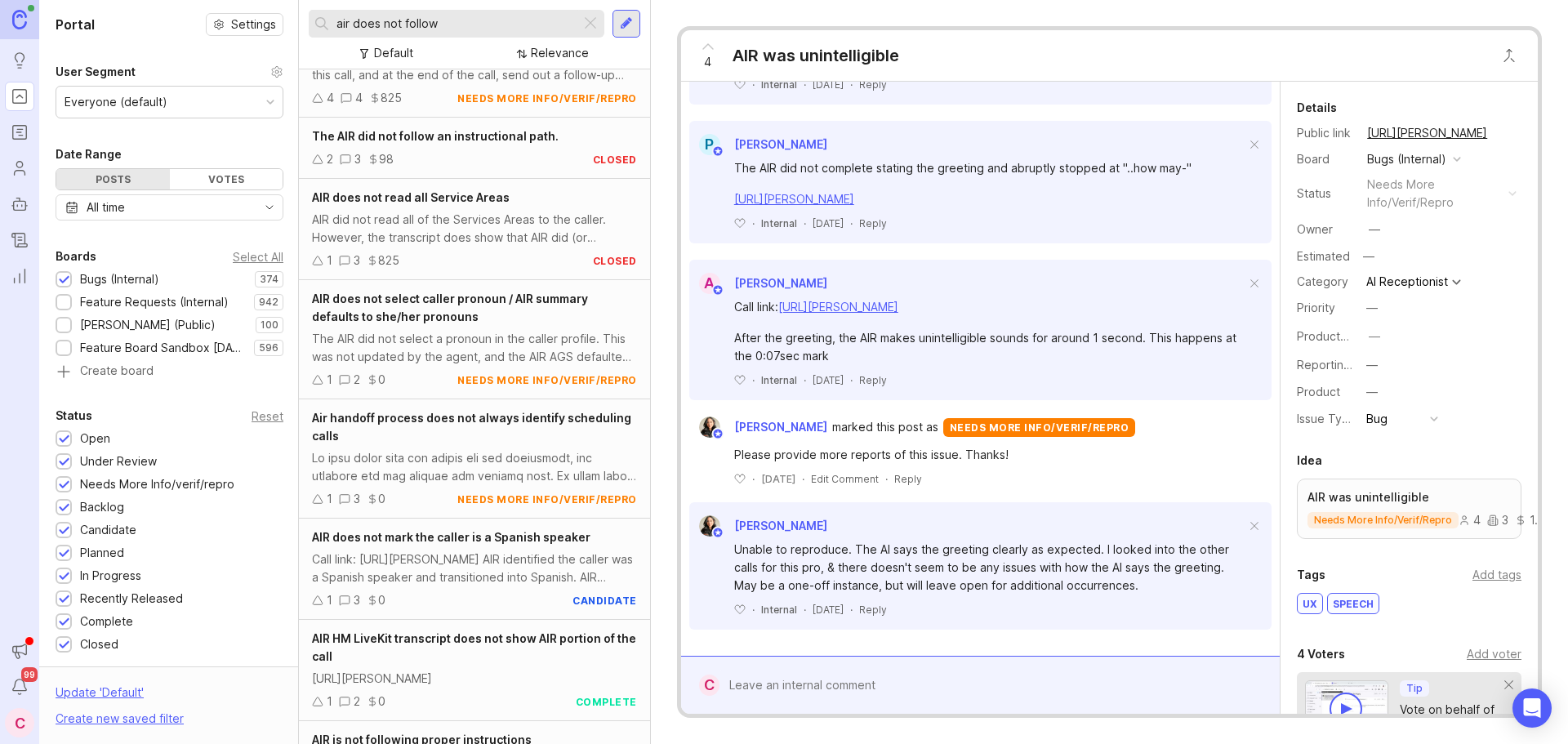
type input "air does not follow"
click at [498, 450] on div at bounding box center [474, 467] width 325 height 36
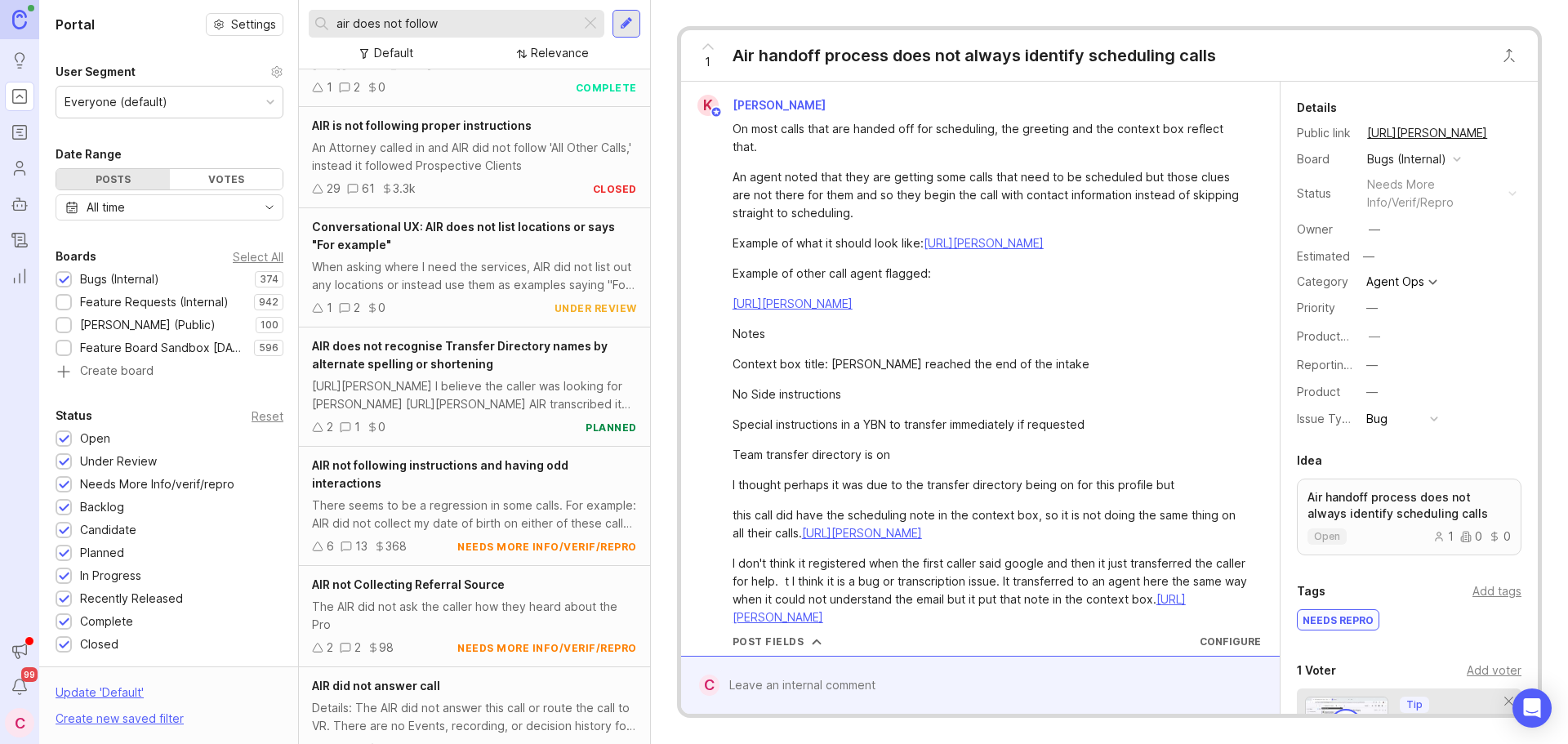
scroll to position [1129, 0]
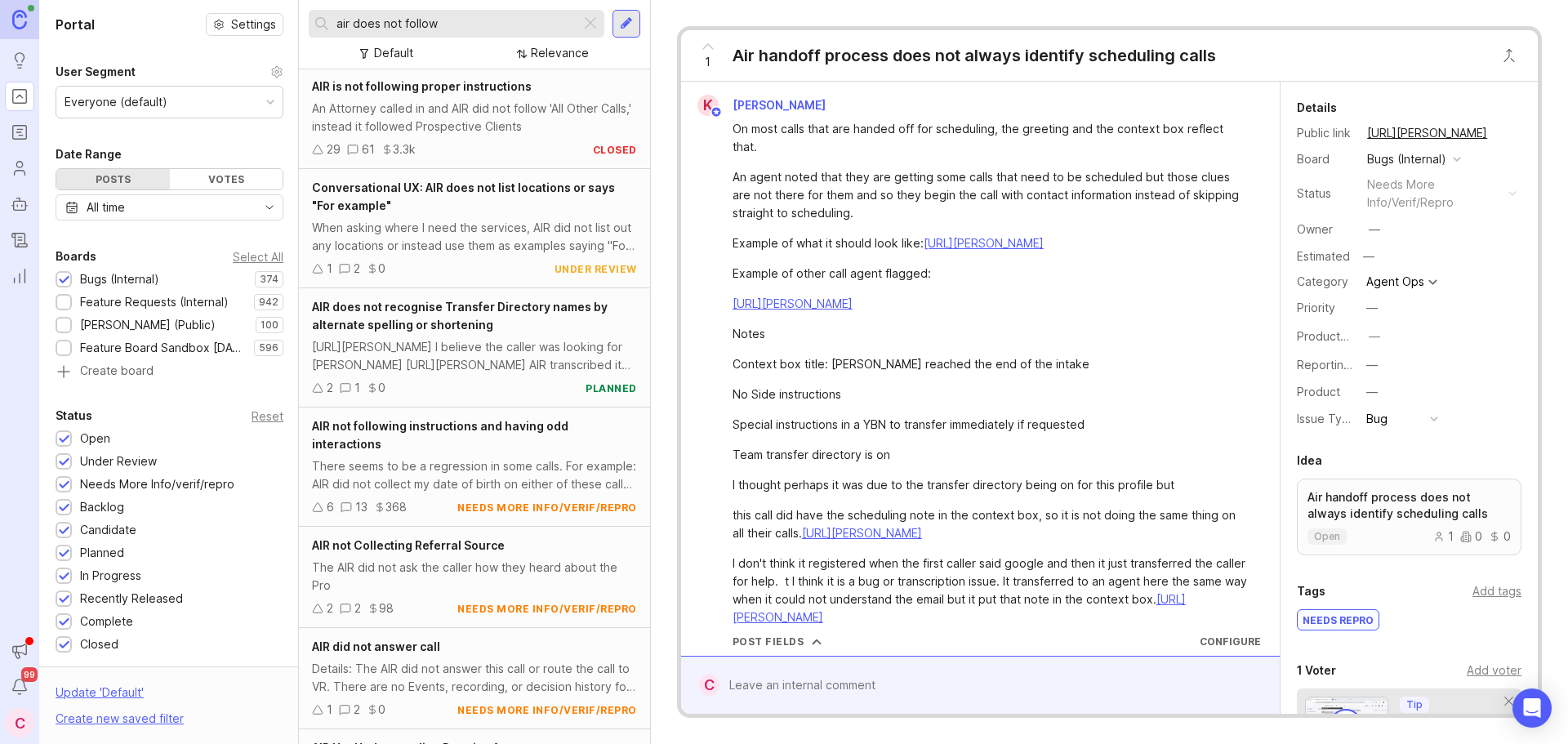
click at [485, 453] on div "AIR not following instructions and having odd interactions" at bounding box center [474, 436] width 325 height 36
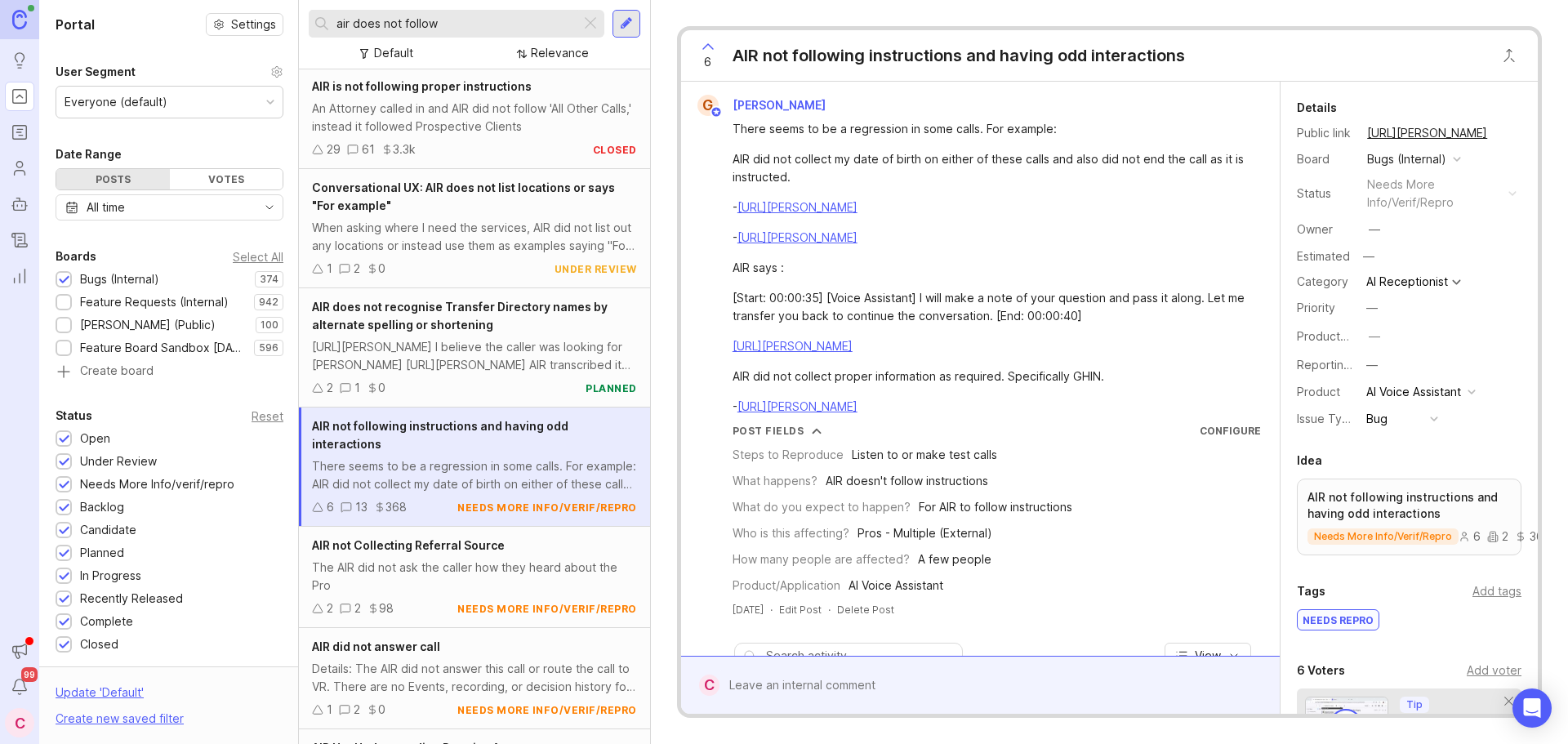
click at [487, 487] on div "There seems to be a regression in some calls. For example: AIR did not collect …" at bounding box center [474, 476] width 325 height 36
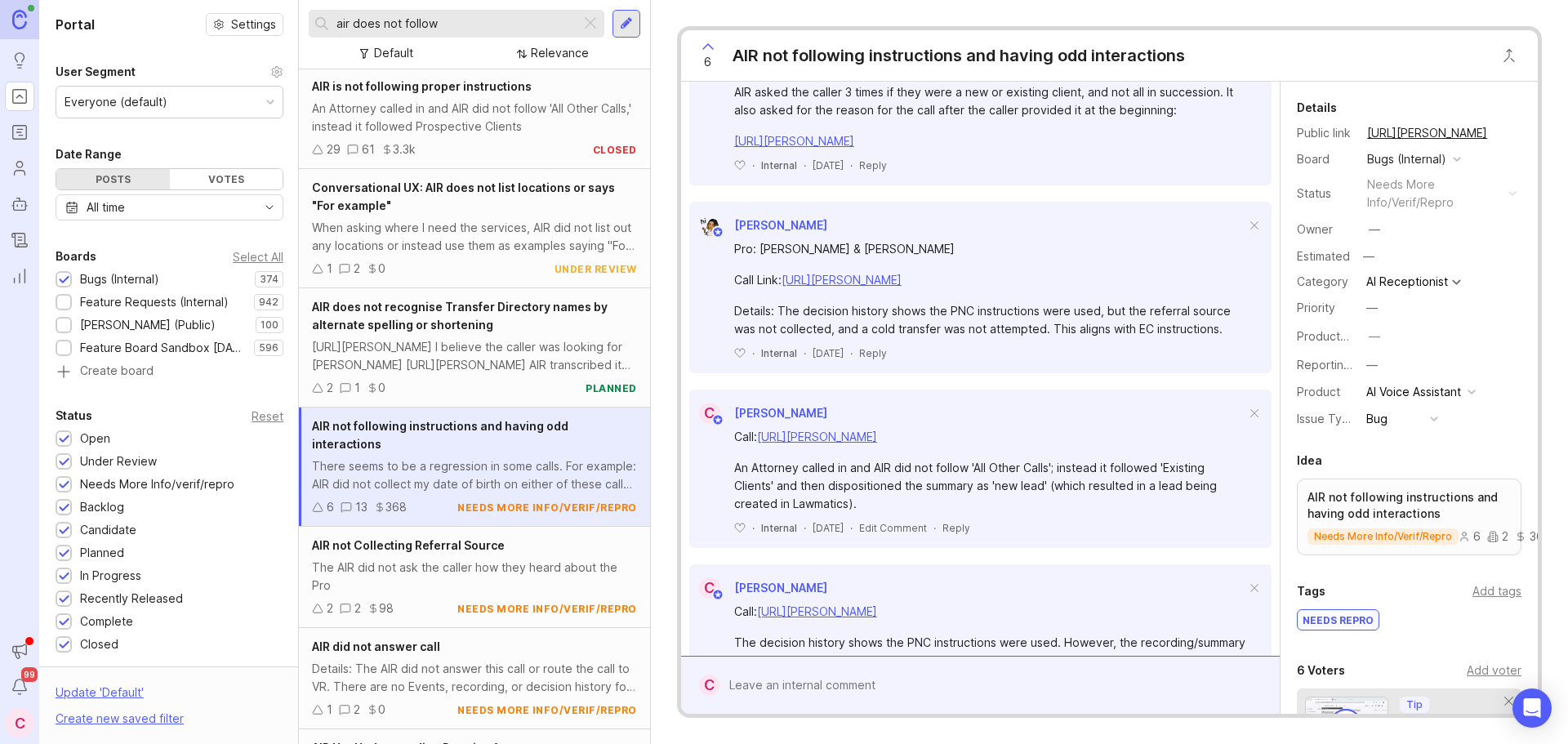
scroll to position [816, 0]
click at [782, 685] on div at bounding box center [992, 685] width 546 height 31
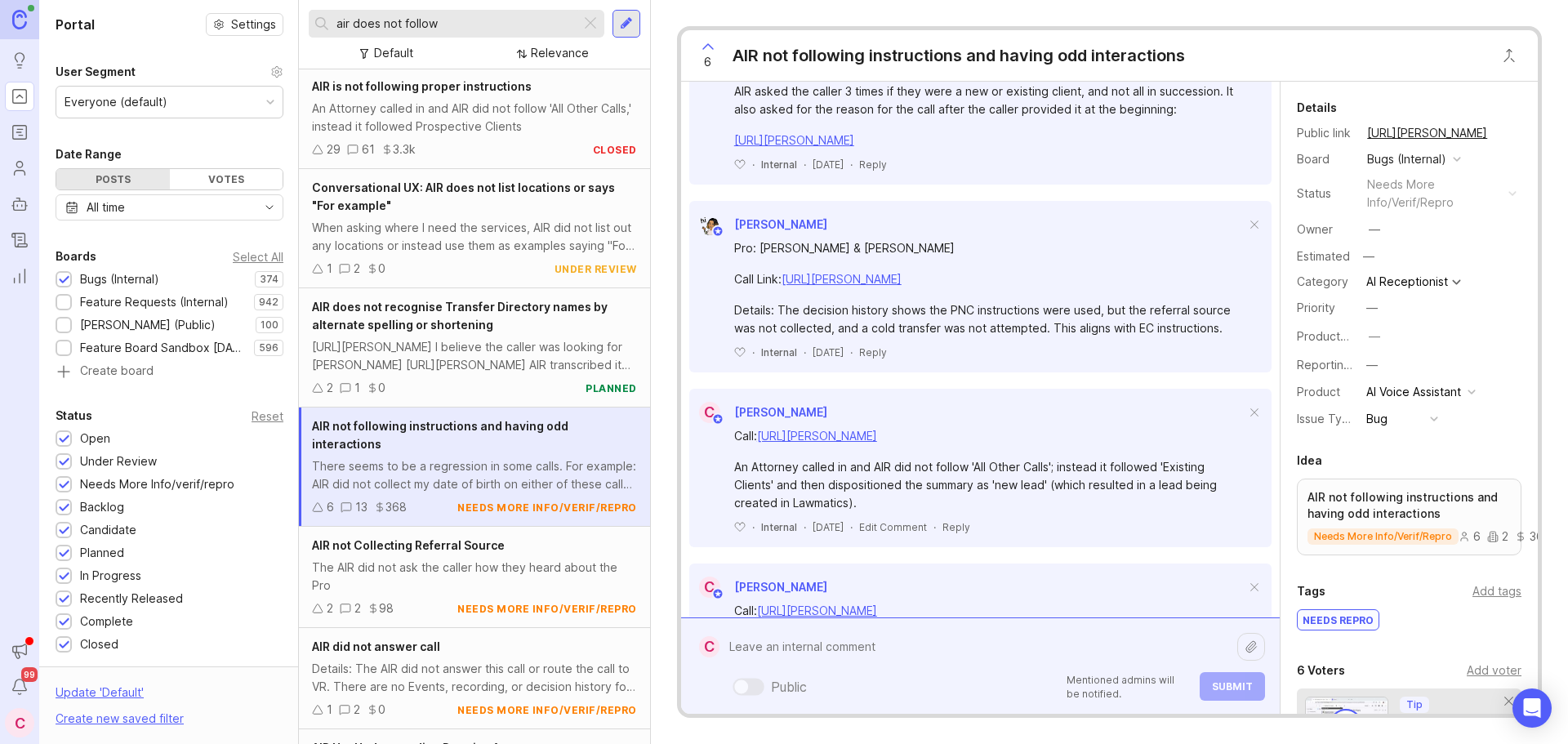
click at [782, 646] on textarea at bounding box center [978, 647] width 518 height 31
